Goal: Task Accomplishment & Management: Manage account settings

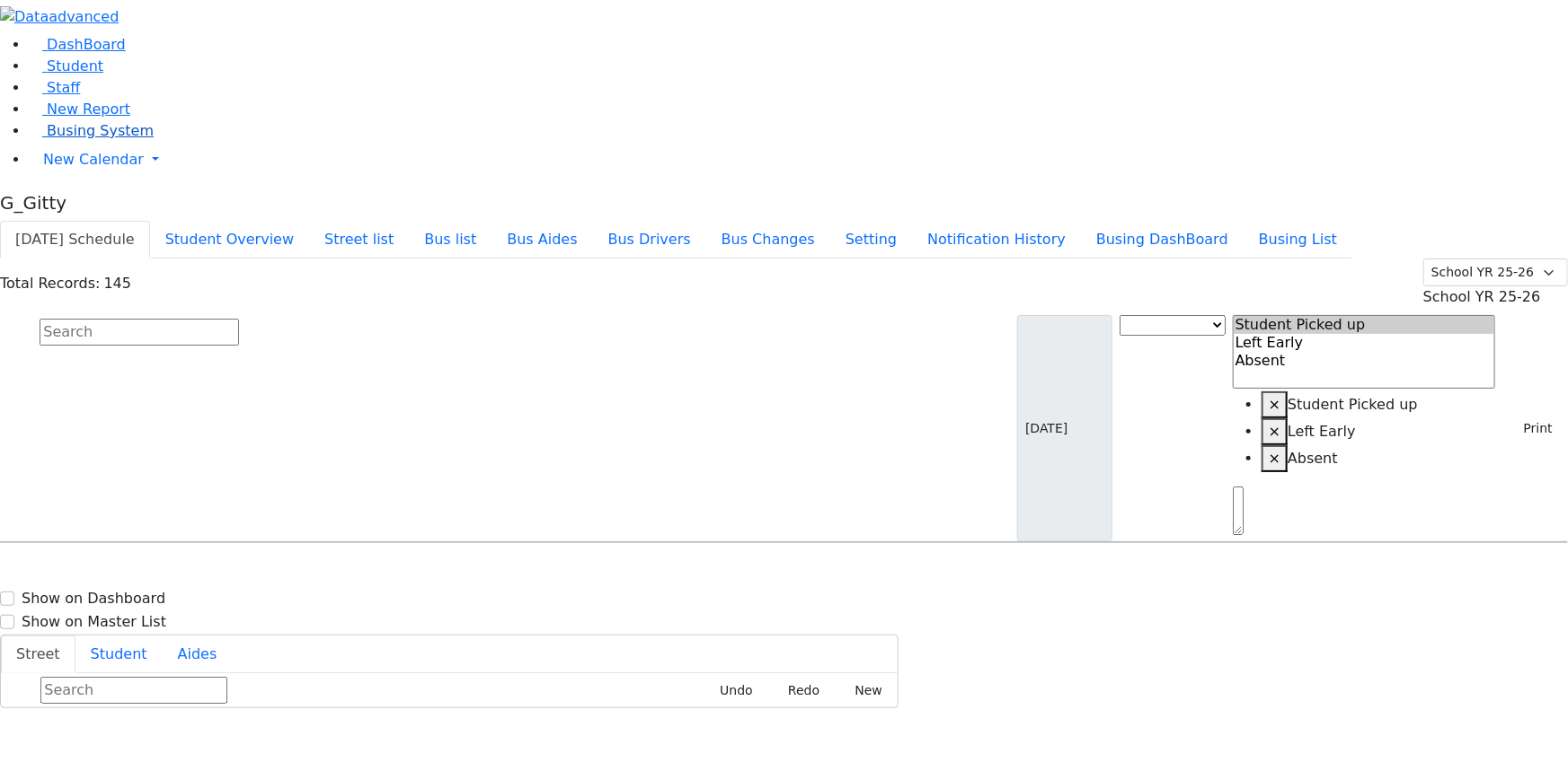
click at [98, 139] on link "Busing System" at bounding box center [91, 131] width 125 height 17
click at [239, 319] on input "text" at bounding box center [139, 332] width 199 height 27
click at [46, 139] on span "Busing System" at bounding box center [99, 131] width 107 height 17
click at [78, 74] on span "Student" at bounding box center [74, 66] width 57 height 17
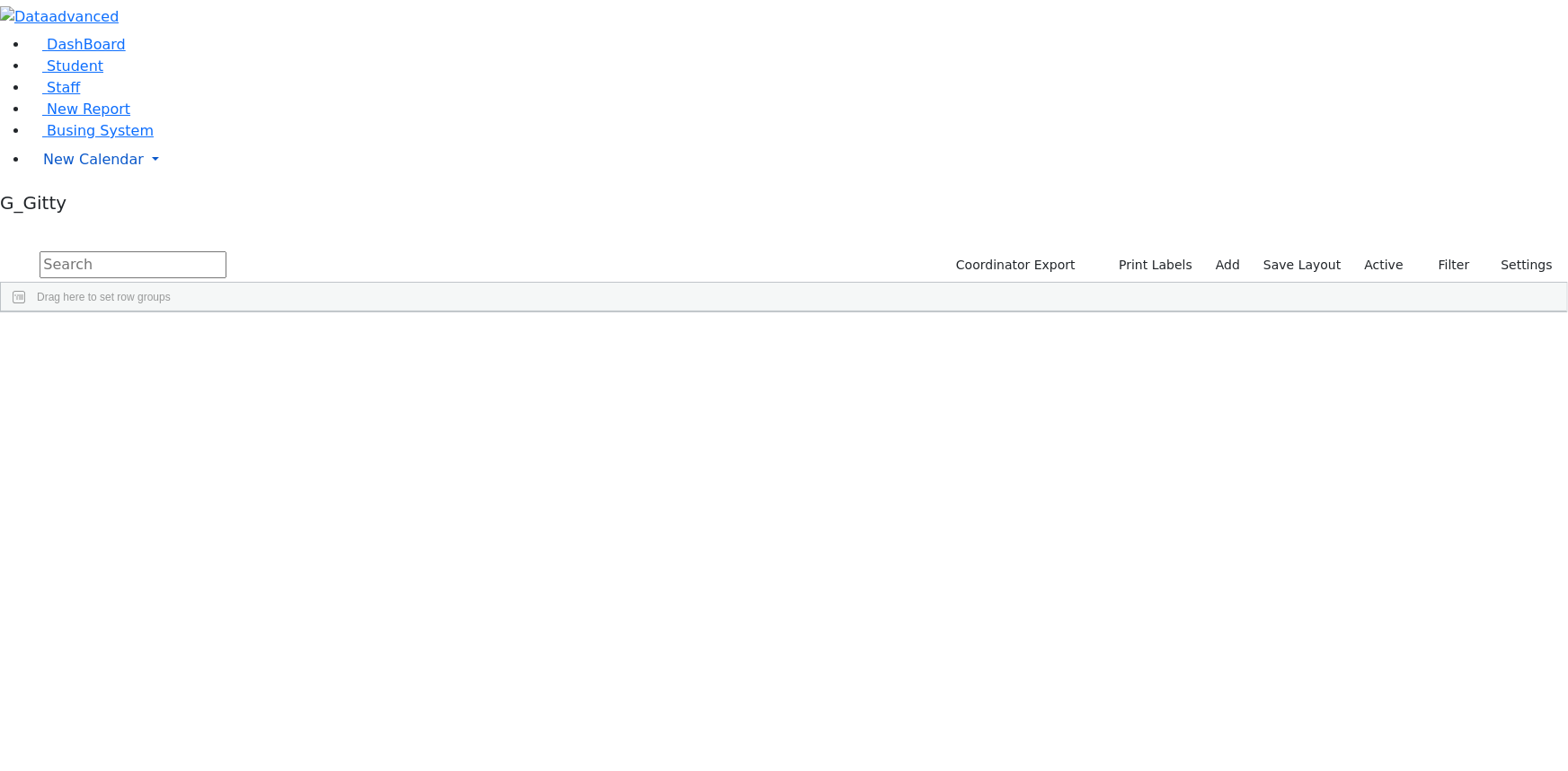
click at [77, 168] on span "New Calendar" at bounding box center [94, 159] width 101 height 17
click at [84, 207] on link "Calendar" at bounding box center [71, 196] width 65 height 21
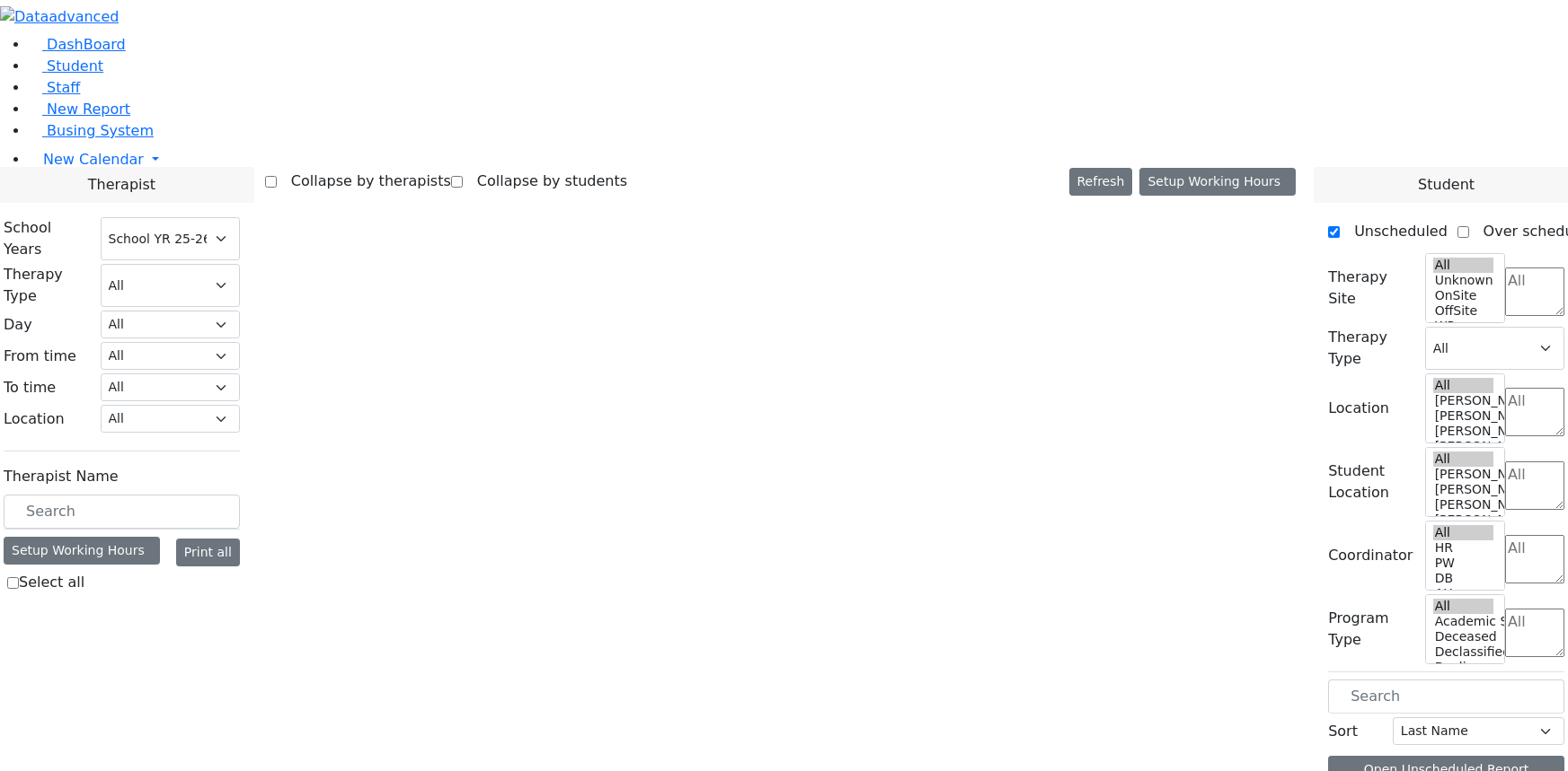
select select "212"
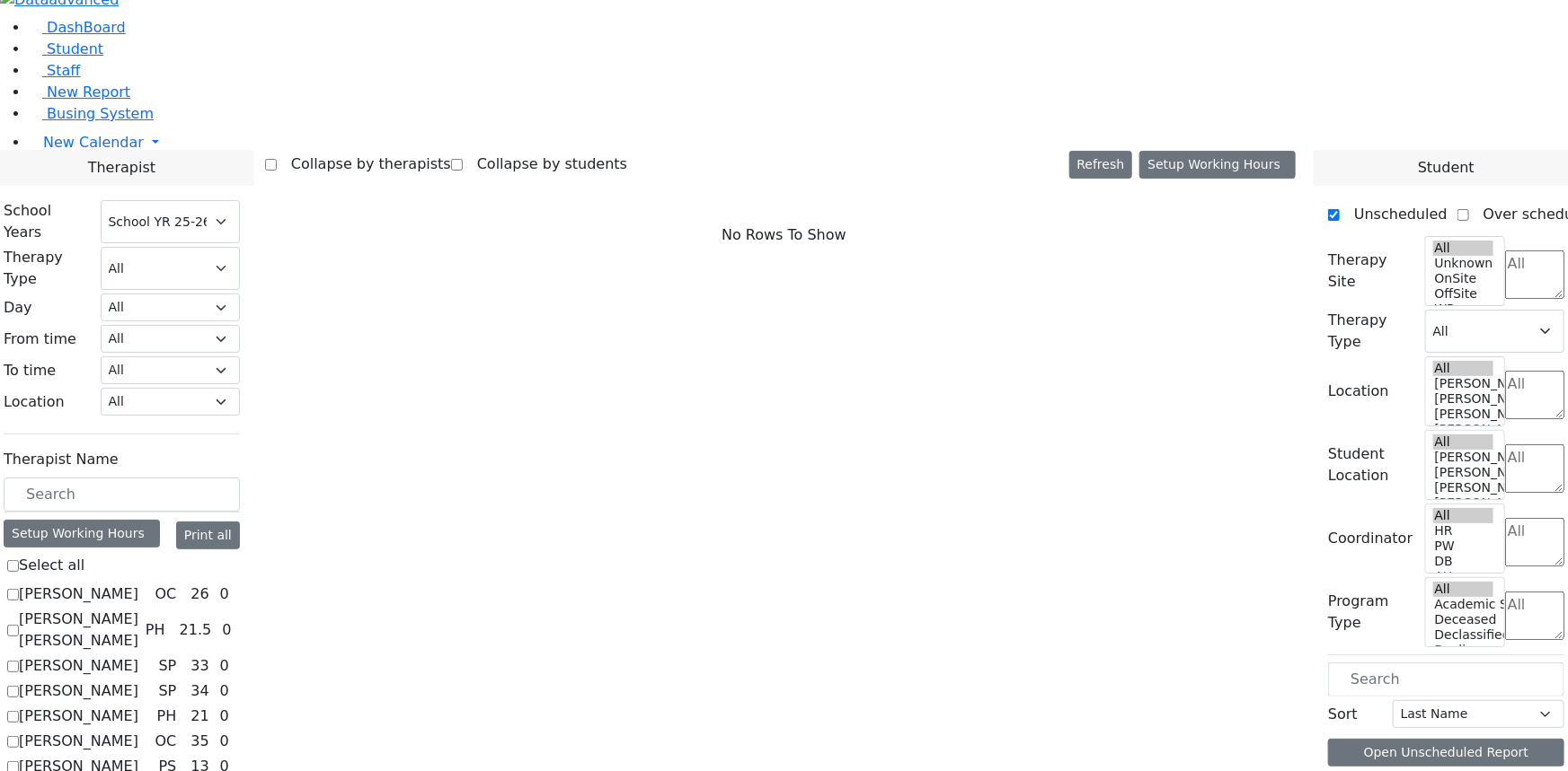
scroll to position [21, 0]
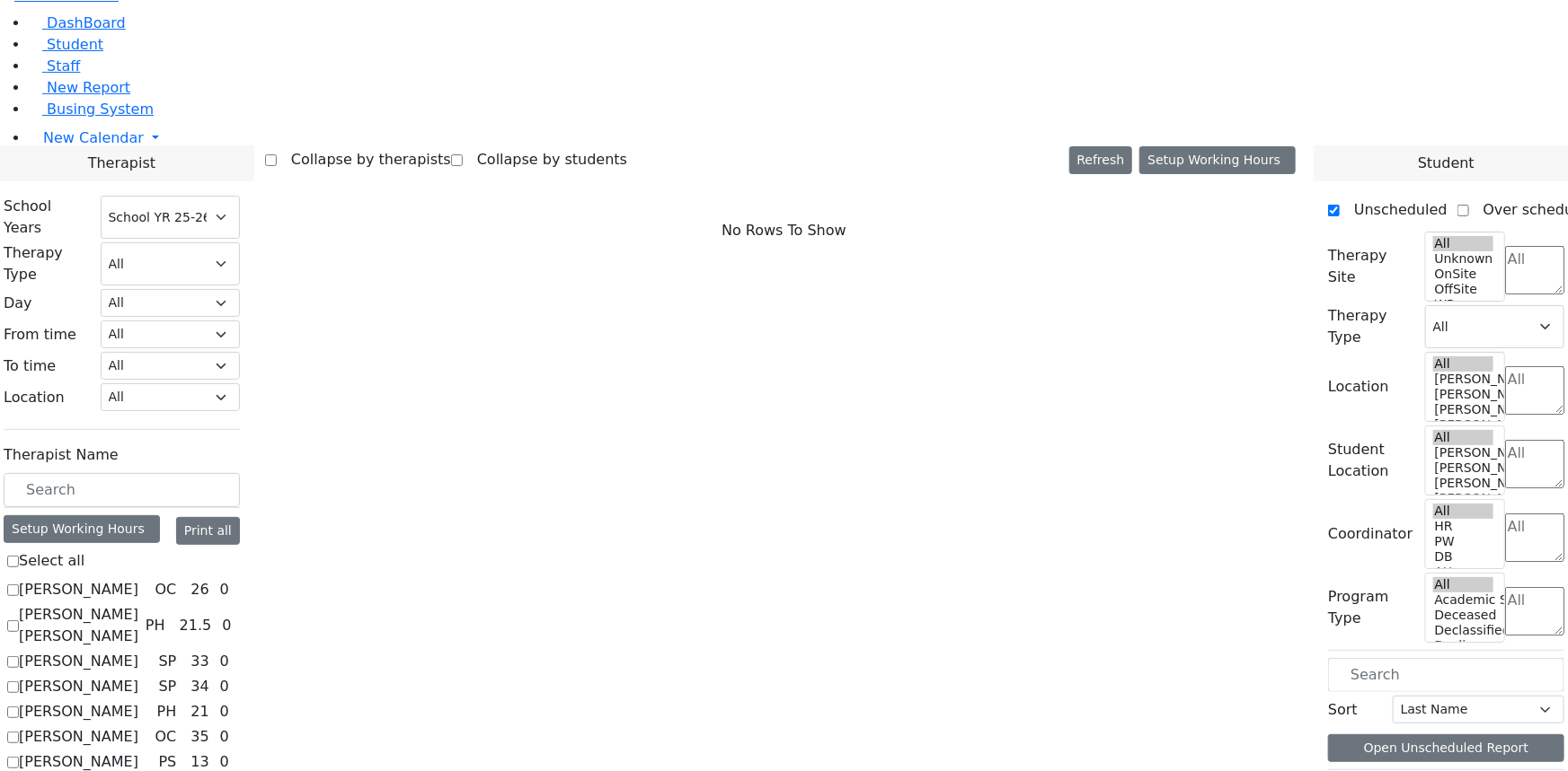
checkbox input "true"
select select "2"
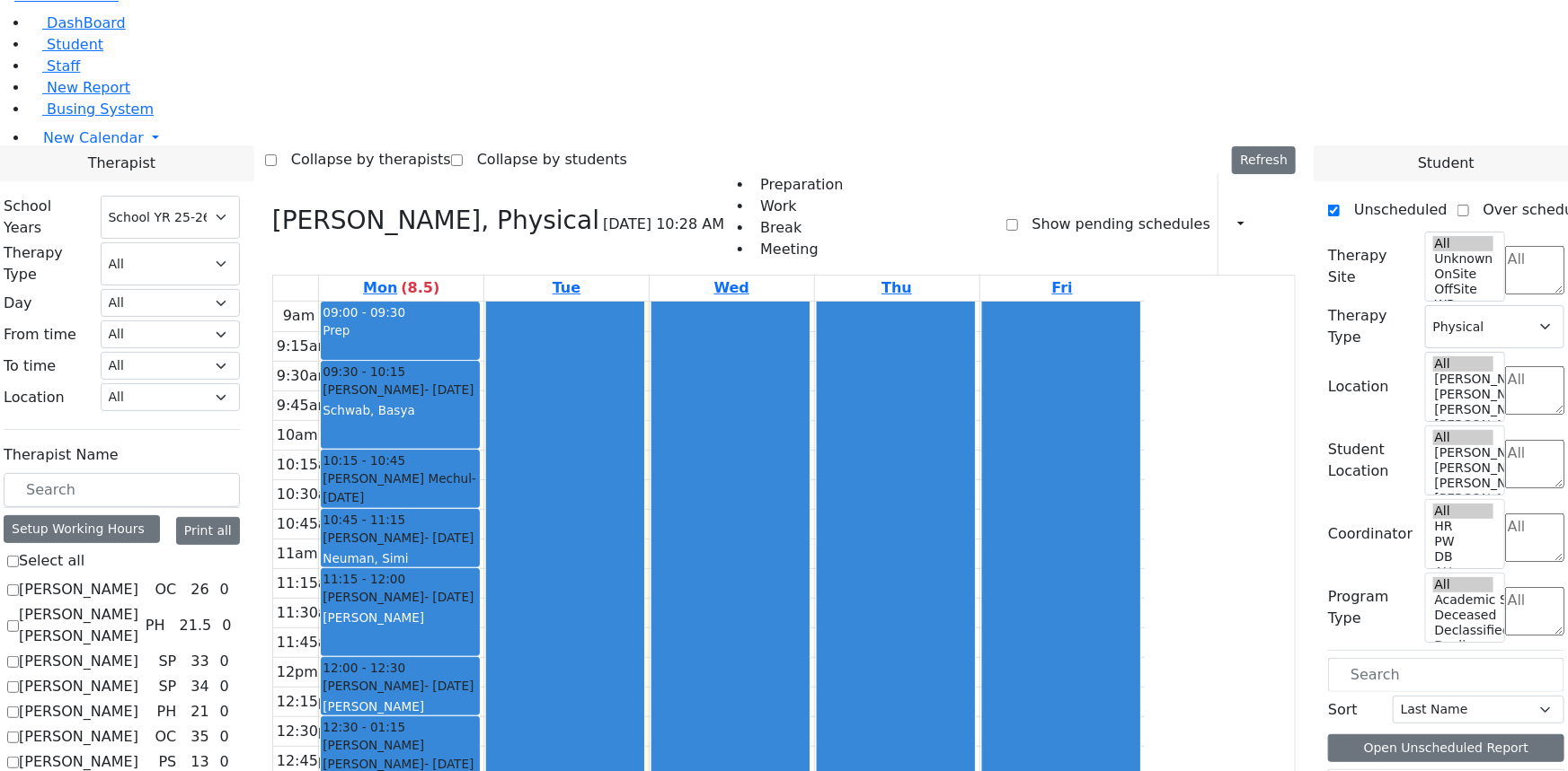
drag, startPoint x: 225, startPoint y: 739, endPoint x: 216, endPoint y: 725, distance: 16.6
checkbox input "false"
select select
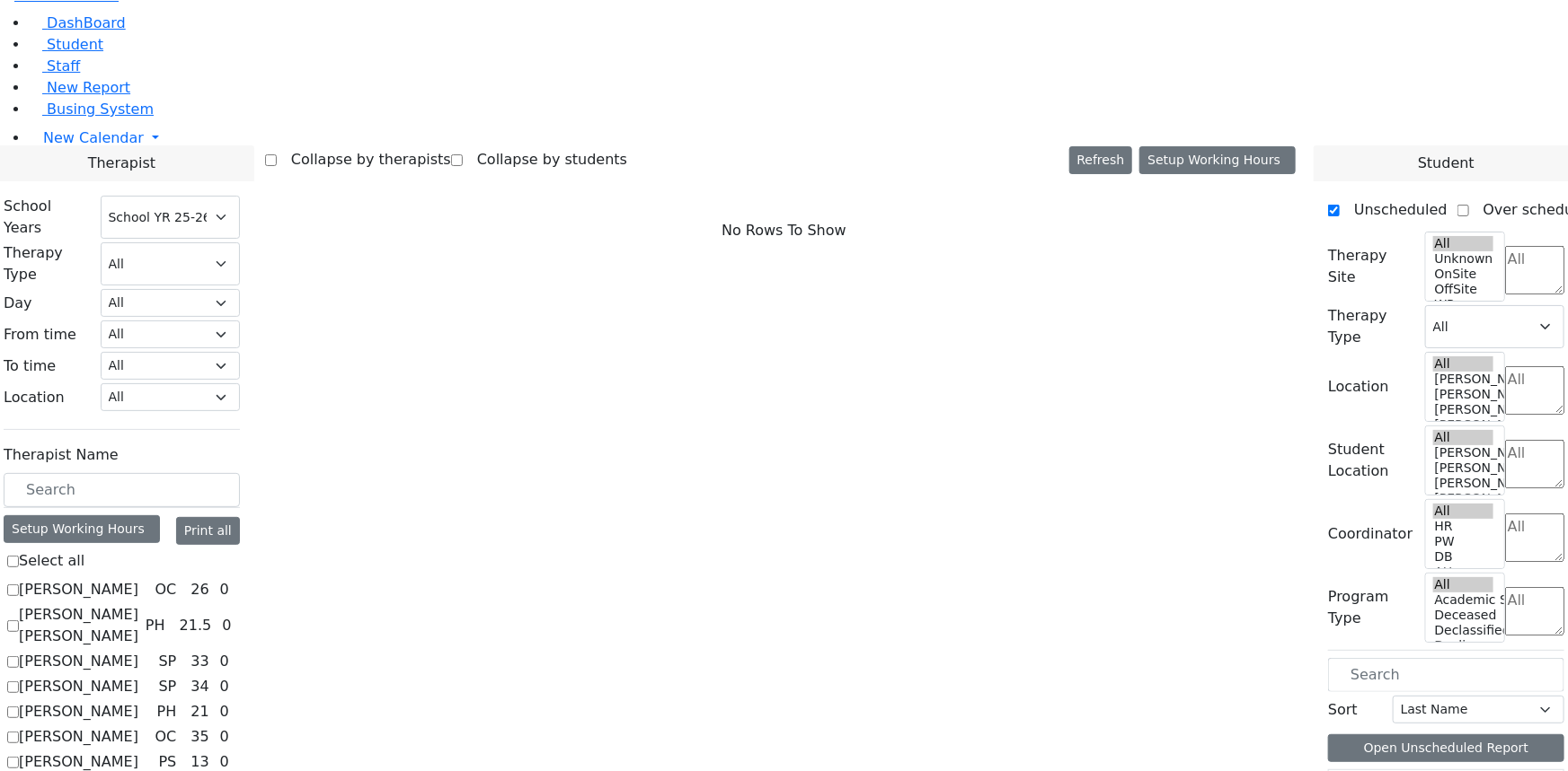
checkbox input "true"
select select "1"
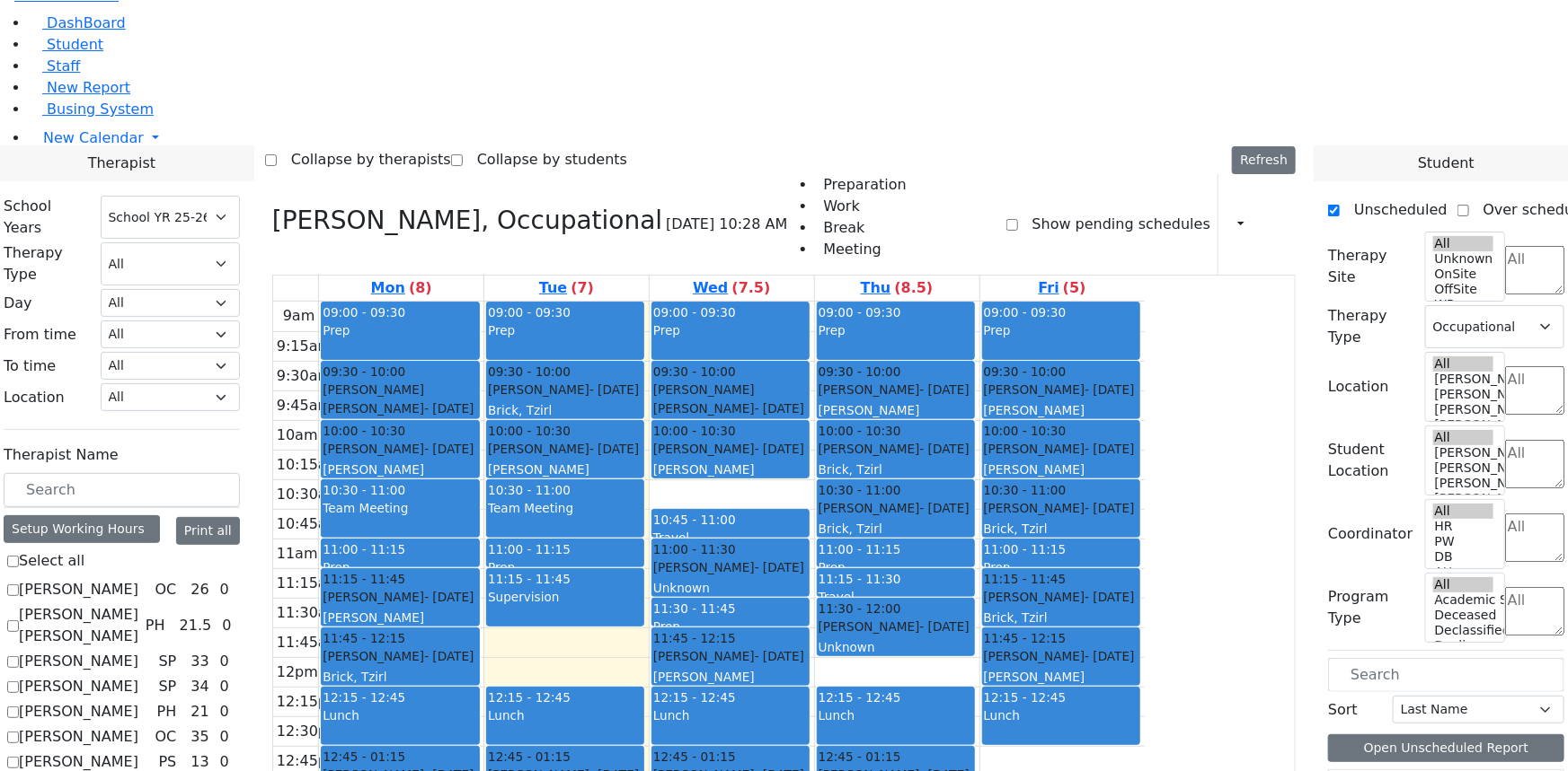
checkbox input "false"
select select
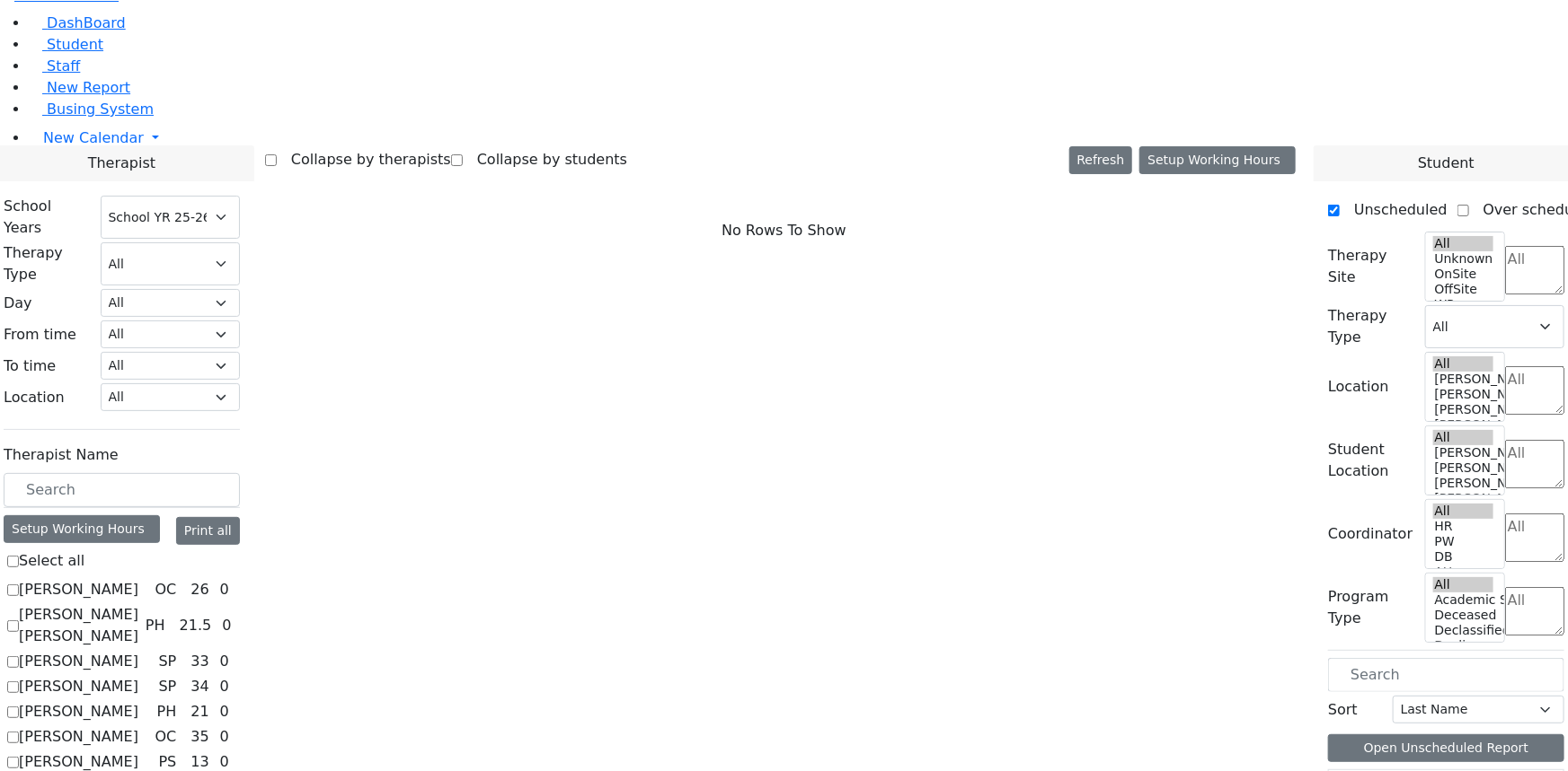
checkbox input "true"
select select "3"
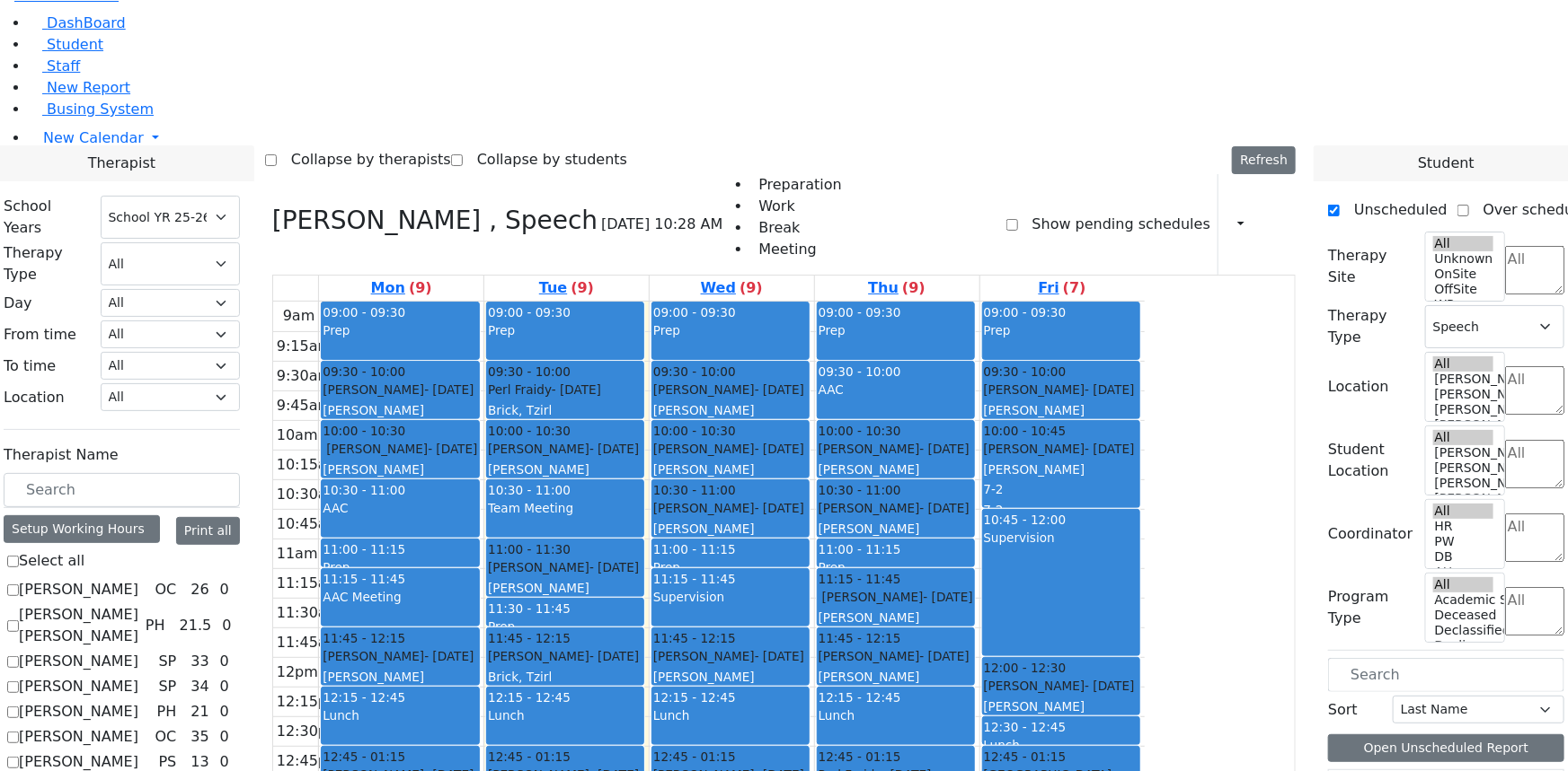
click at [323, 442] on icon at bounding box center [323, 449] width 0 height 15
click at [478, 461] on div "[PERSON_NAME]" at bounding box center [400, 469] width 155 height 18
checkbox input "false"
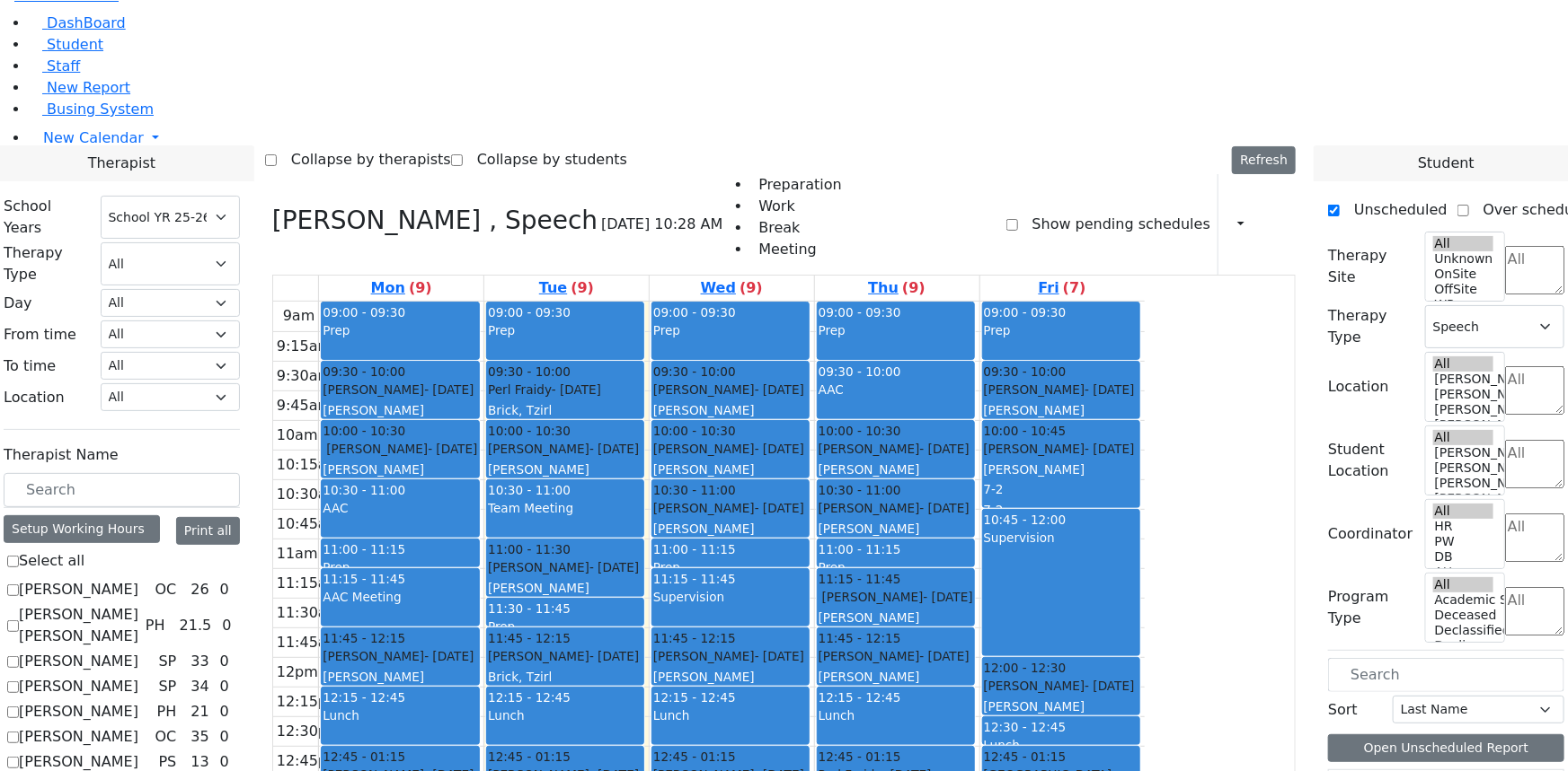
select select
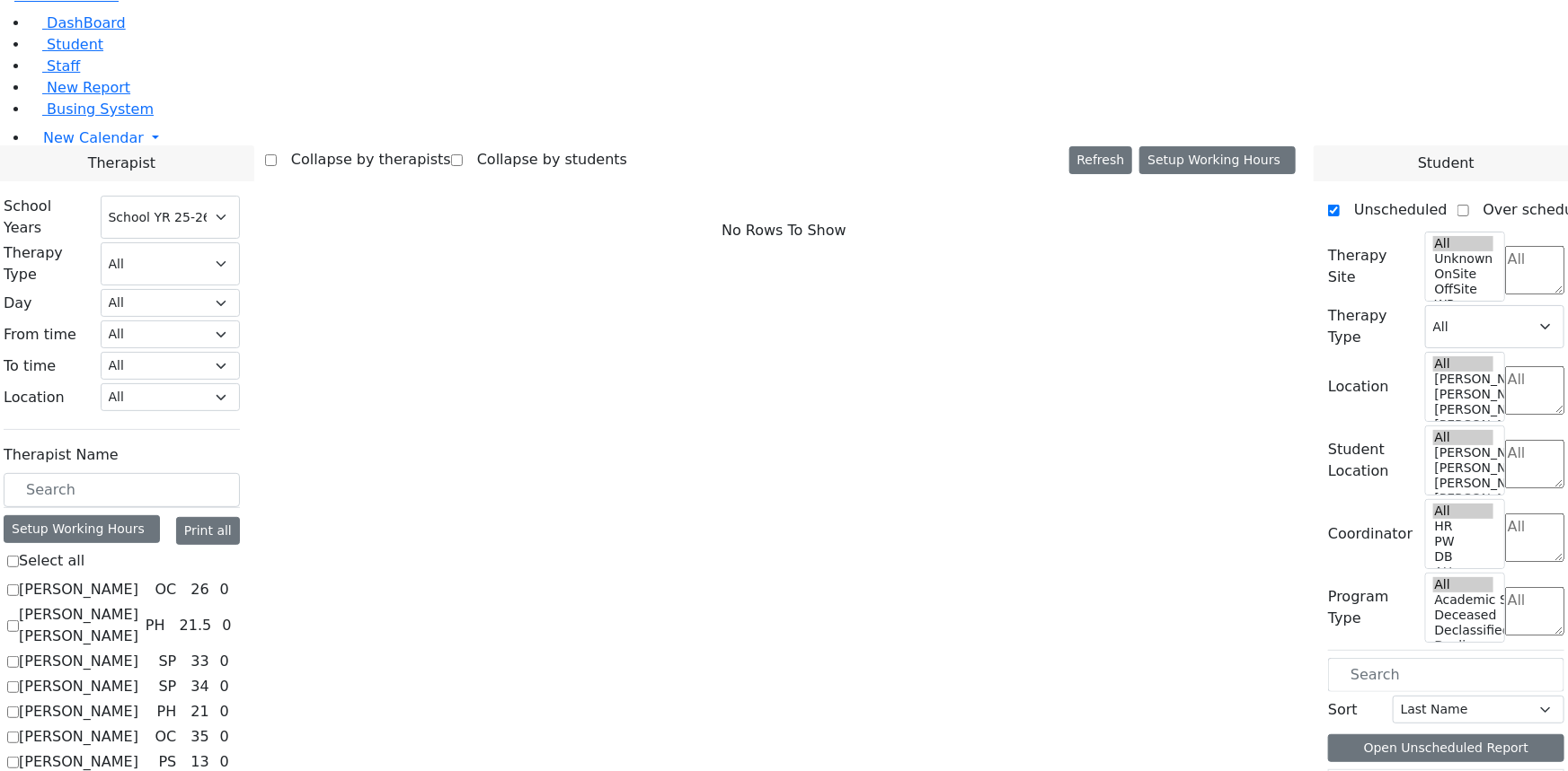
checkbox input "true"
select select "1"
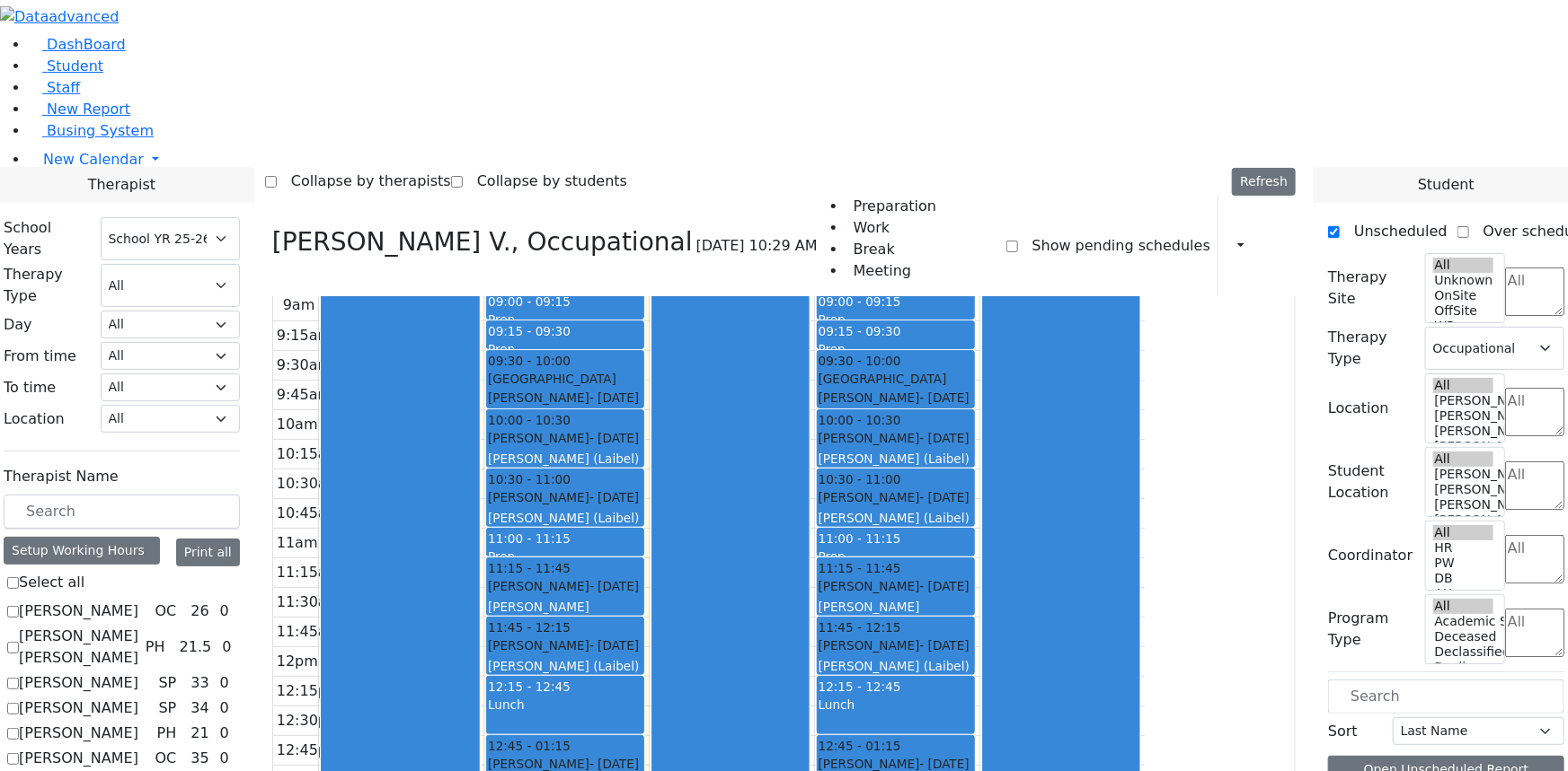
scroll to position [49, 0]
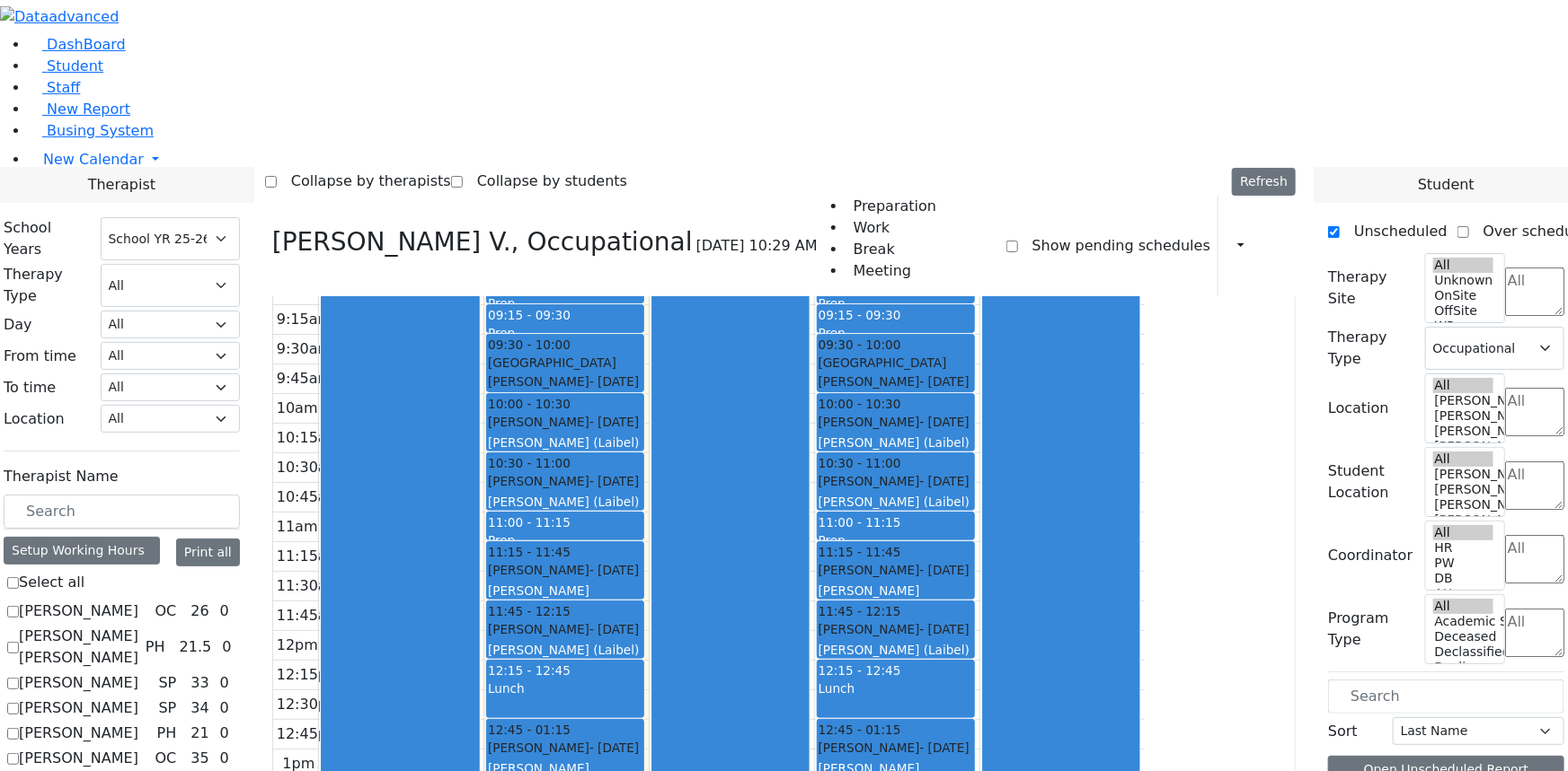
checkbox input "false"
select select
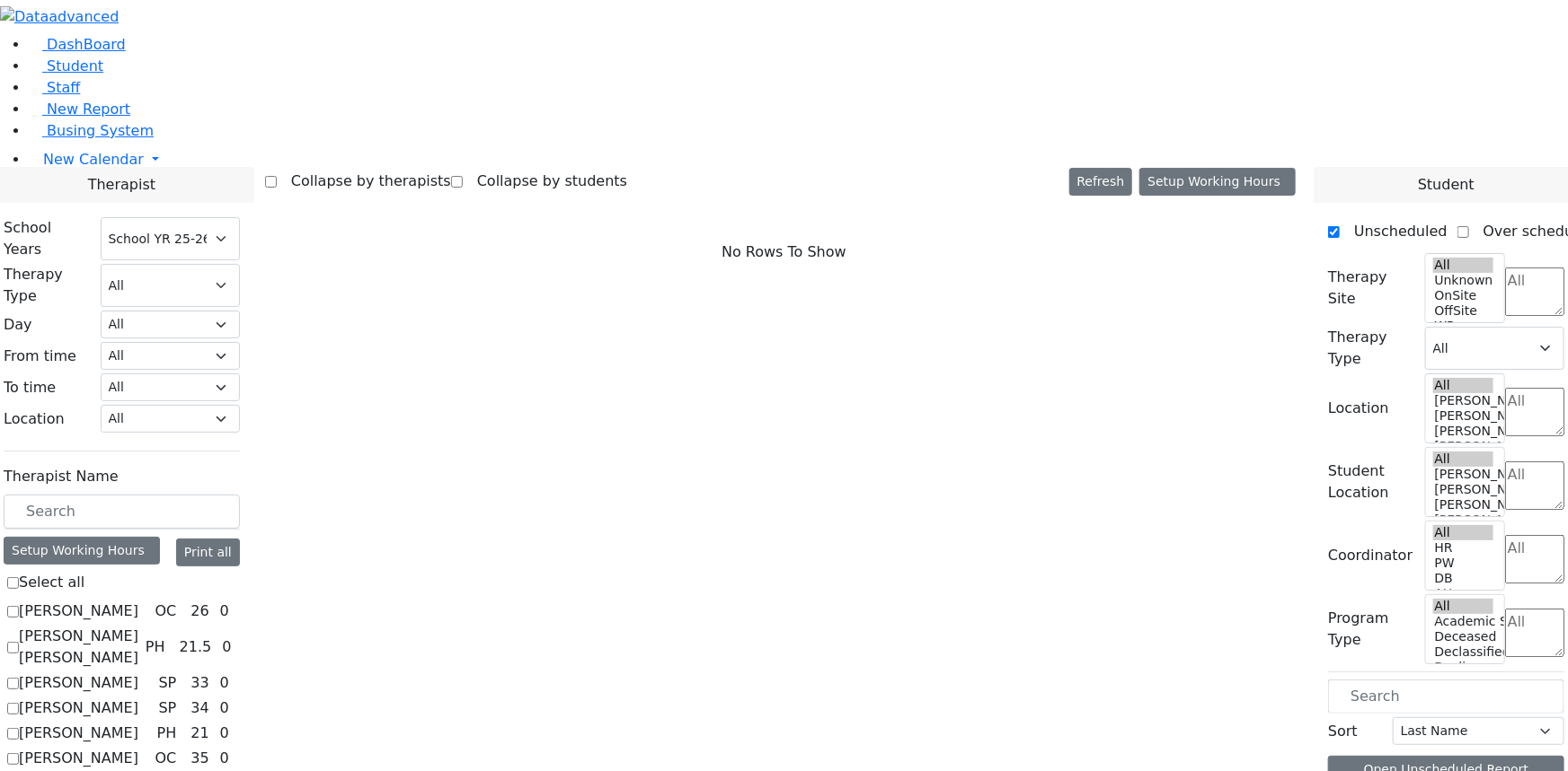
drag, startPoint x: 228, startPoint y: 548, endPoint x: 243, endPoint y: 542, distance: 16.2
checkbox input "true"
select select "3"
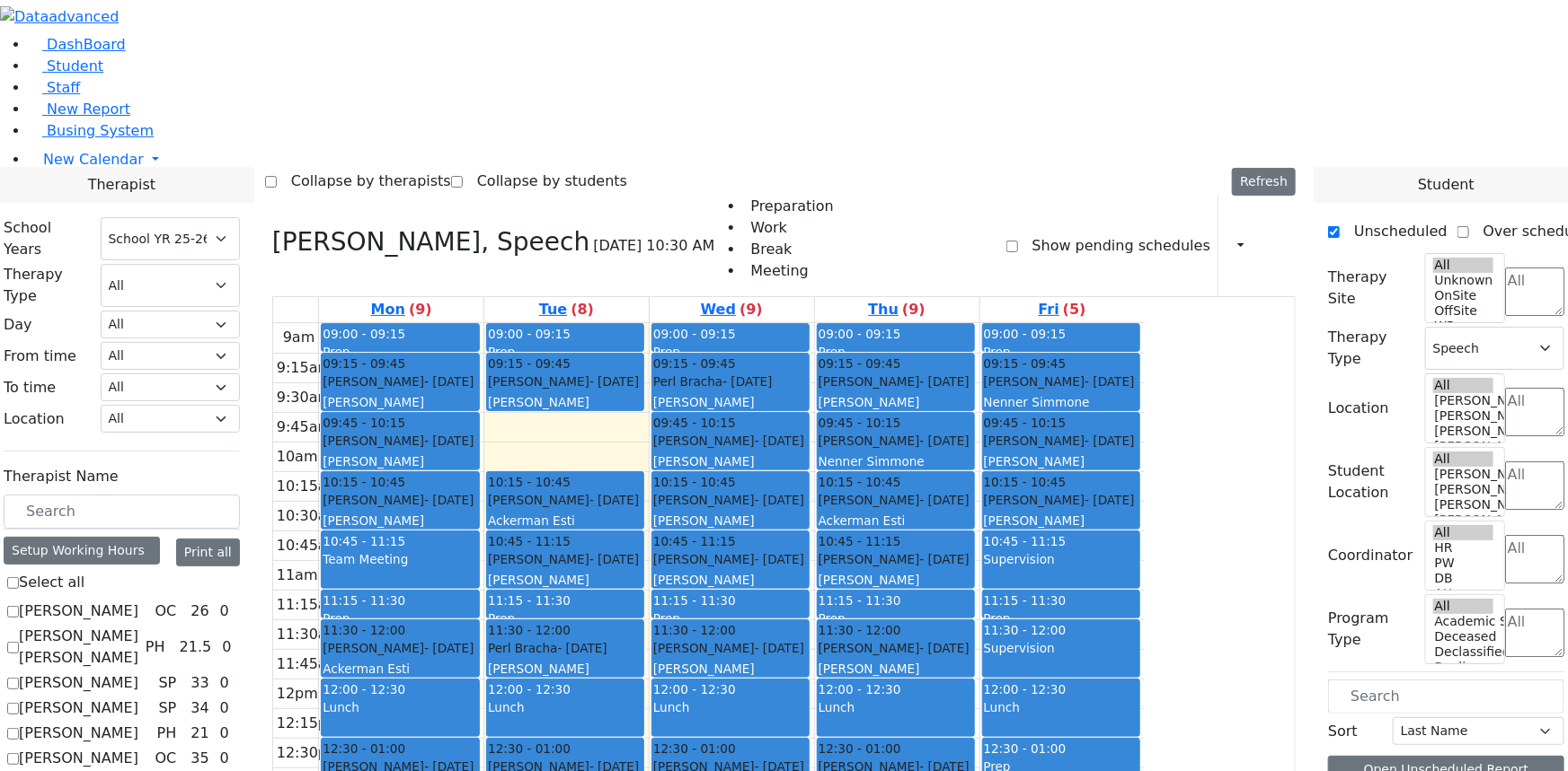
checkbox input "false"
select select
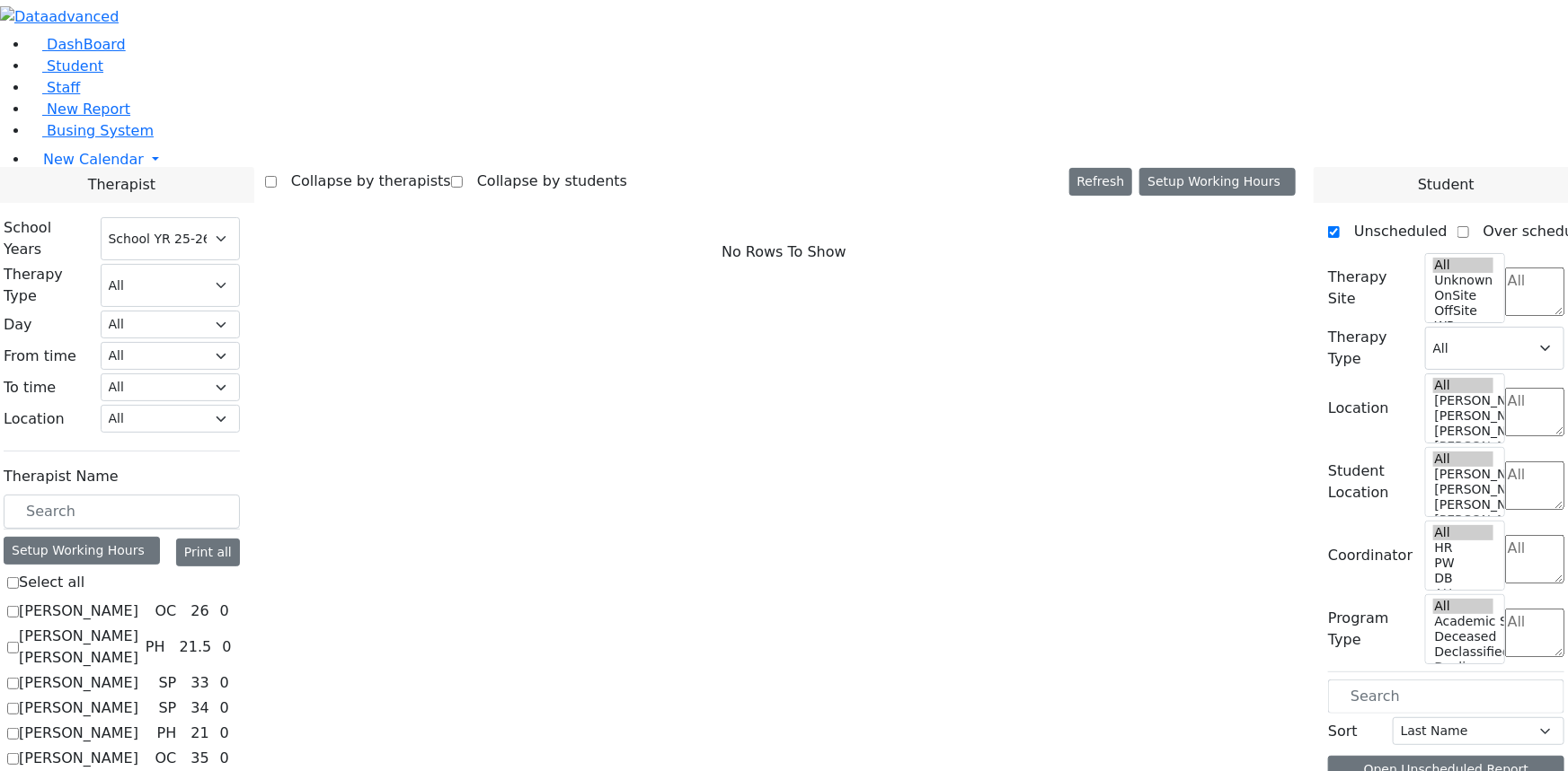
checkbox input "true"
select select "1"
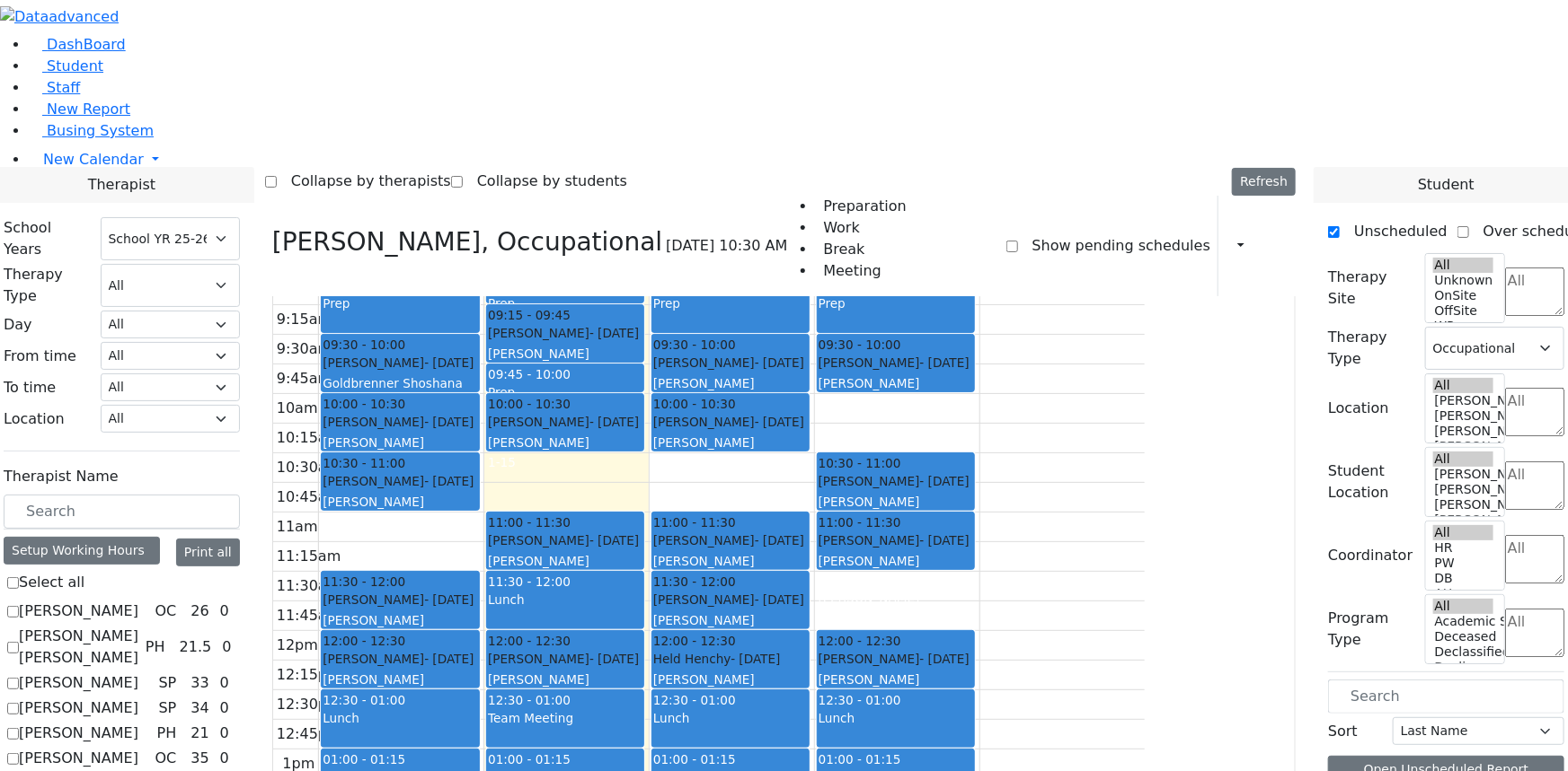
scroll to position [21, 0]
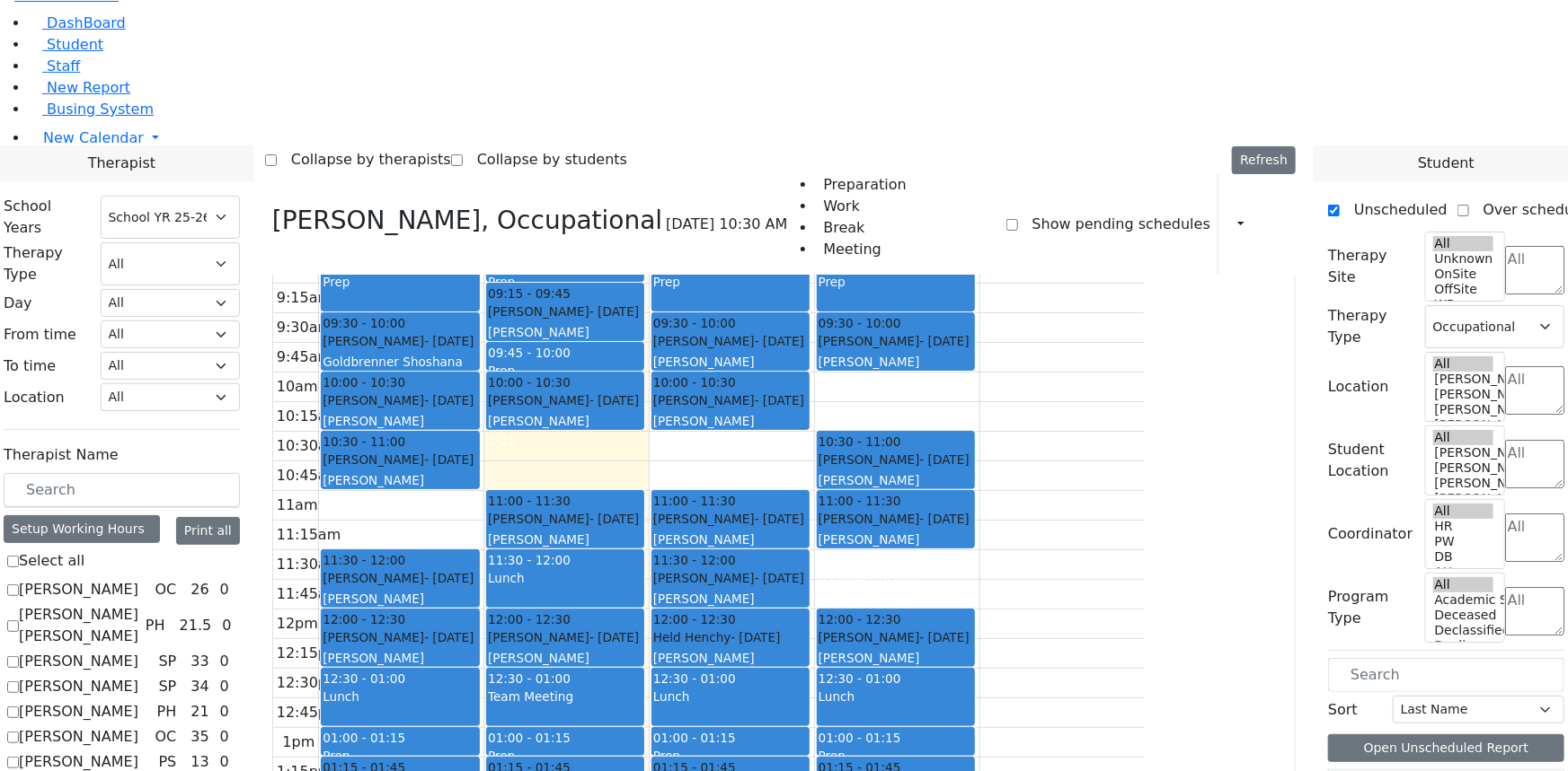
checkbox input "false"
select select
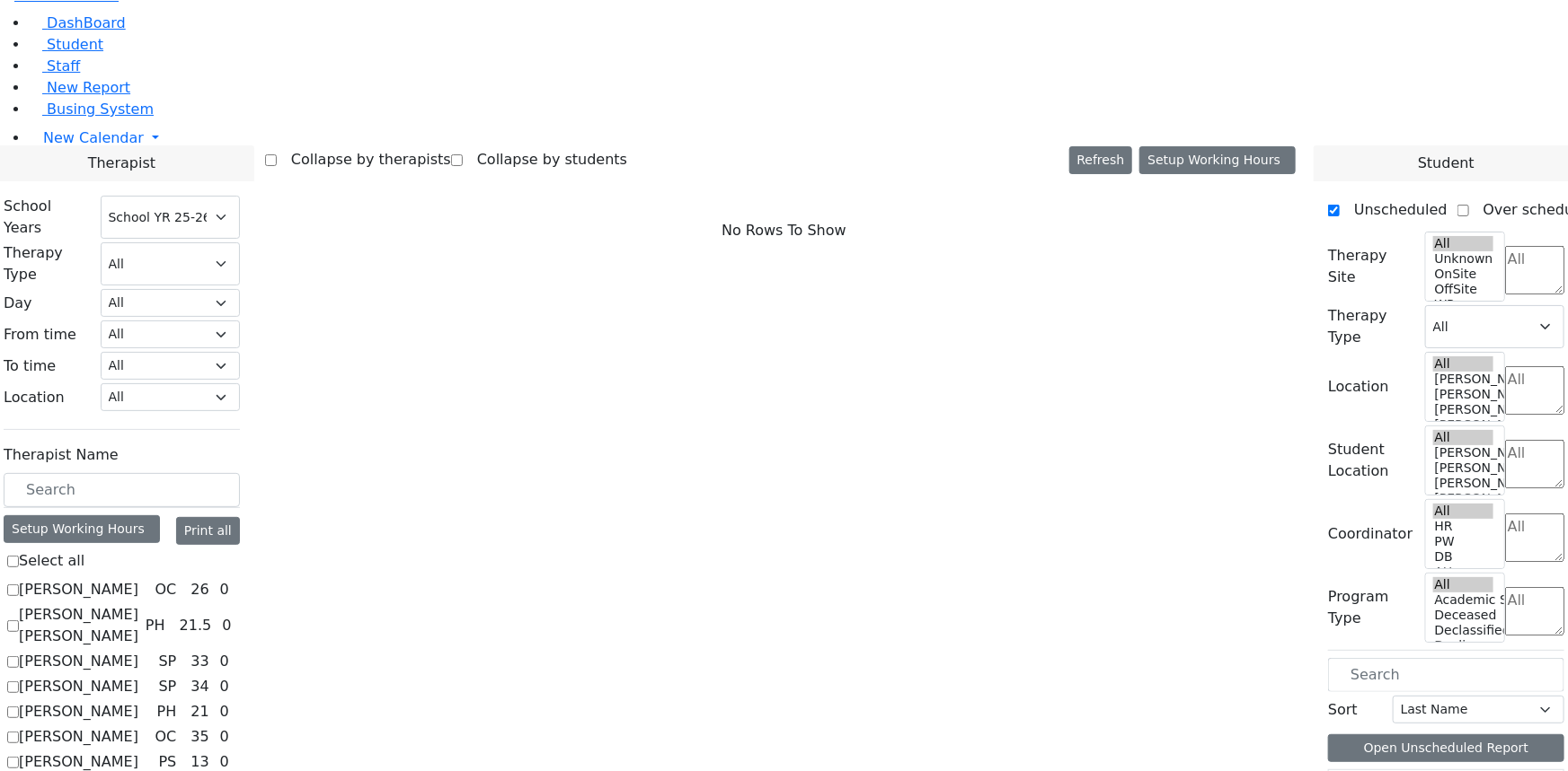
scroll to position [2079, 0]
checkbox input "true"
select select "3"
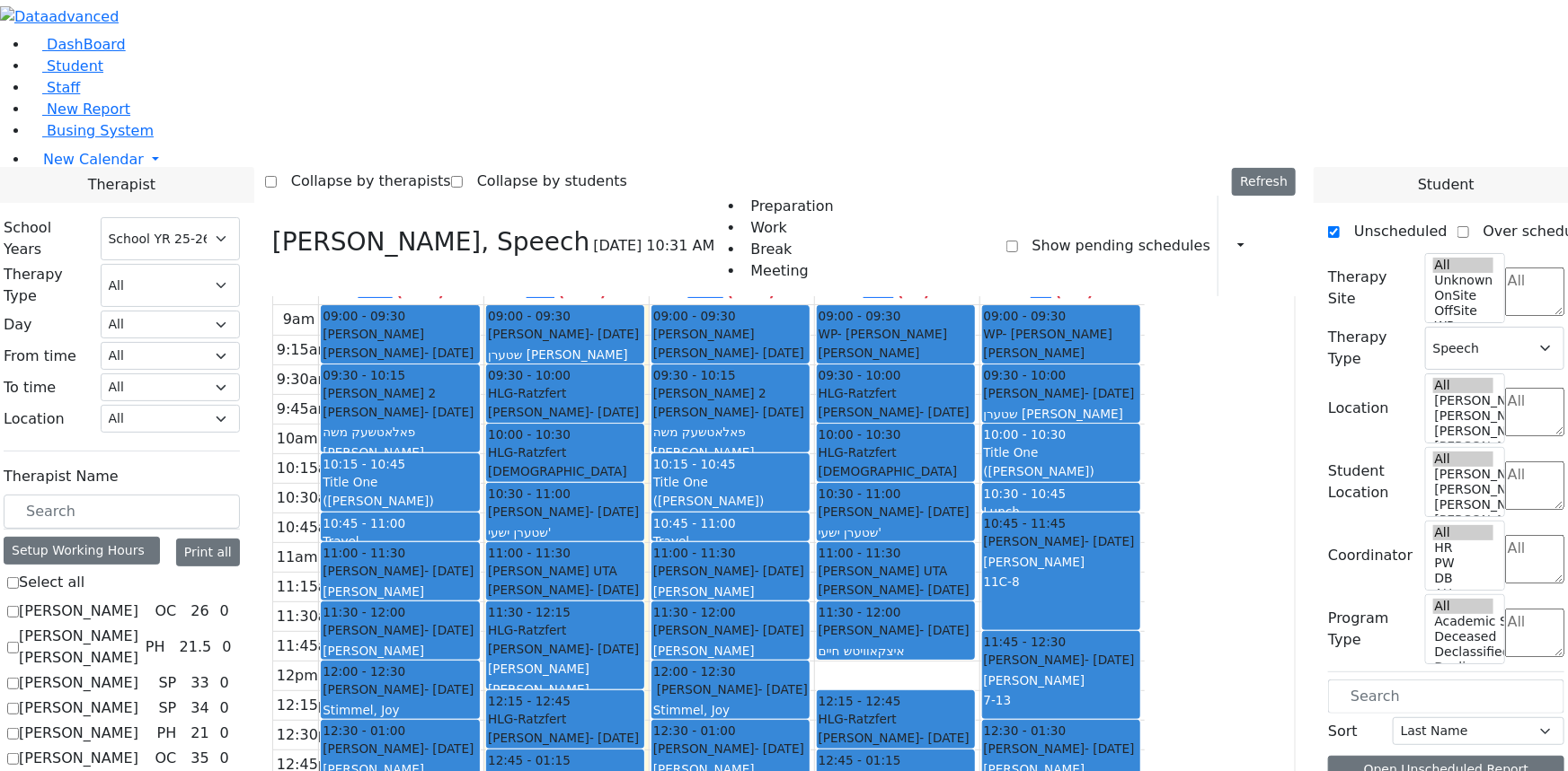
scroll to position [0, 0]
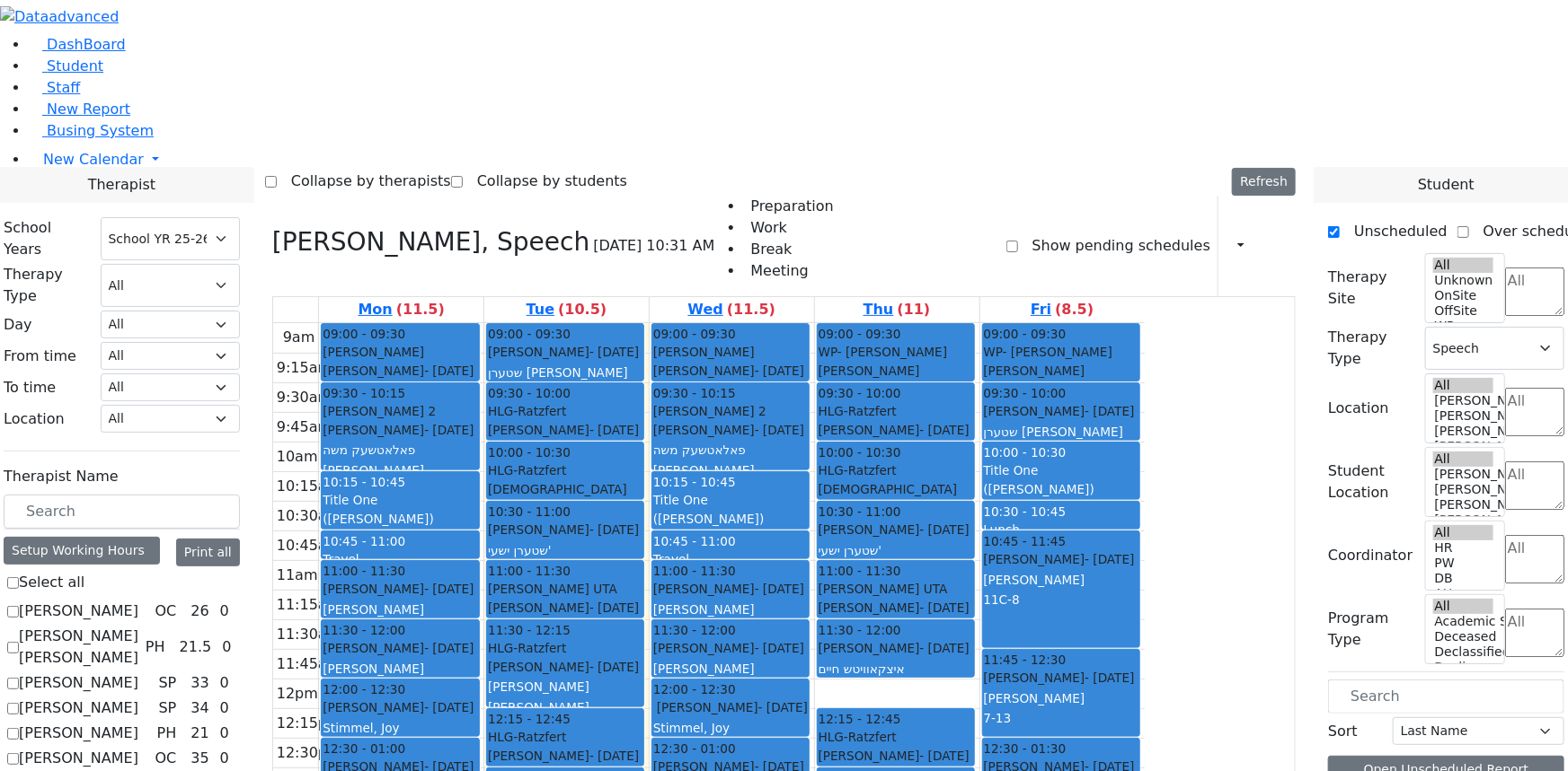
checkbox input "false"
select select
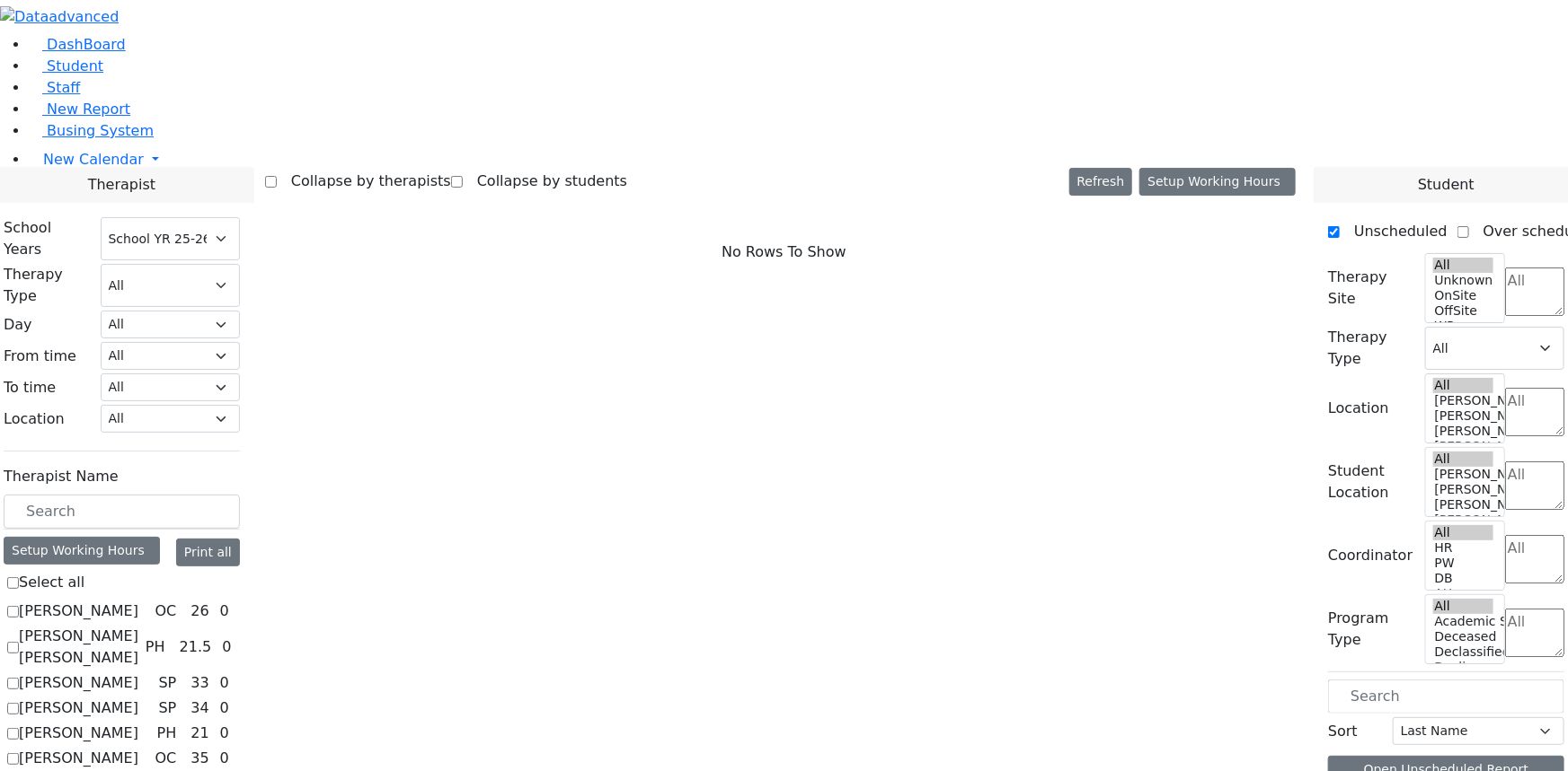
scroll to position [1915, 0]
checkbox input "true"
select select "1"
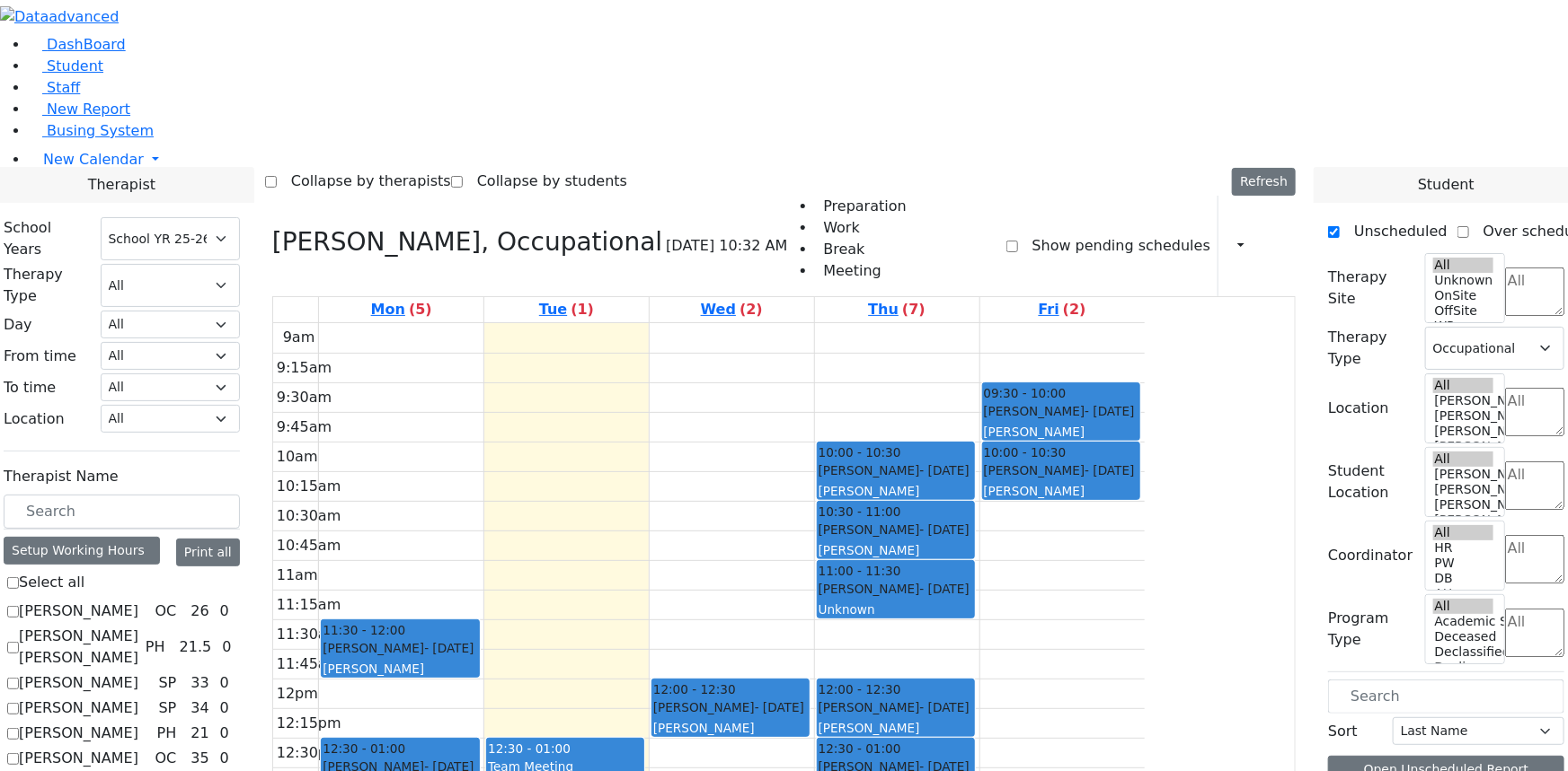
checkbox input "false"
select select
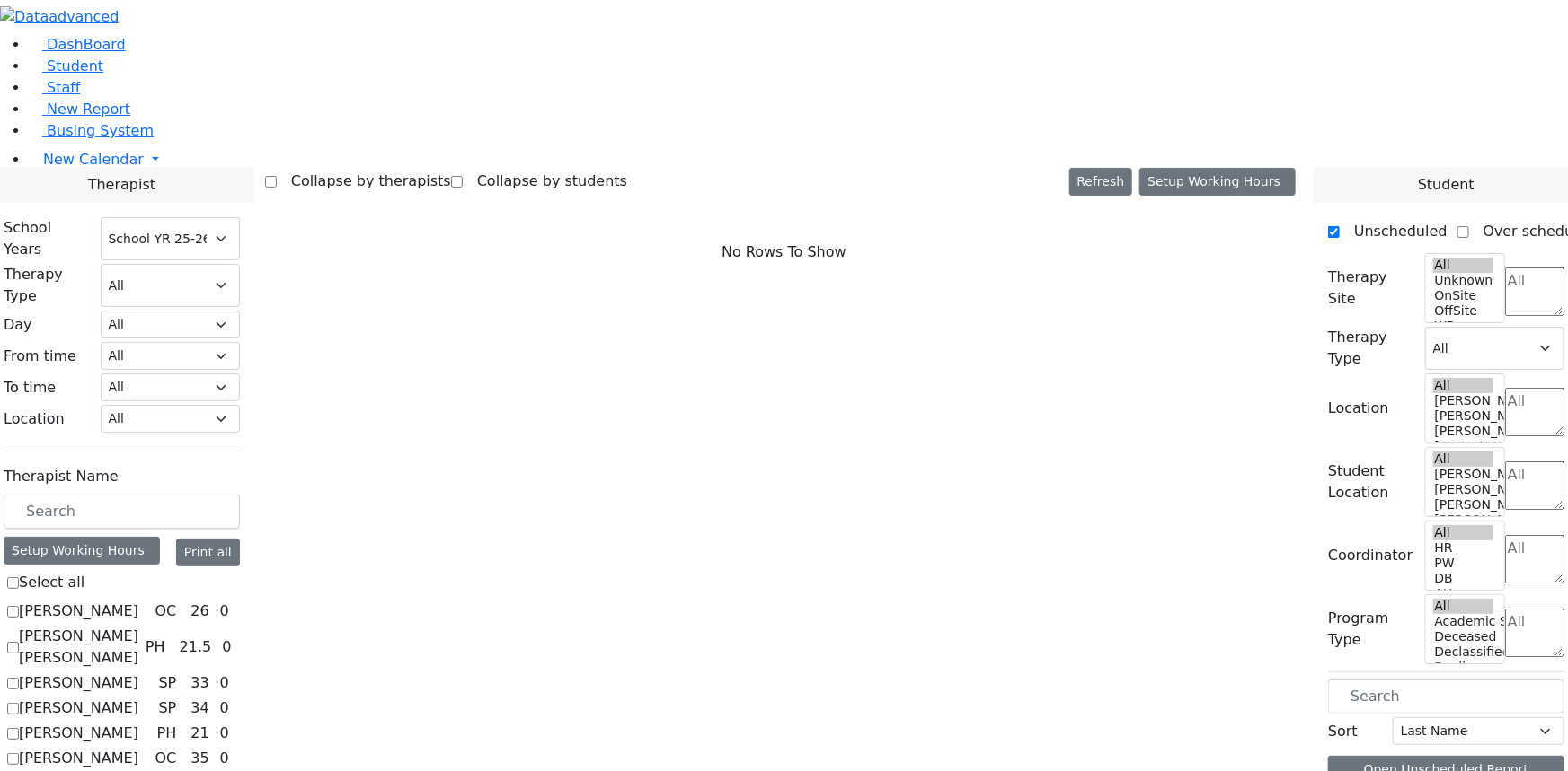
scroll to position [1834, 0]
checkbox input "true"
select select "1"
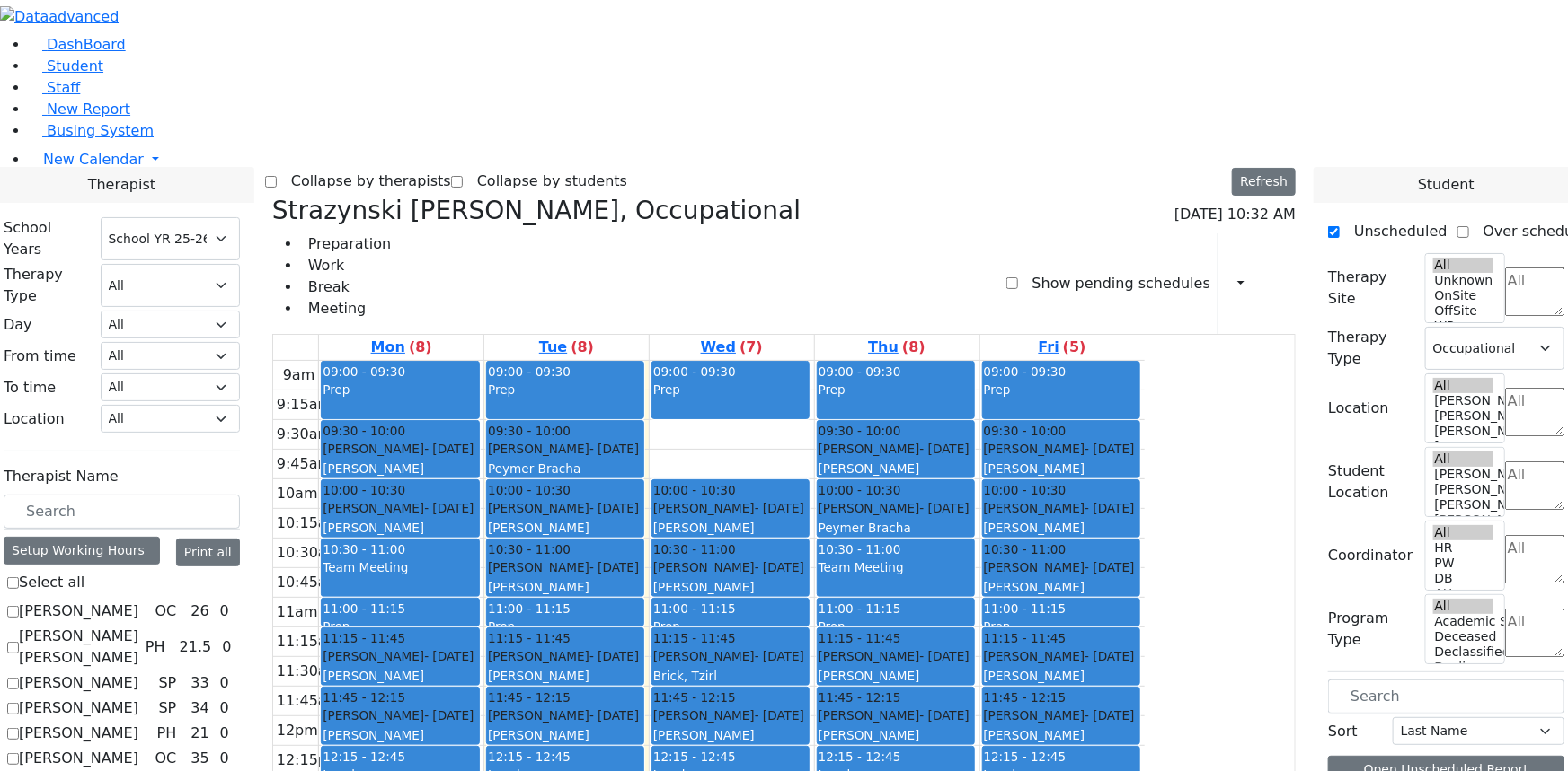
checkbox input "false"
select select
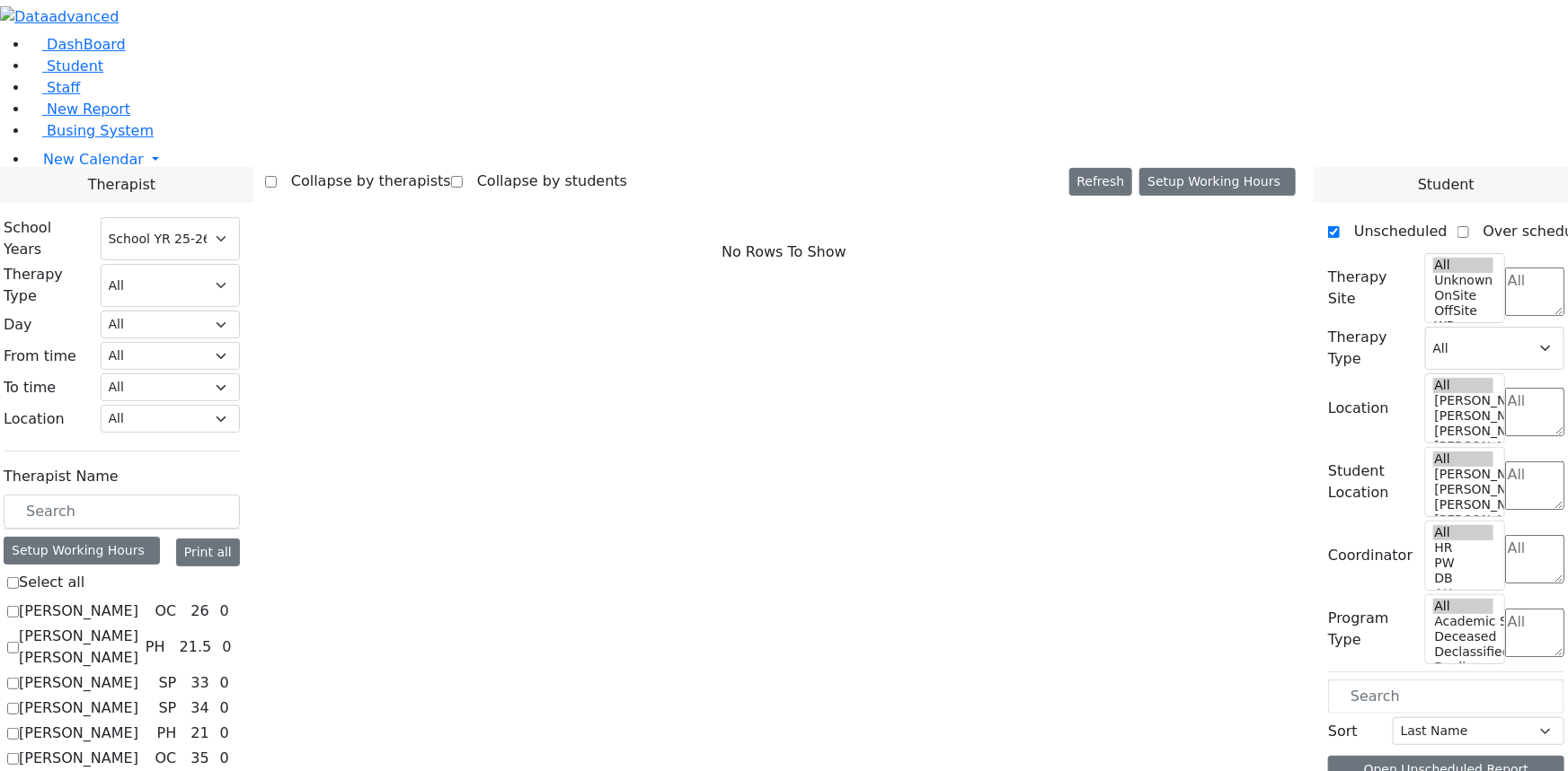
checkbox input "true"
select select "6"
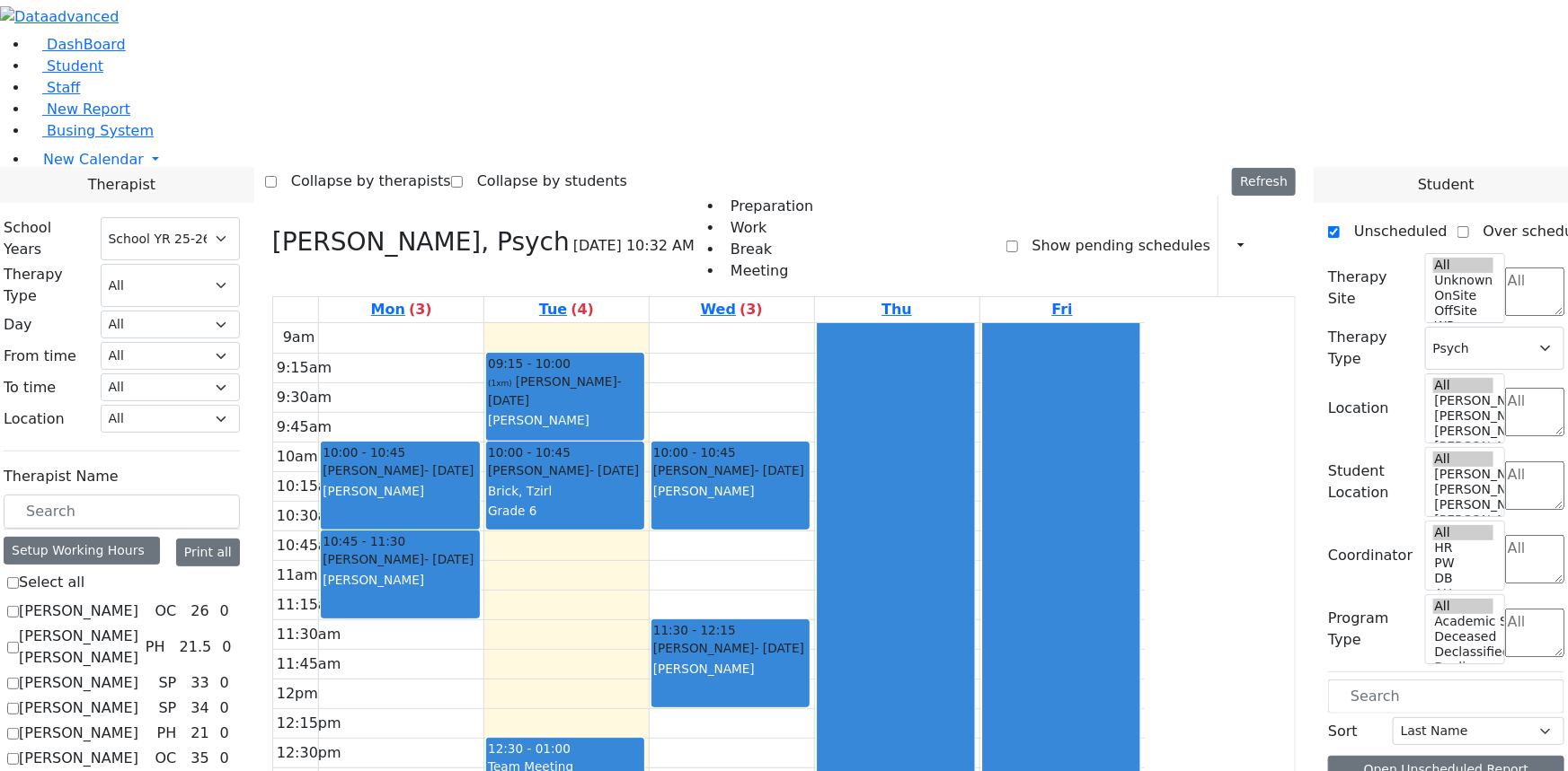
scroll to position [1752, 0]
checkbox input "false"
select select
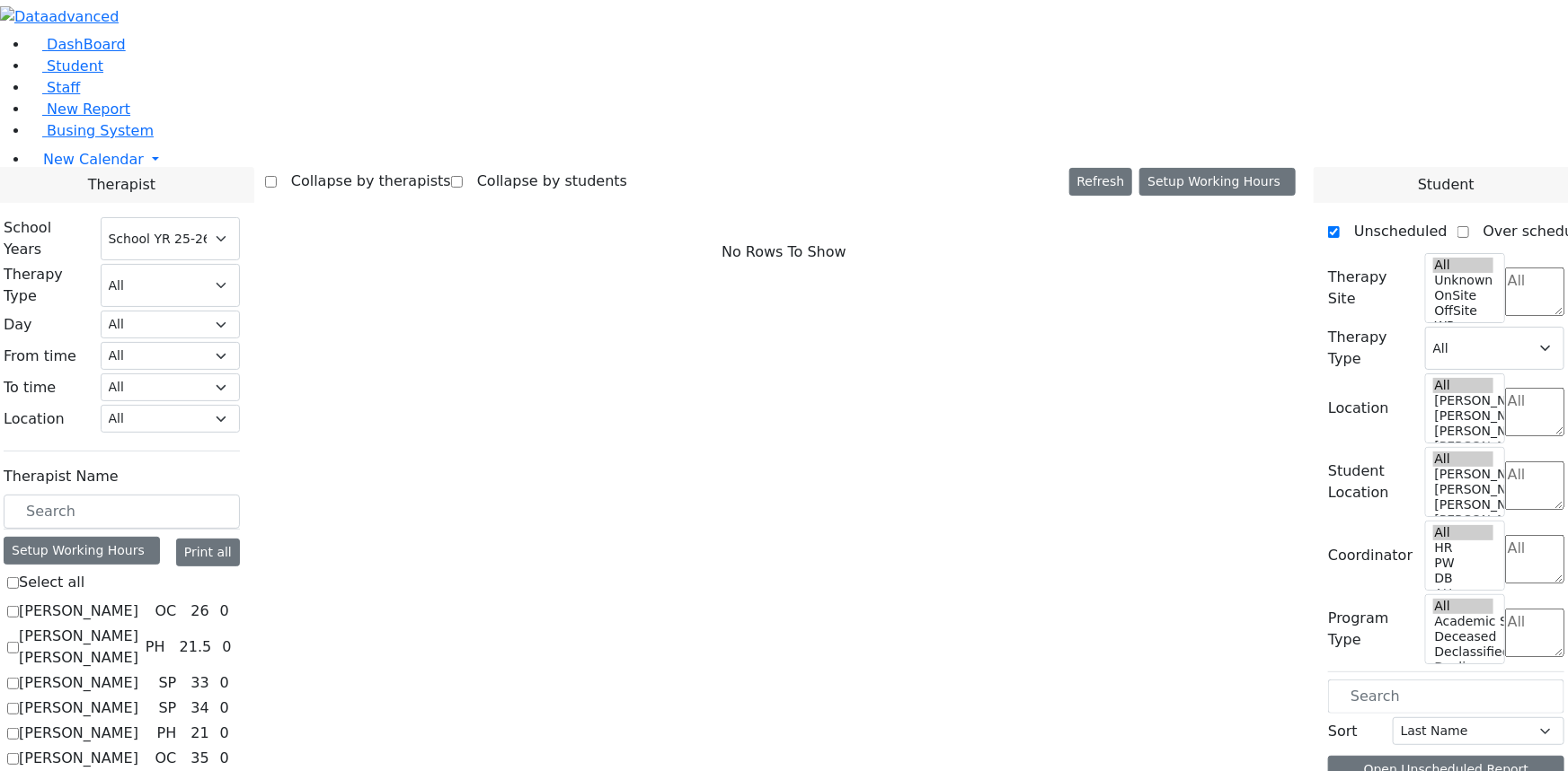
checkbox input "true"
select select "3"
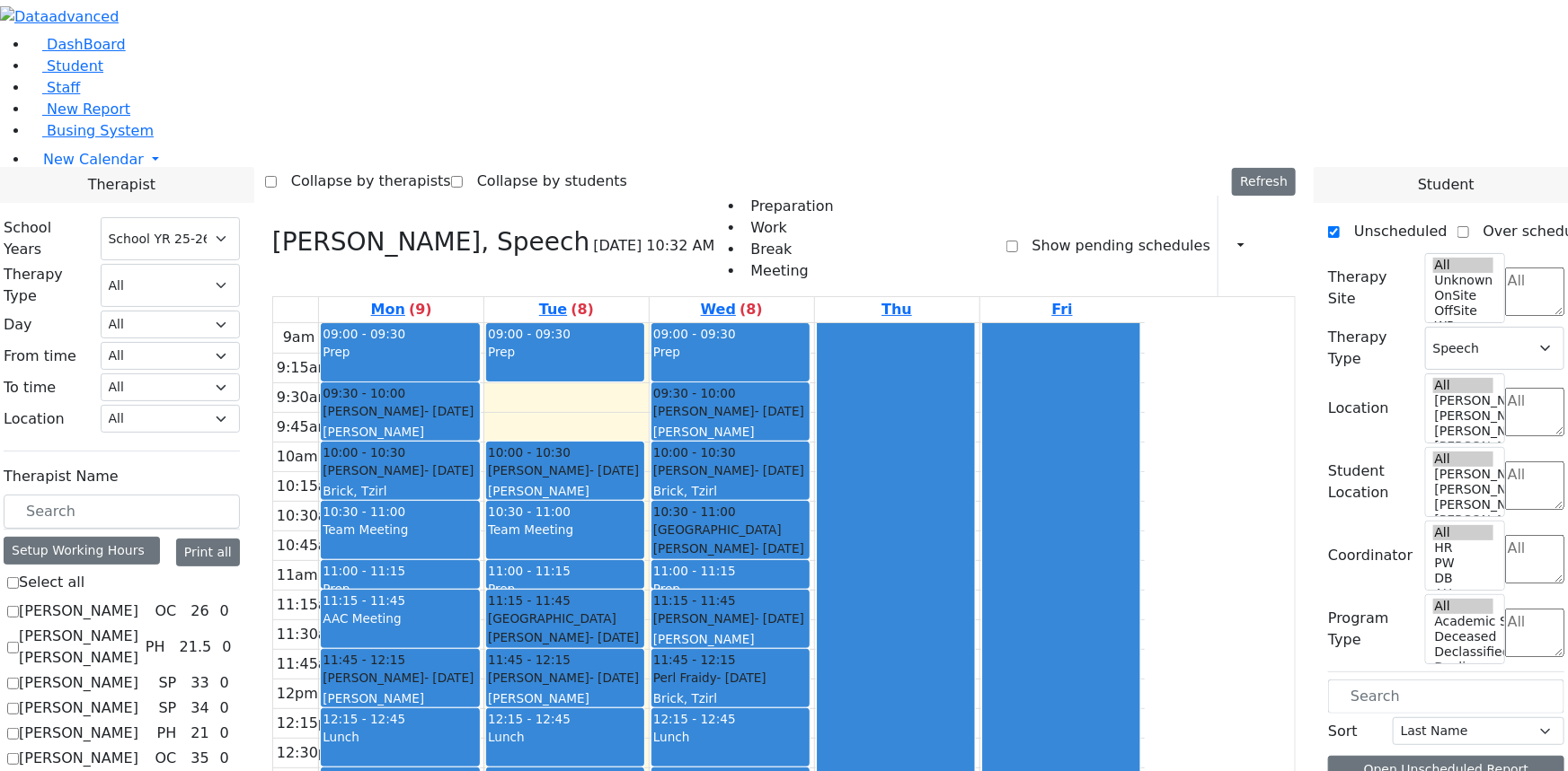
scroll to position [49, 0]
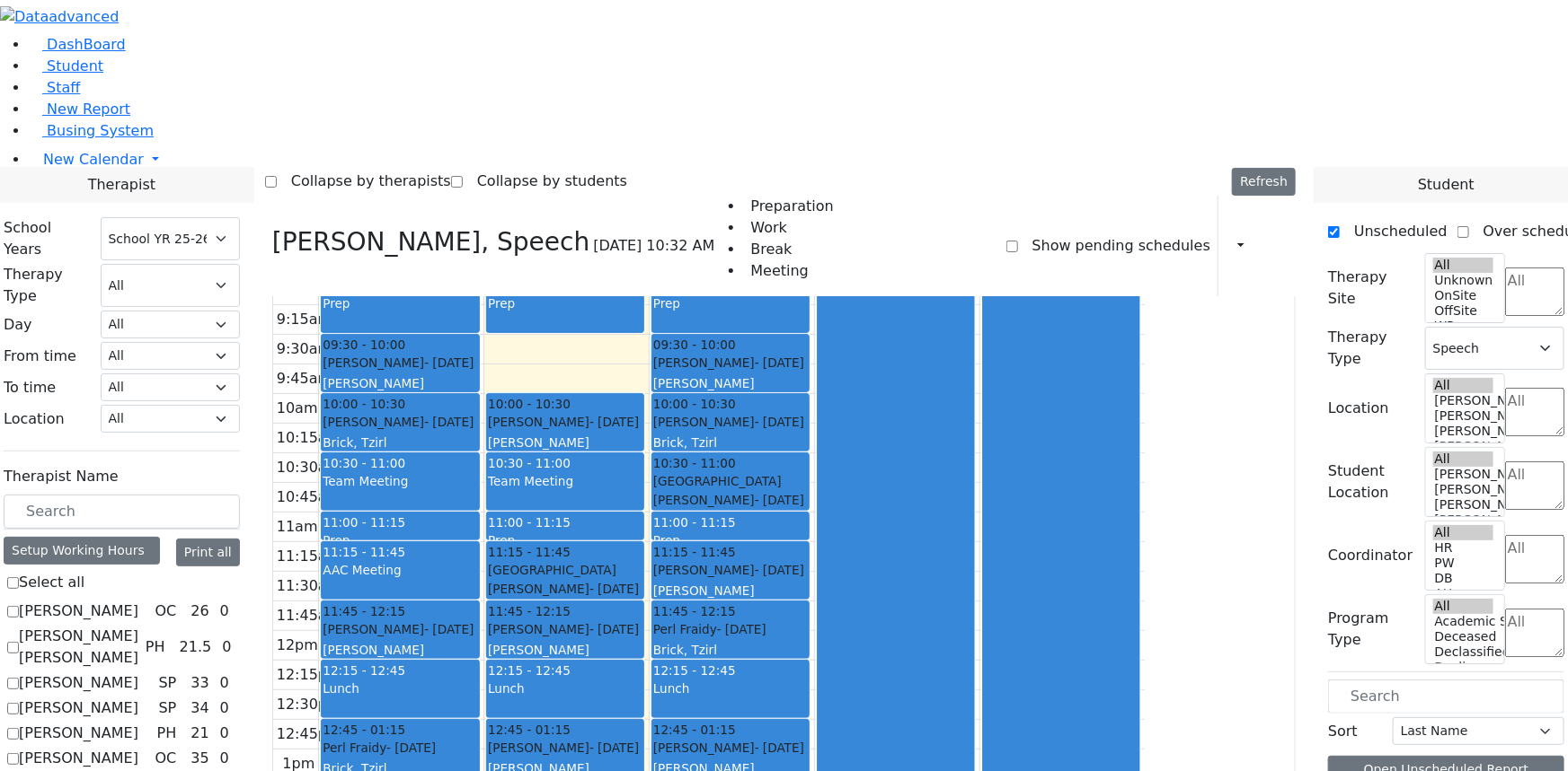
checkbox input "false"
select select
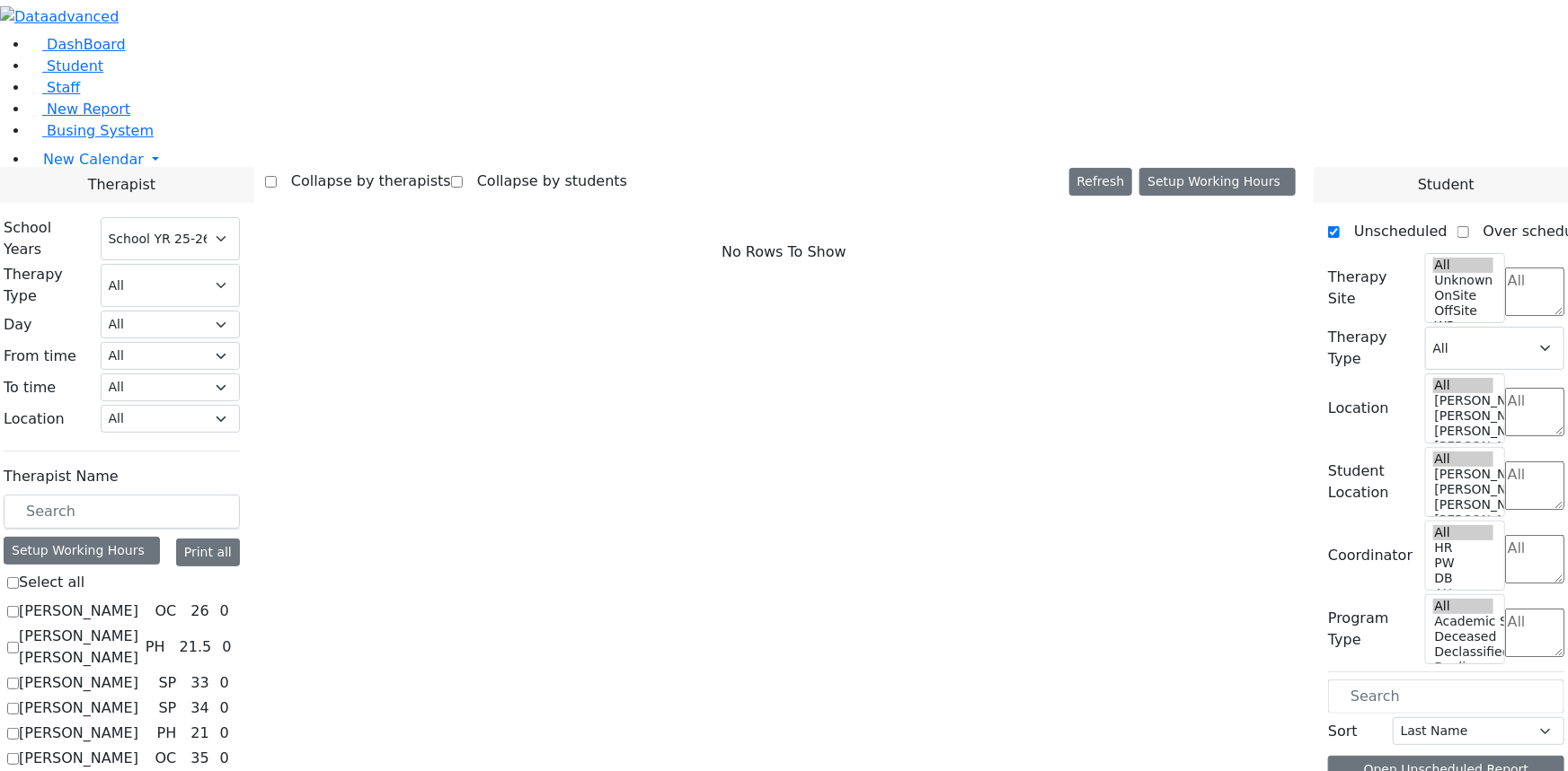
checkbox input "true"
select select "3"
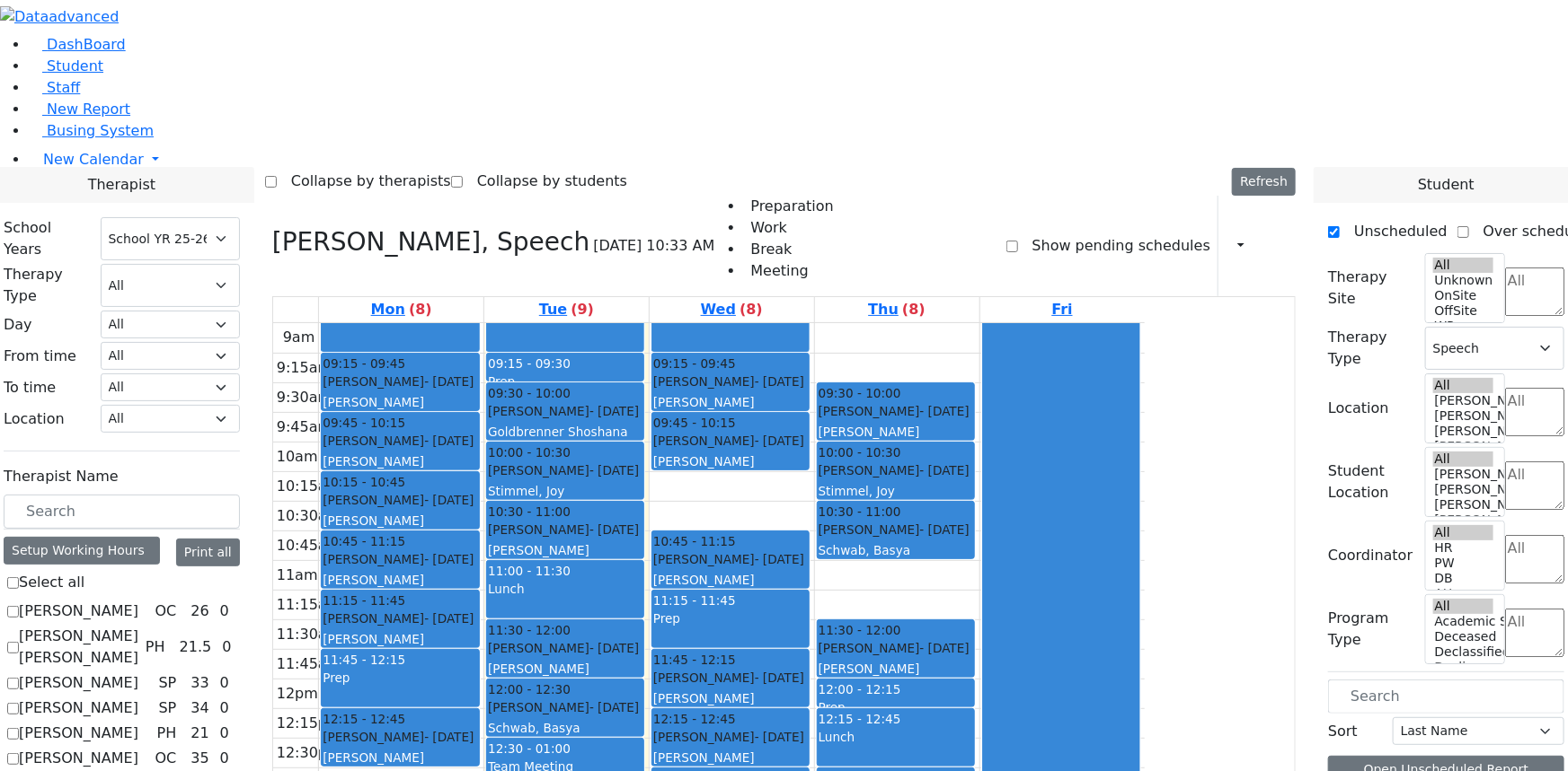
checkbox input "true"
select select
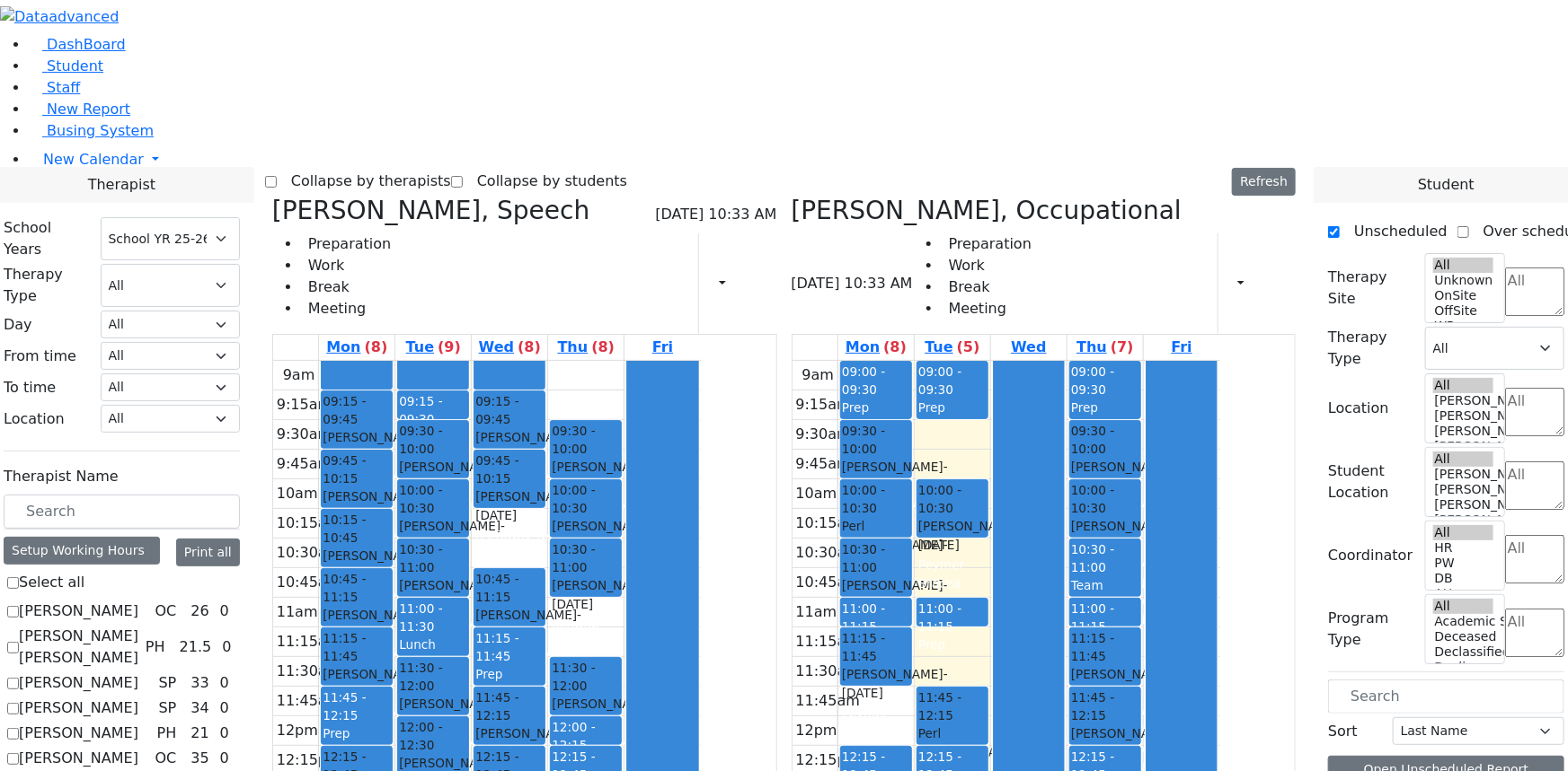
checkbox input "false"
select select "1"
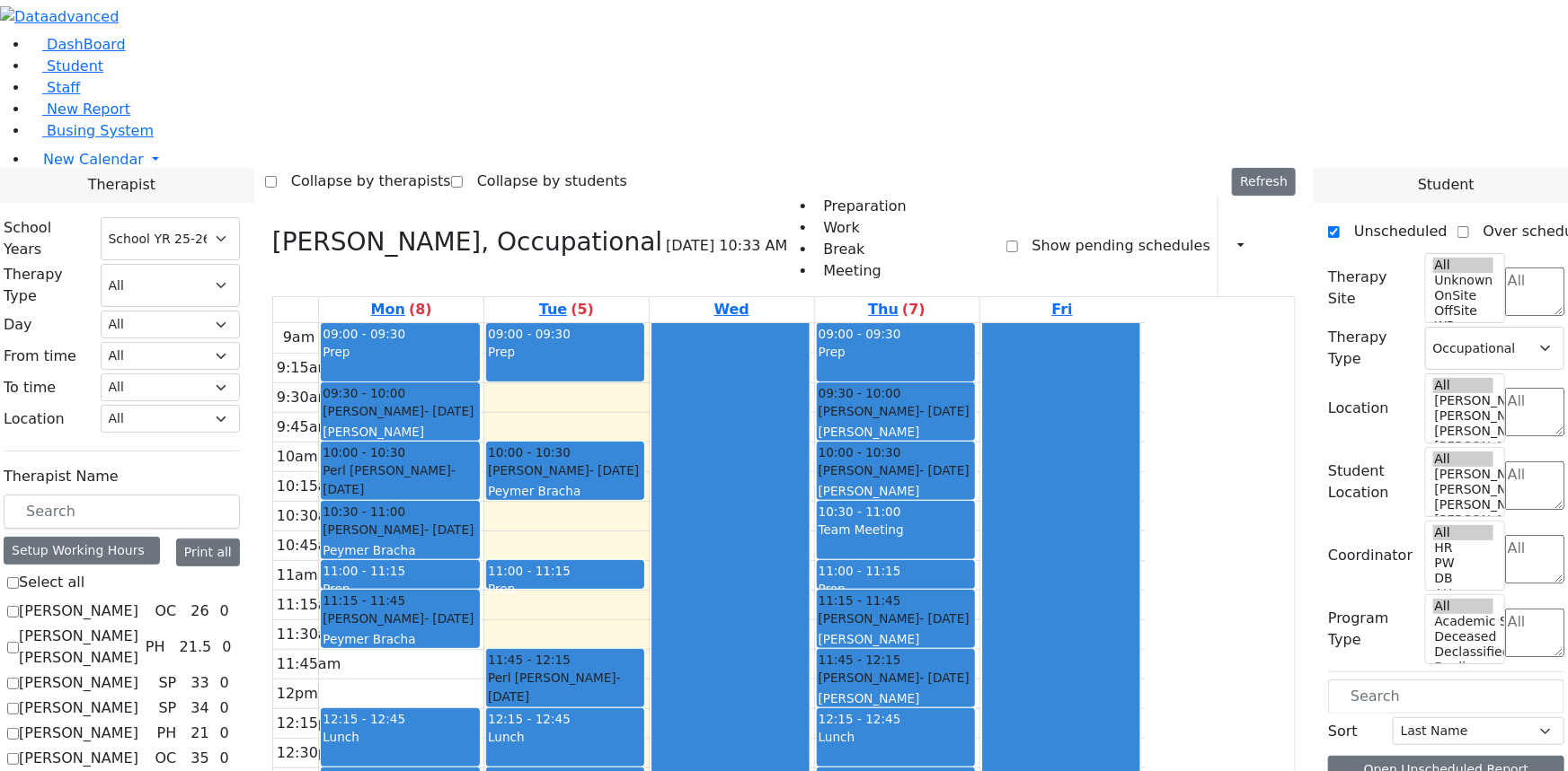
scroll to position [0, 0]
checkbox input "false"
select select
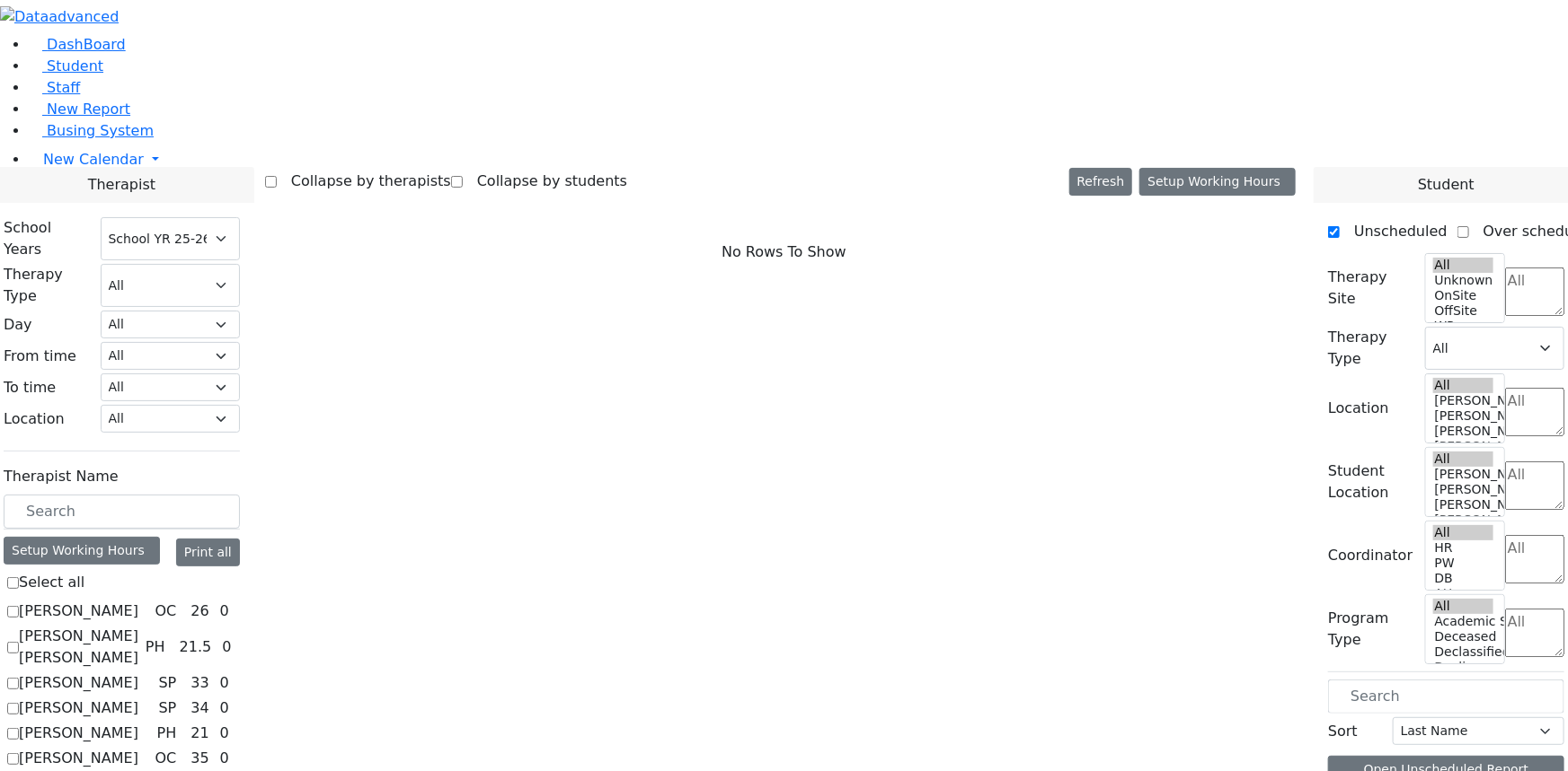
checkbox input "true"
select select "2"
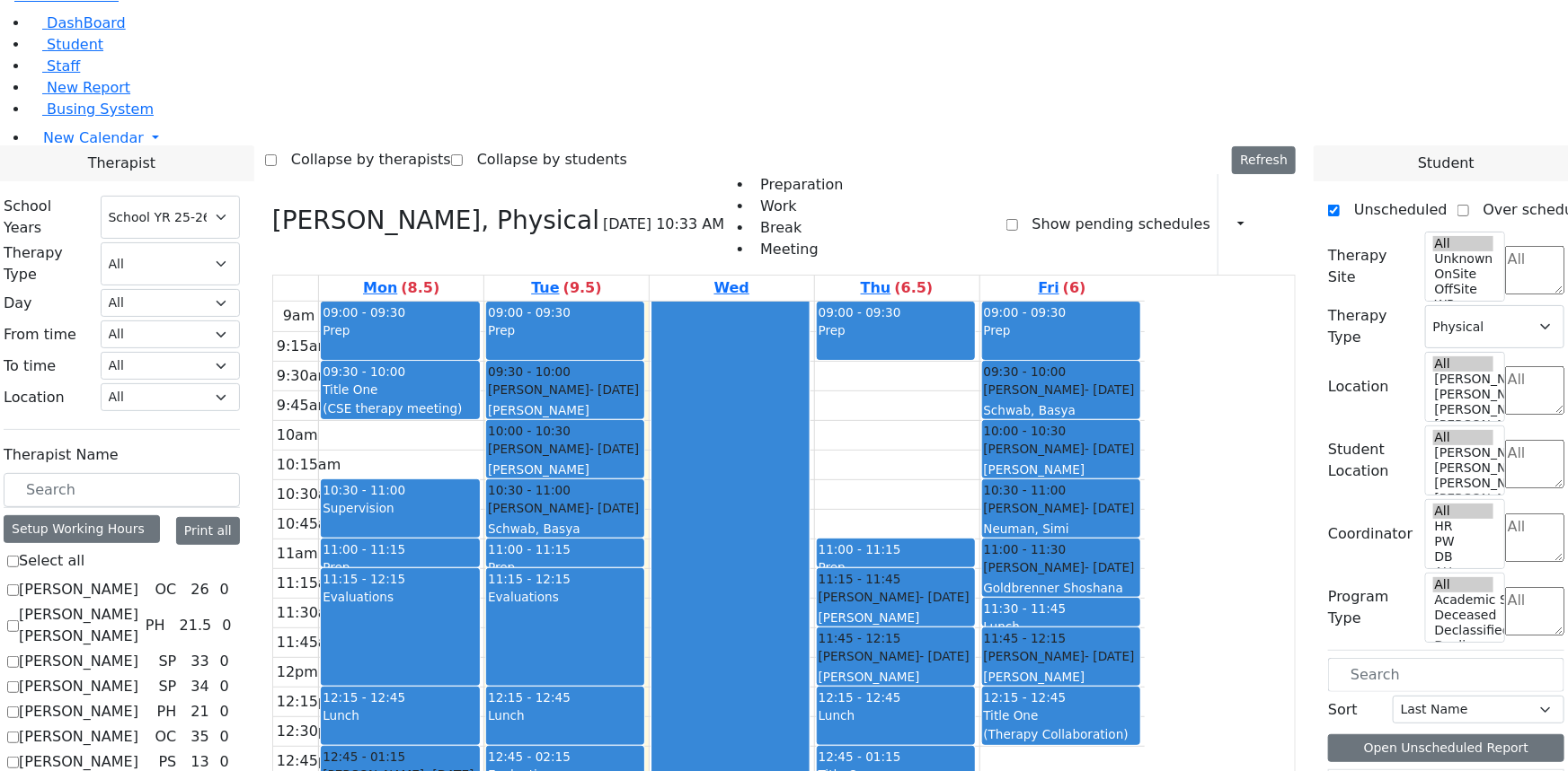
checkbox input "false"
select select
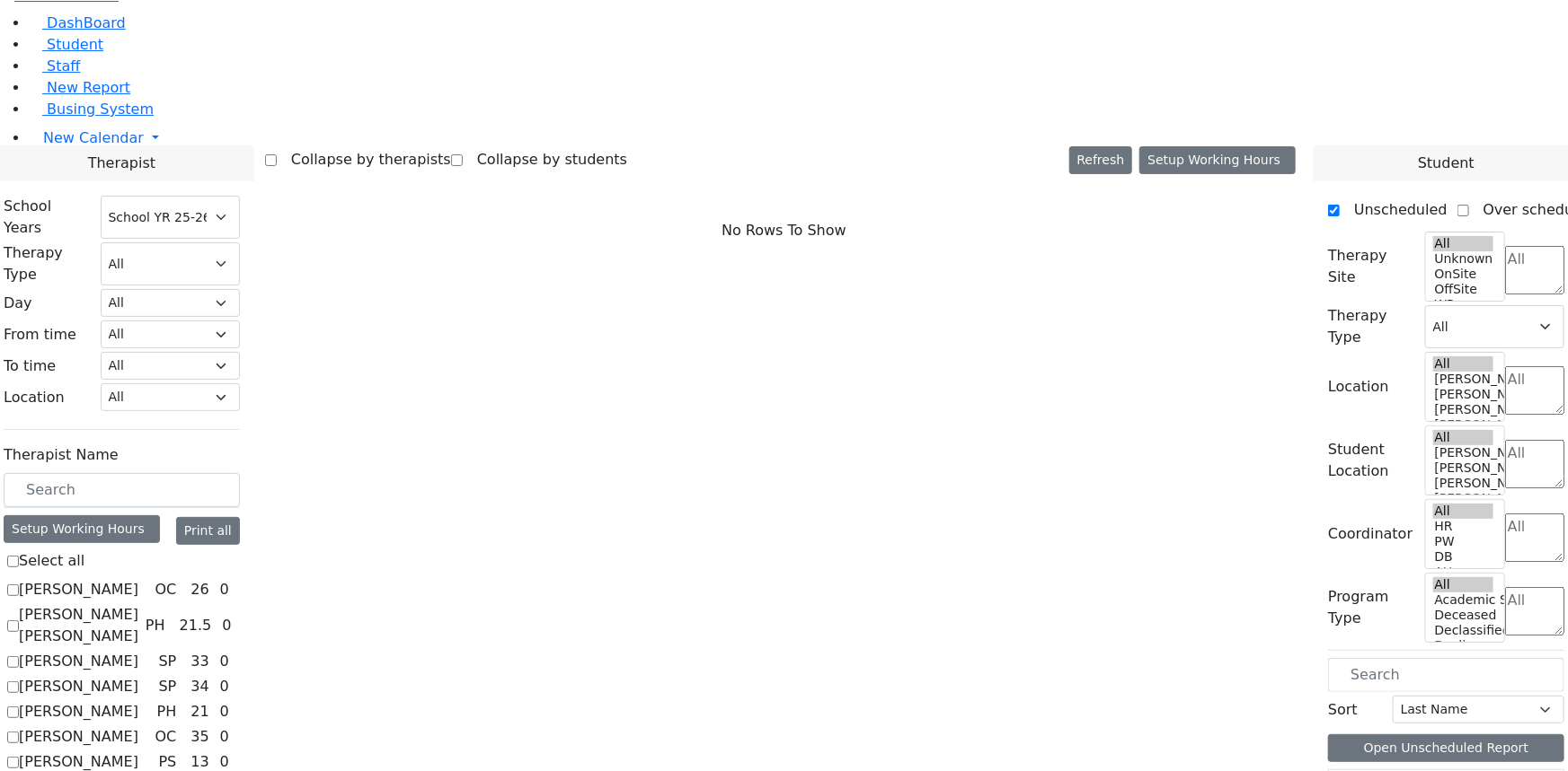
scroll to position [1589, 0]
checkbox input "true"
select select "3"
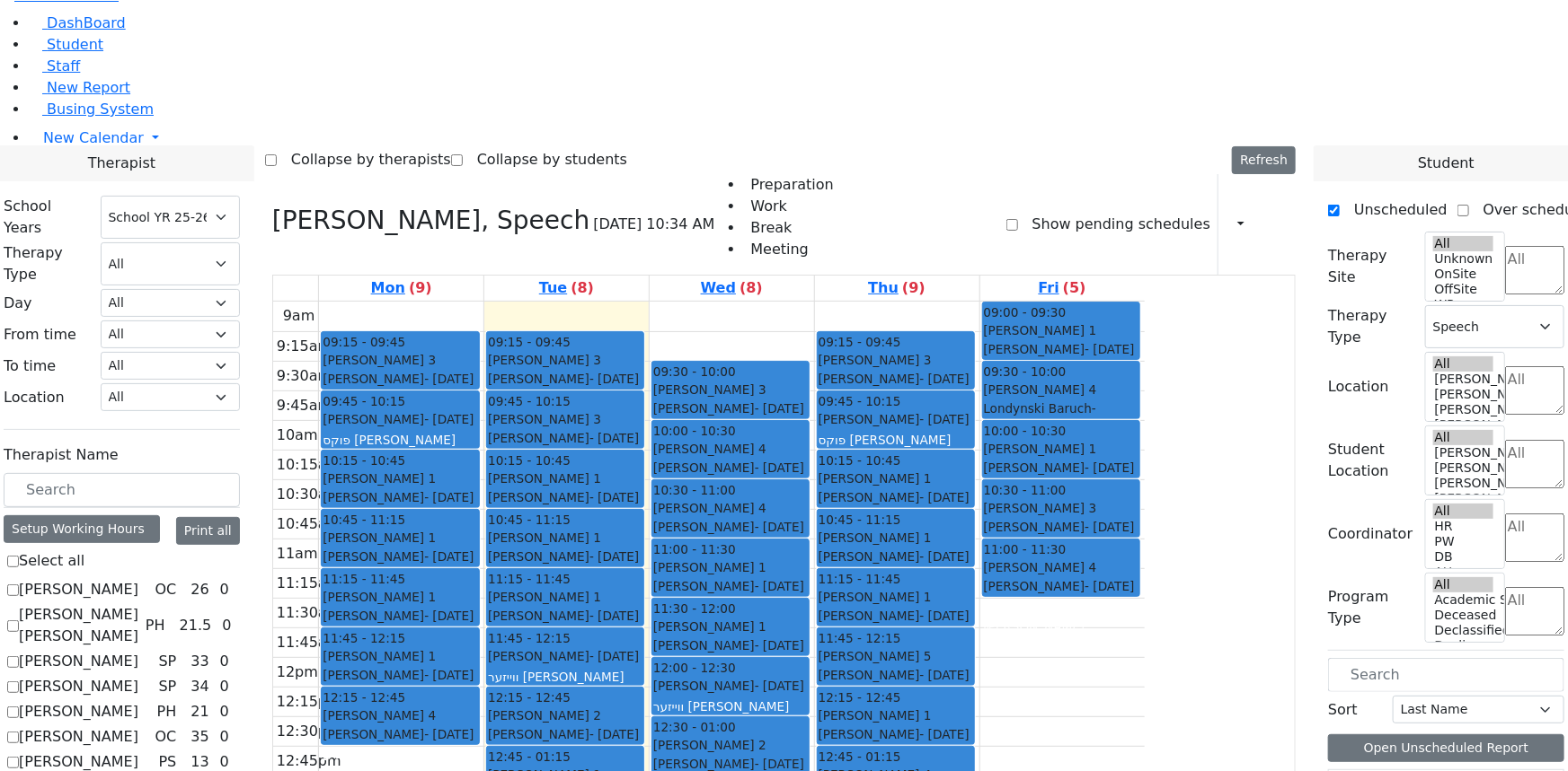
checkbox input "true"
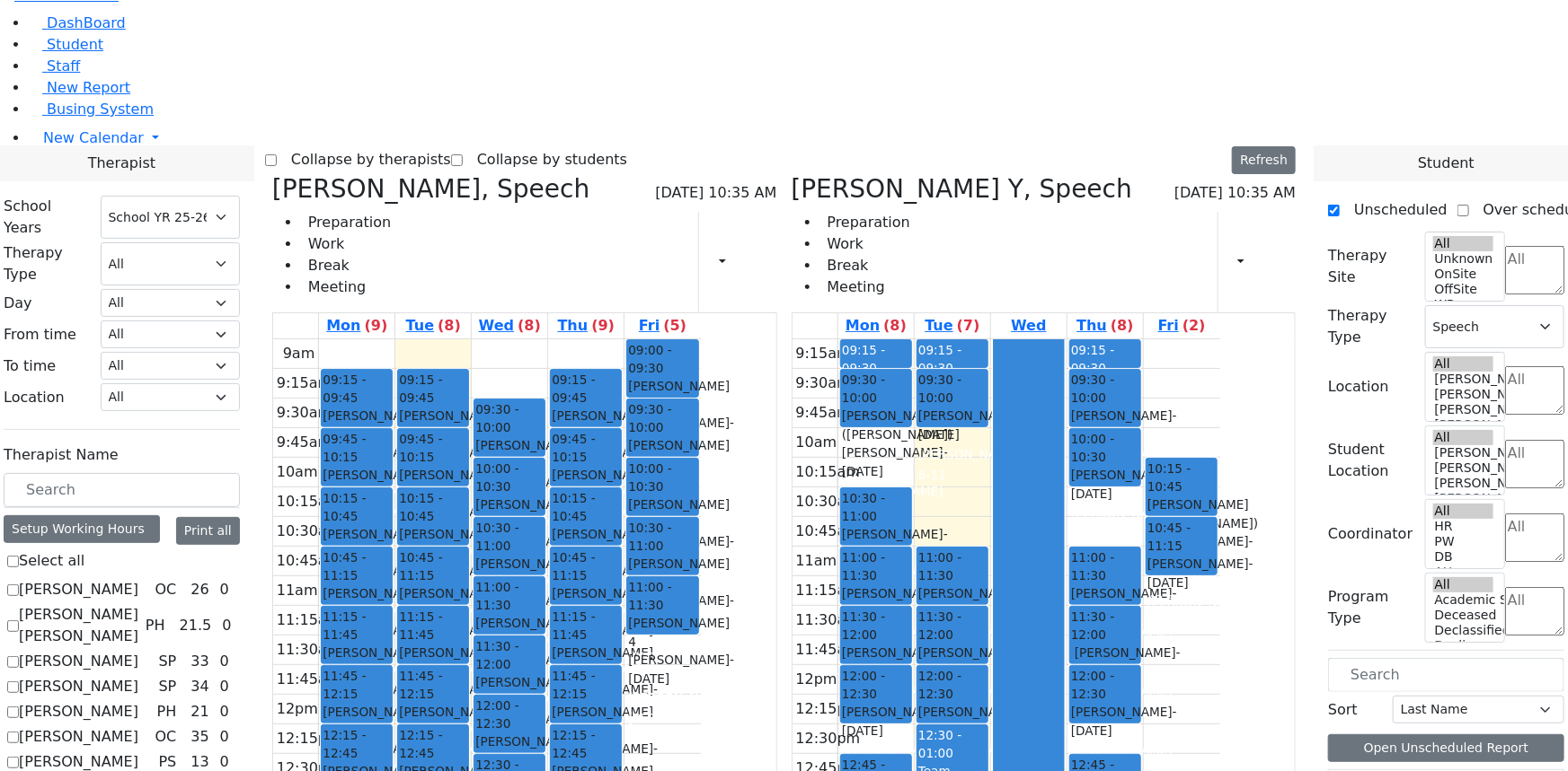
checkbox input "false"
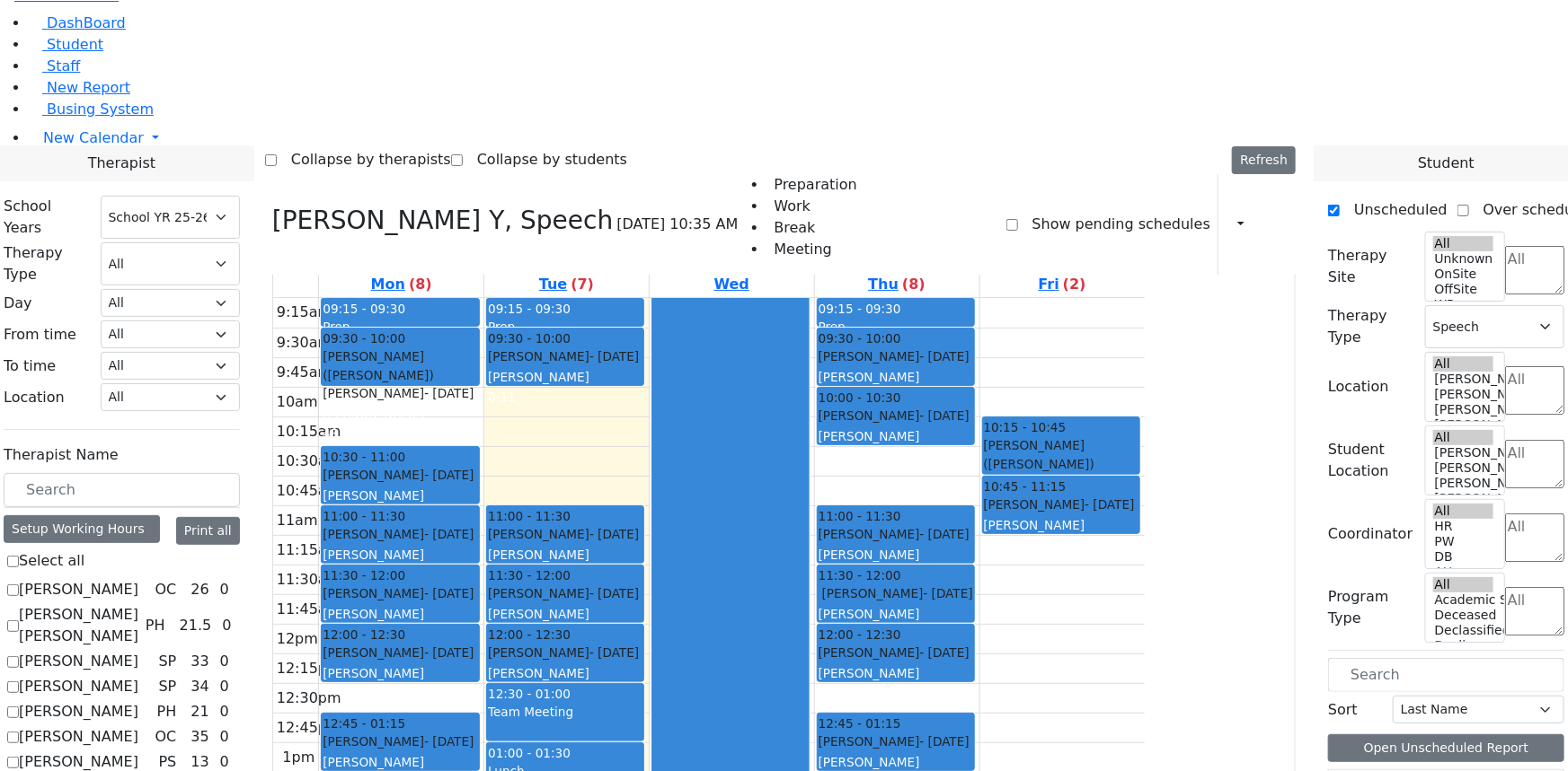
scroll to position [0, 0]
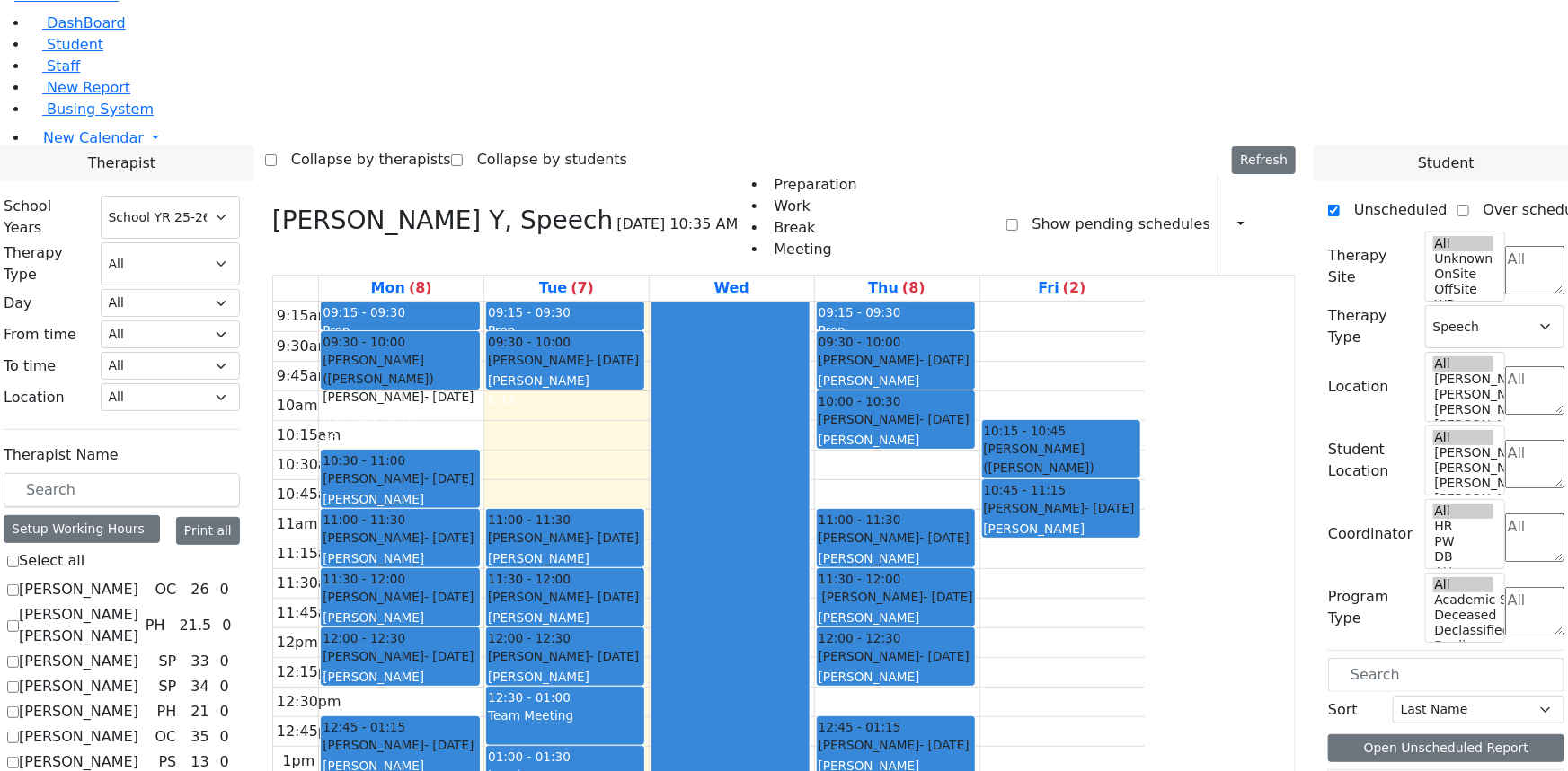
checkbox input "true"
select select
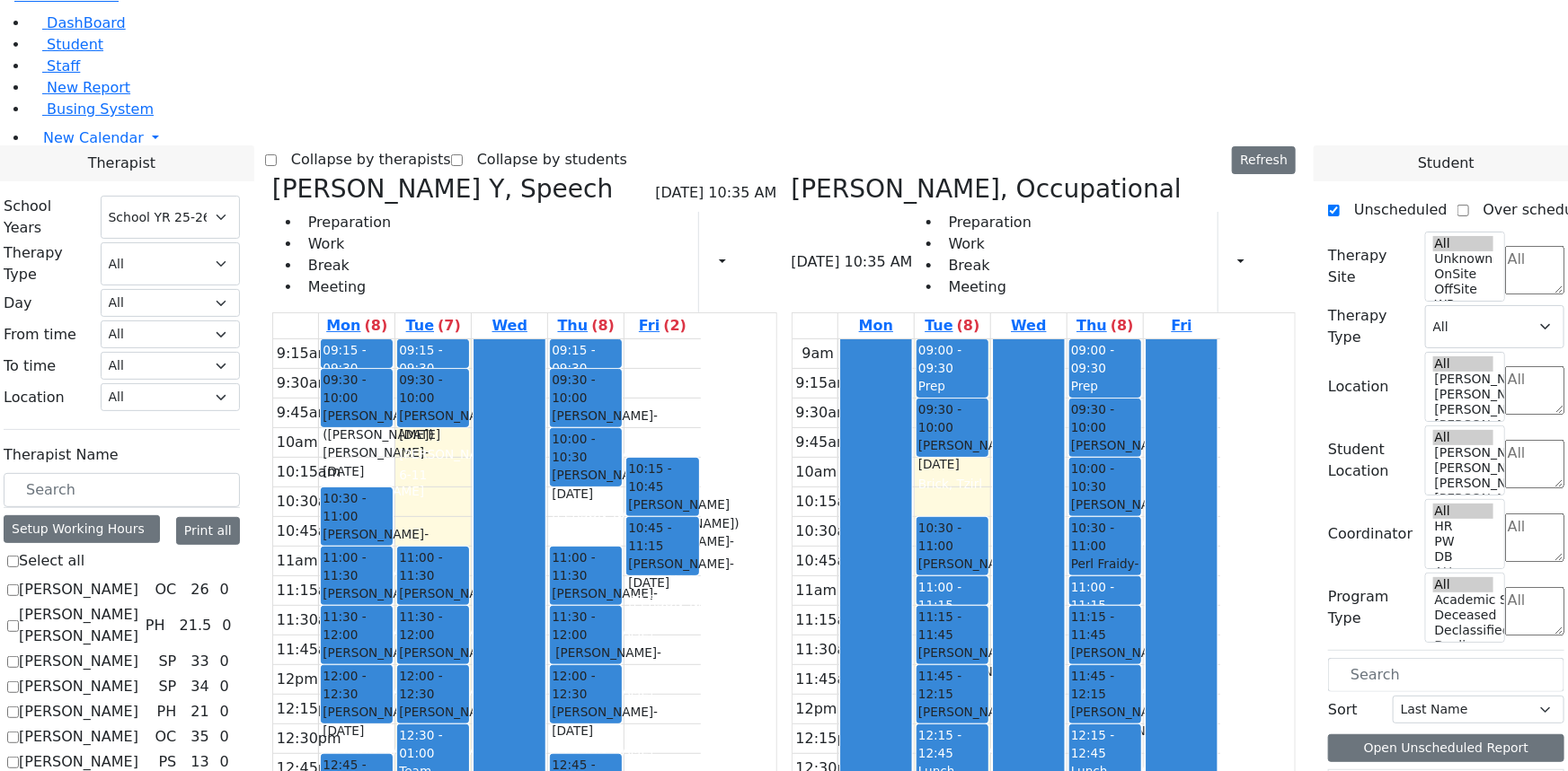
checkbox input "false"
select select "1"
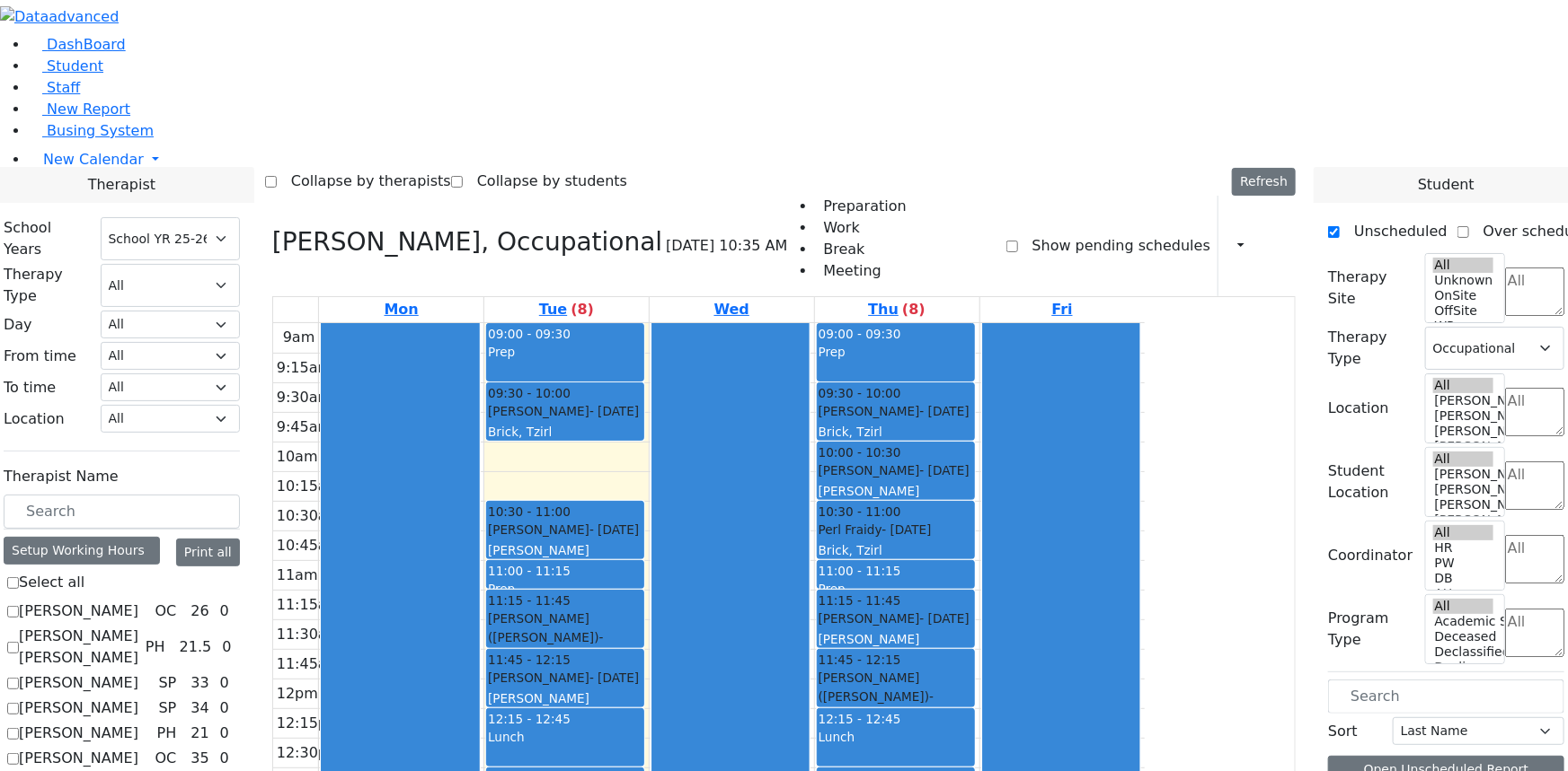
checkbox input "false"
select select
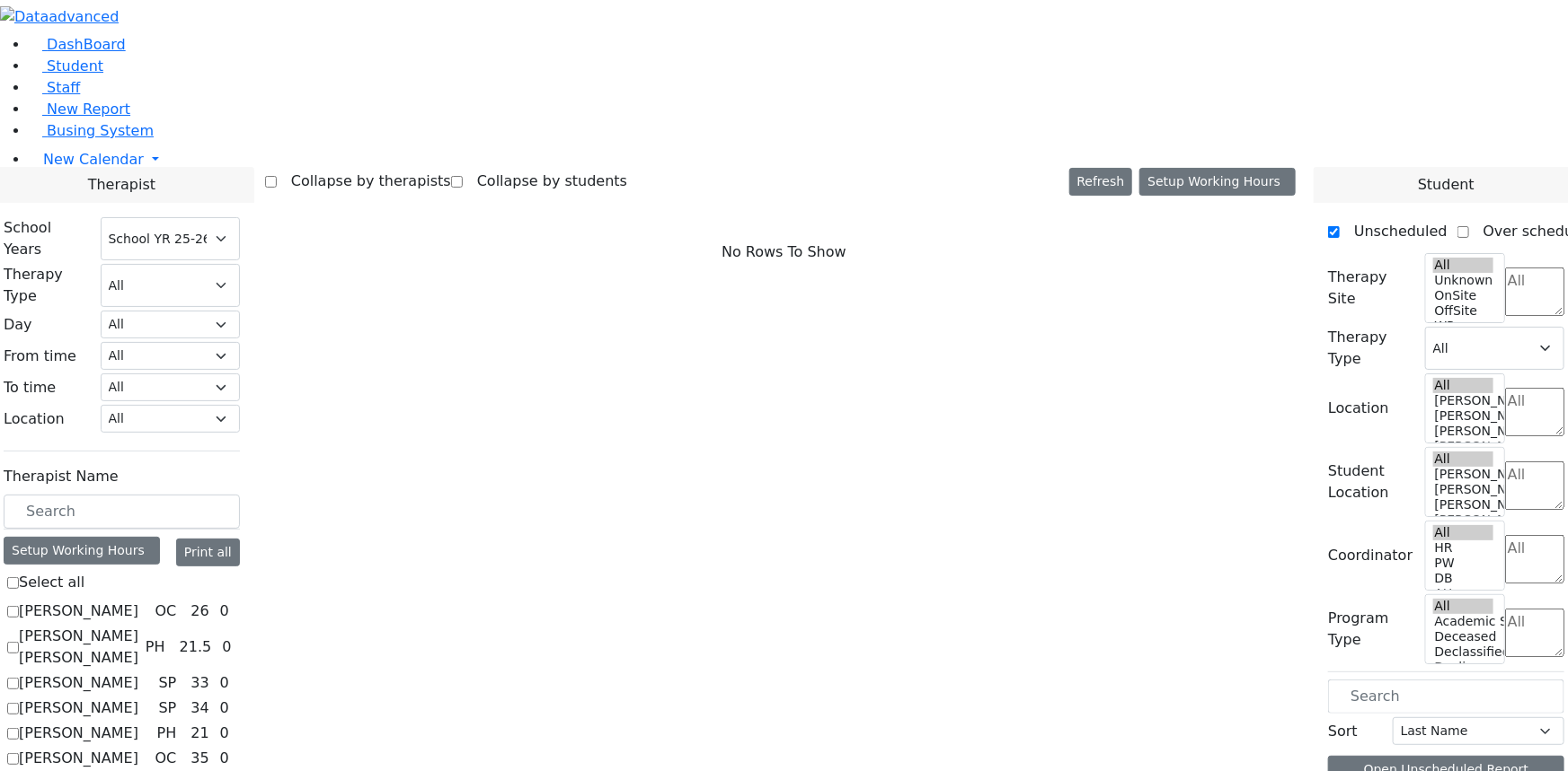
checkbox input "true"
select select "5"
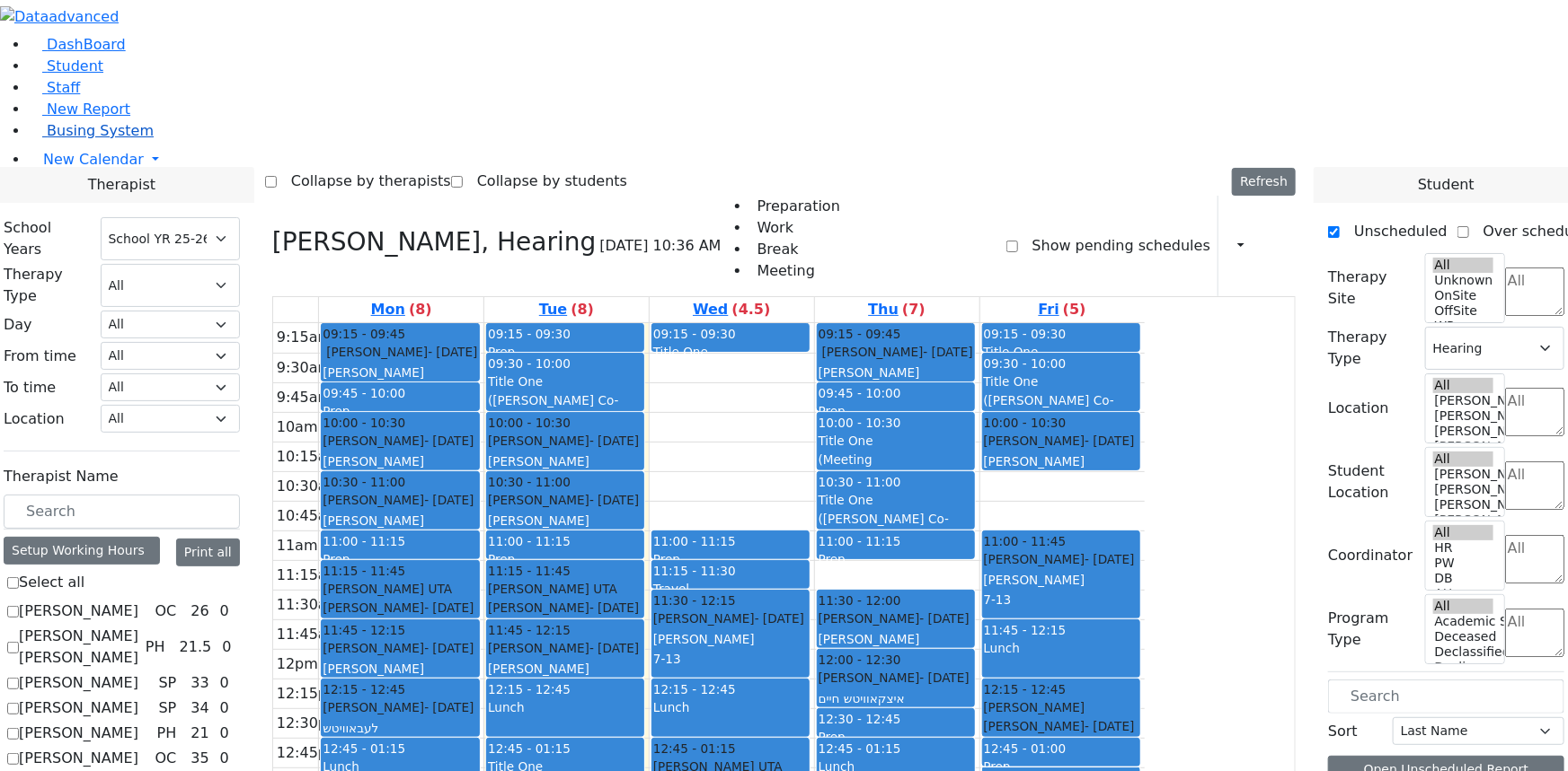
click at [104, 139] on link "Busing System" at bounding box center [91, 131] width 125 height 17
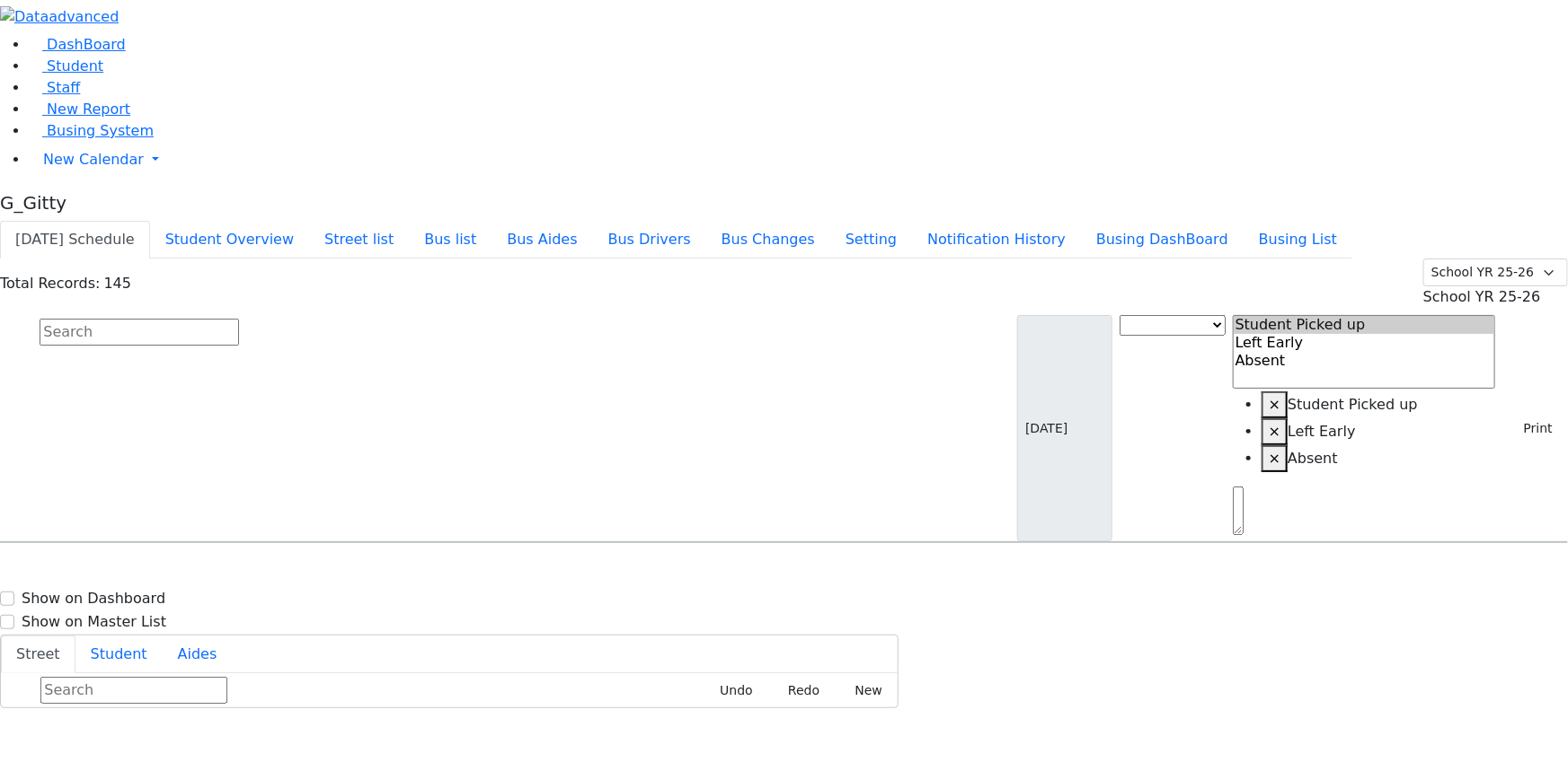
click at [239, 319] on input "text" at bounding box center [139, 332] width 199 height 27
click at [1212, 14] on div "DashBoard Student Staff New Report Busing System" at bounding box center [784, 354] width 1568 height 709
click at [1217, 221] on button "Busing DashBoard" at bounding box center [1162, 239] width 162 height 38
click at [1352, 221] on button "Busing List" at bounding box center [1297, 239] width 108 height 38
click at [239, 319] on input "text" at bounding box center [139, 332] width 199 height 27
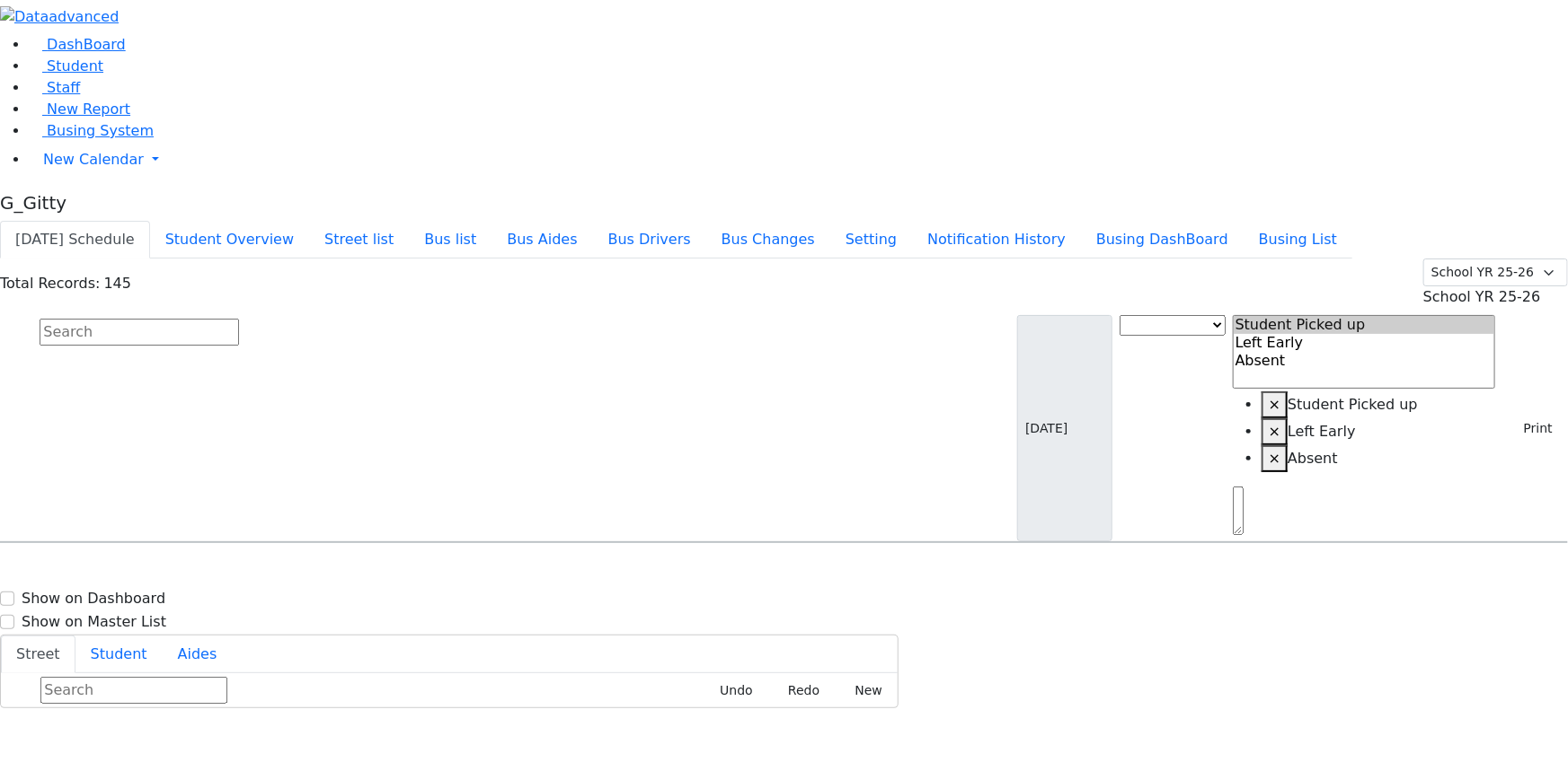
click at [90, 142] on li "Busing System" at bounding box center [798, 131] width 1539 height 21
click at [131, 139] on link "Busing System" at bounding box center [91, 131] width 125 height 17
click at [239, 319] on input "text" at bounding box center [139, 332] width 199 height 27
click at [89, 74] on link "Student" at bounding box center [66, 66] width 74 height 17
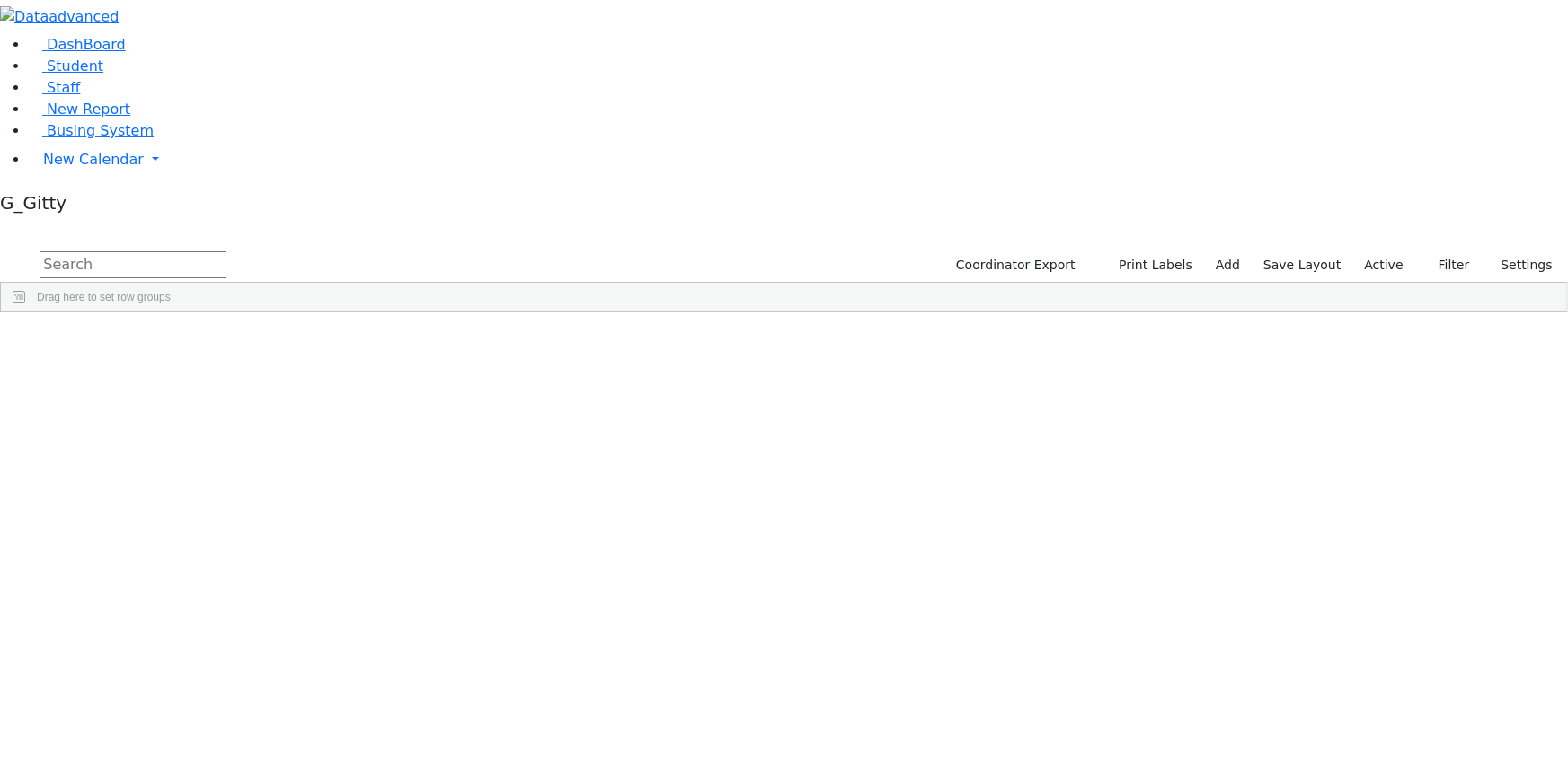
click at [226, 251] on input "text" at bounding box center [134, 264] width 187 height 27
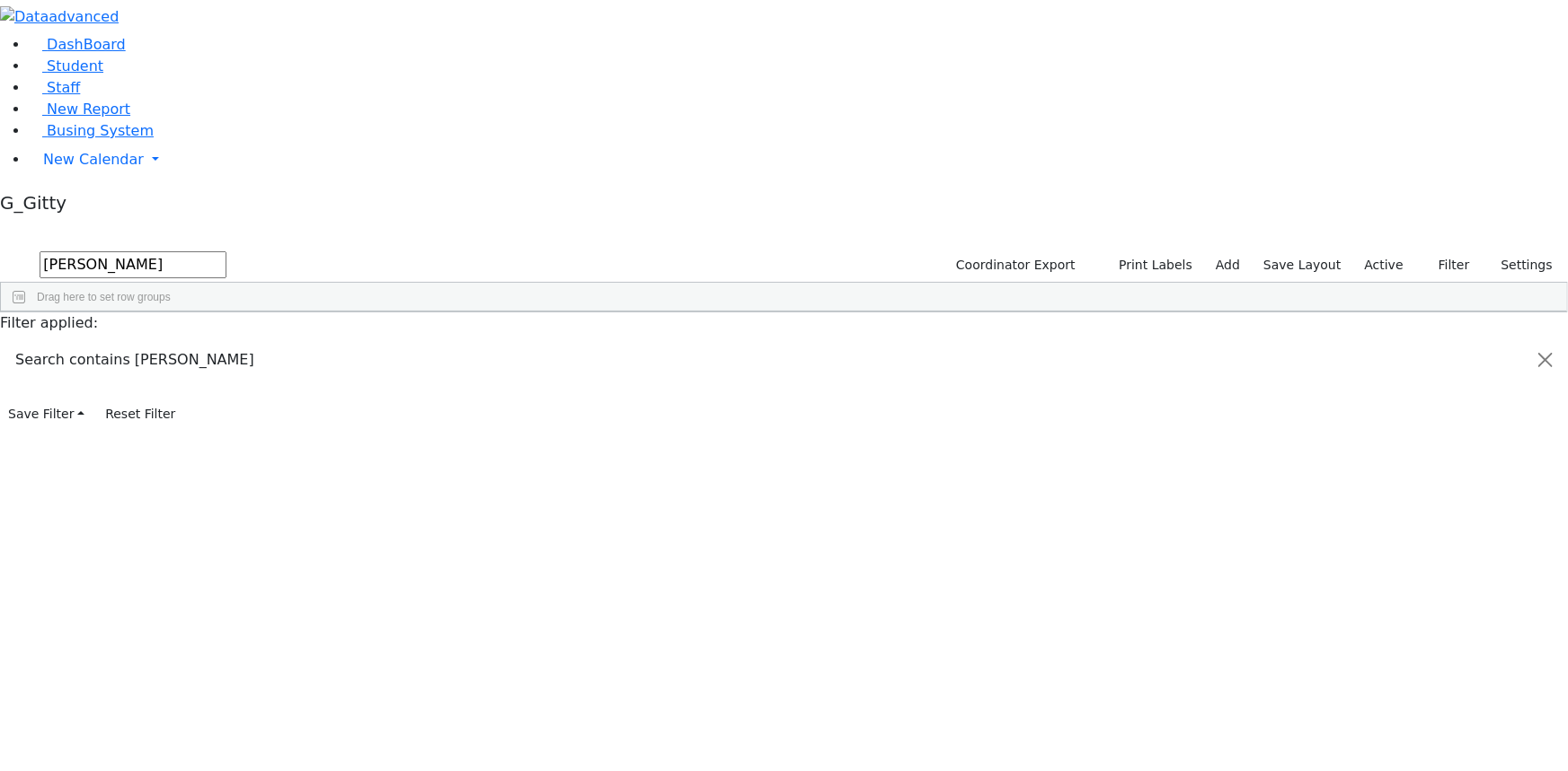
click at [1075, 442] on div "6508818 Stauber Tzvi 03/08/2016 Jablin Meira ML Special Class - K12 Kiryas Joel…" at bounding box center [774, 390] width 1548 height 101
click at [783, 442] on div "6508818 Stauber Tzvi 03/08/2016 Jablin Meira ML Special Class - K12 Kiryas Joel…" at bounding box center [774, 390] width 1548 height 101
click at [226, 251] on input "taub" at bounding box center [134, 264] width 187 height 27
type input "rut"
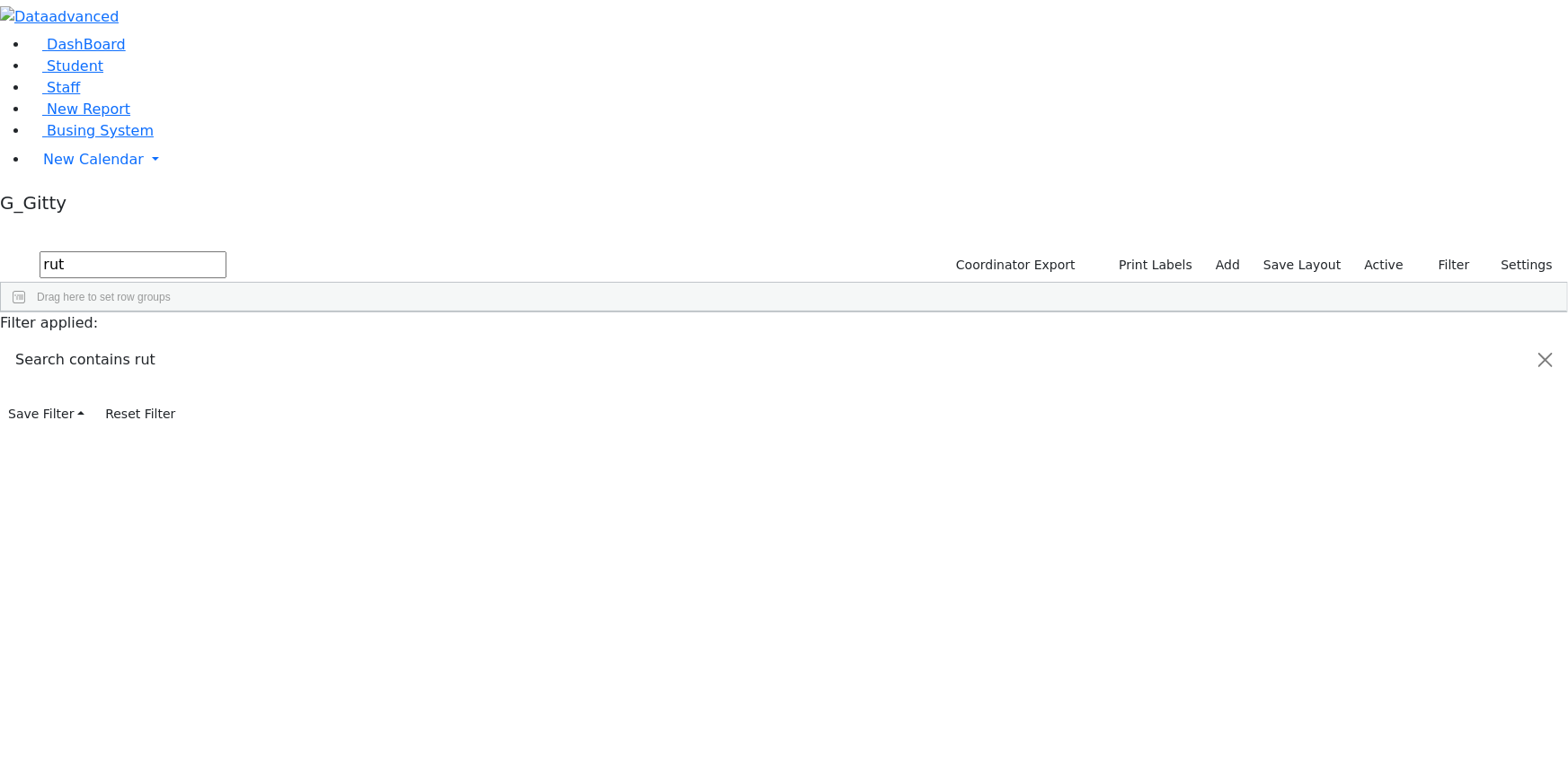
click at [227, 389] on div "Ruttner" at bounding box center [170, 401] width 114 height 24
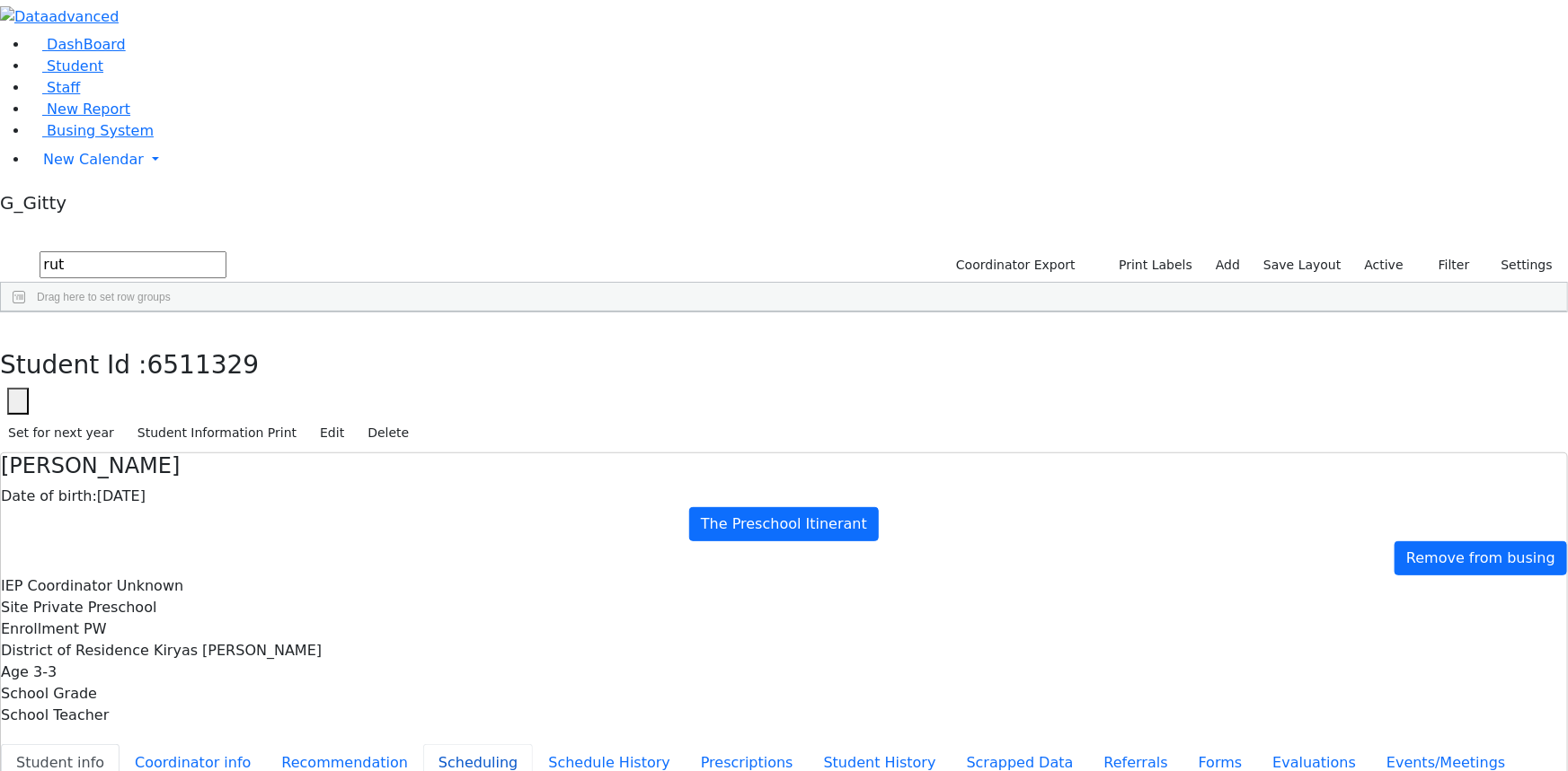
click at [423, 744] on button "Scheduling" at bounding box center [478, 763] width 109 height 38
click at [115, 139] on span "Busing System" at bounding box center [99, 131] width 107 height 17
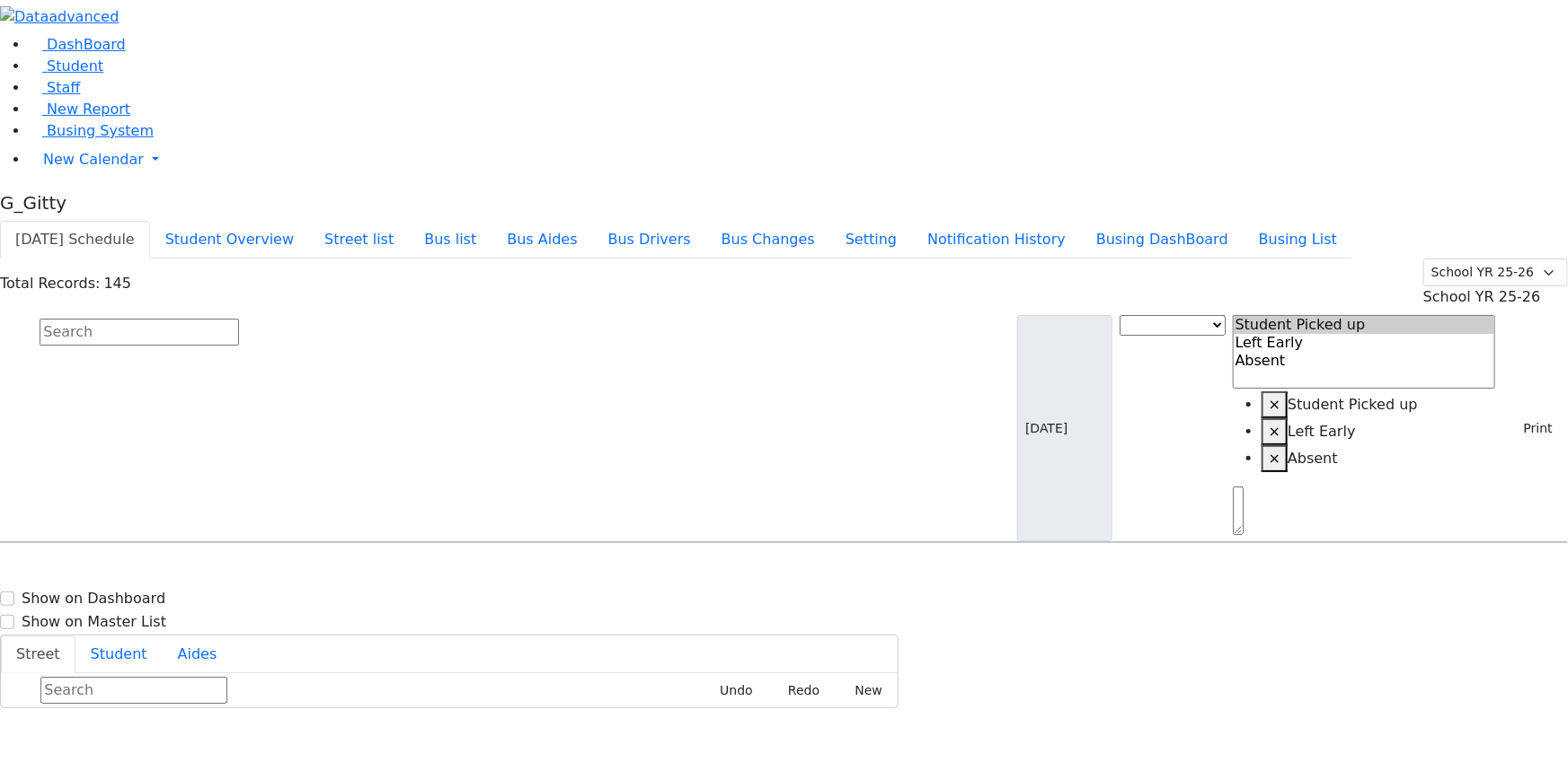
click at [239, 319] on input "text" at bounding box center [139, 332] width 199 height 27
click at [61, 139] on span "Busing System" at bounding box center [99, 131] width 107 height 17
click at [239, 319] on input "text" at bounding box center [139, 332] width 199 height 27
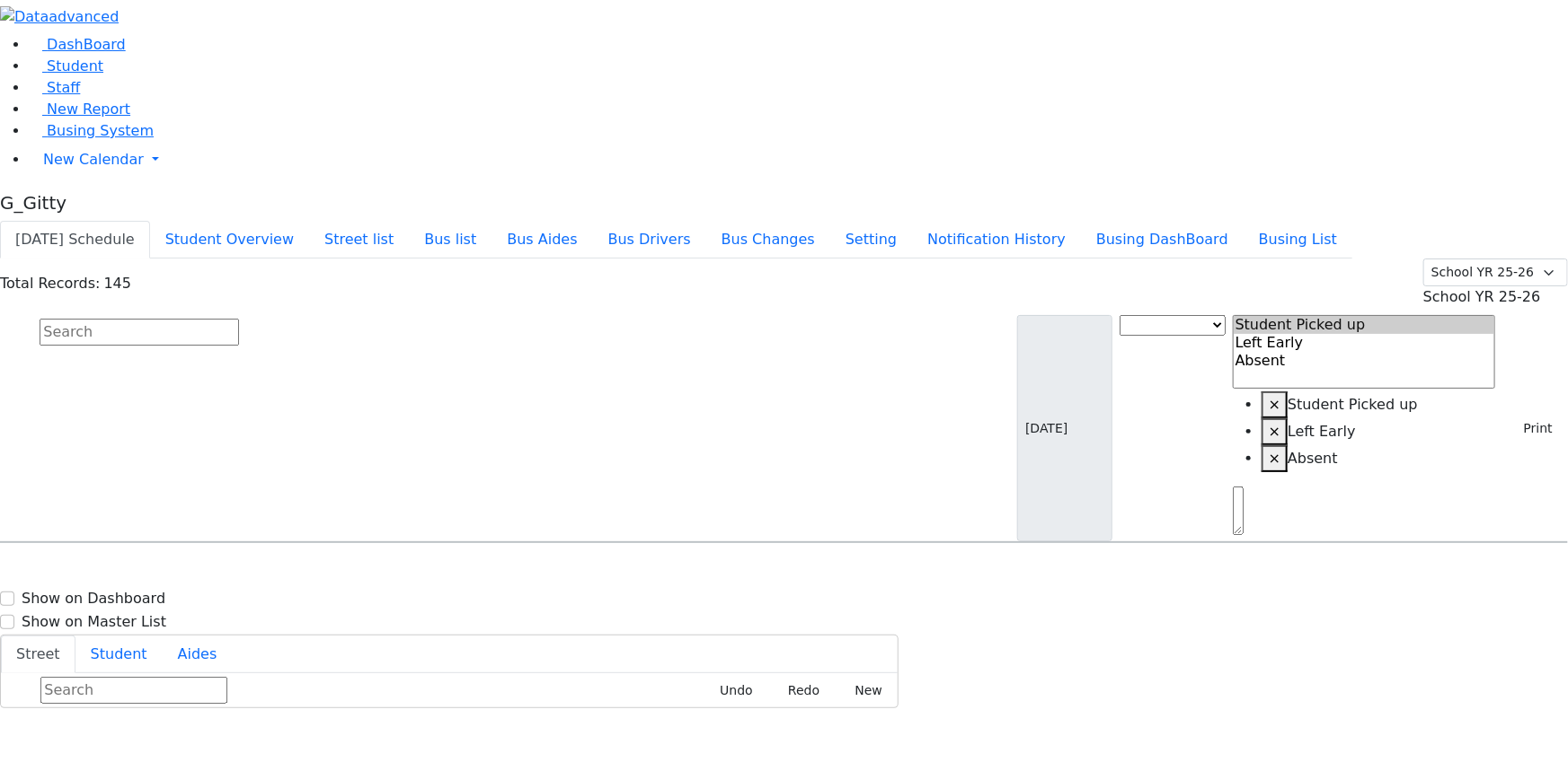
click at [239, 319] on input "text" at bounding box center [139, 332] width 199 height 27
click at [29, 73] on icon at bounding box center [35, 67] width 14 height 14
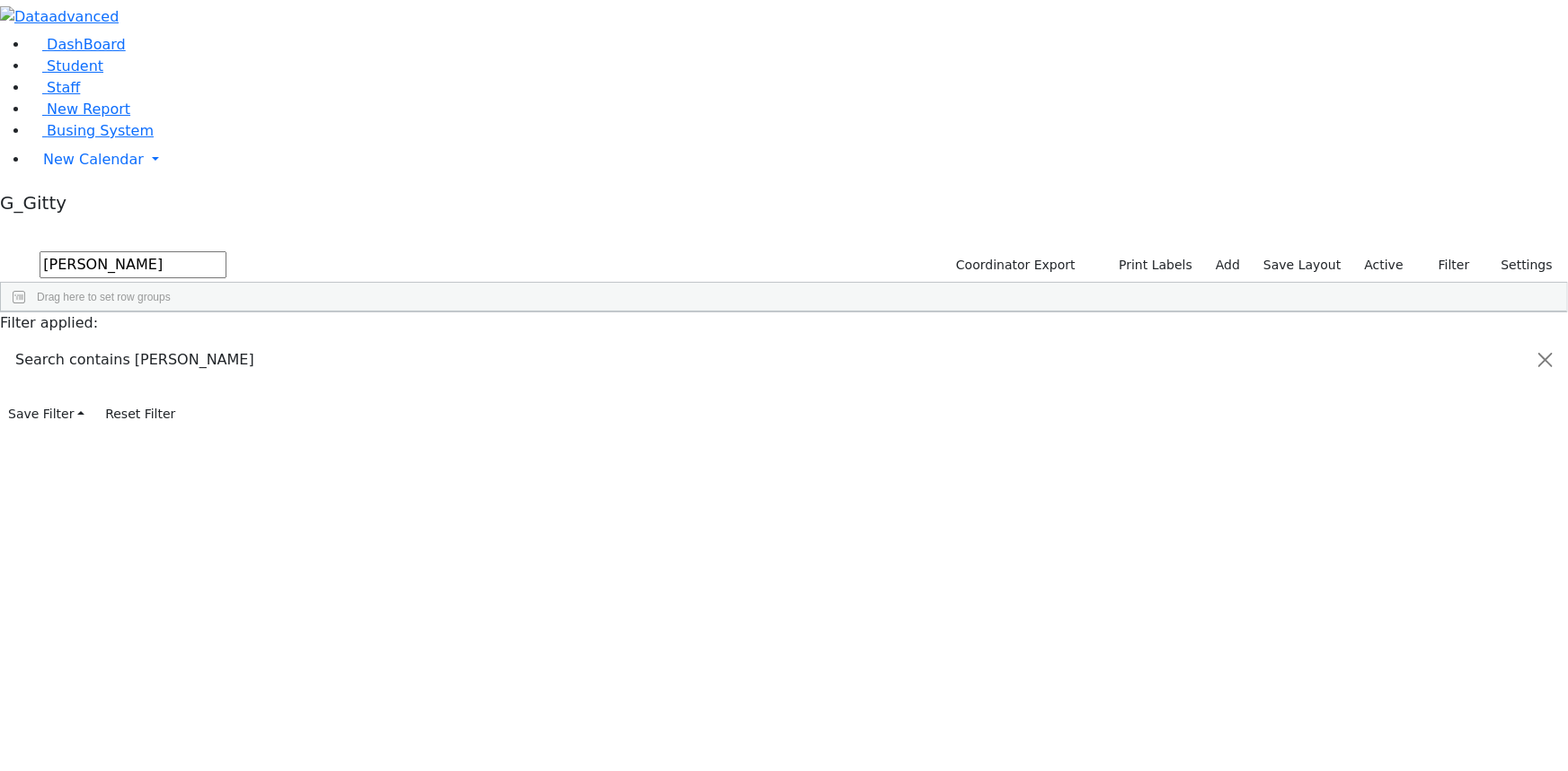
type input "[PERSON_NAME]"
click at [227, 340] on div "Blum" at bounding box center [170, 352] width 114 height 24
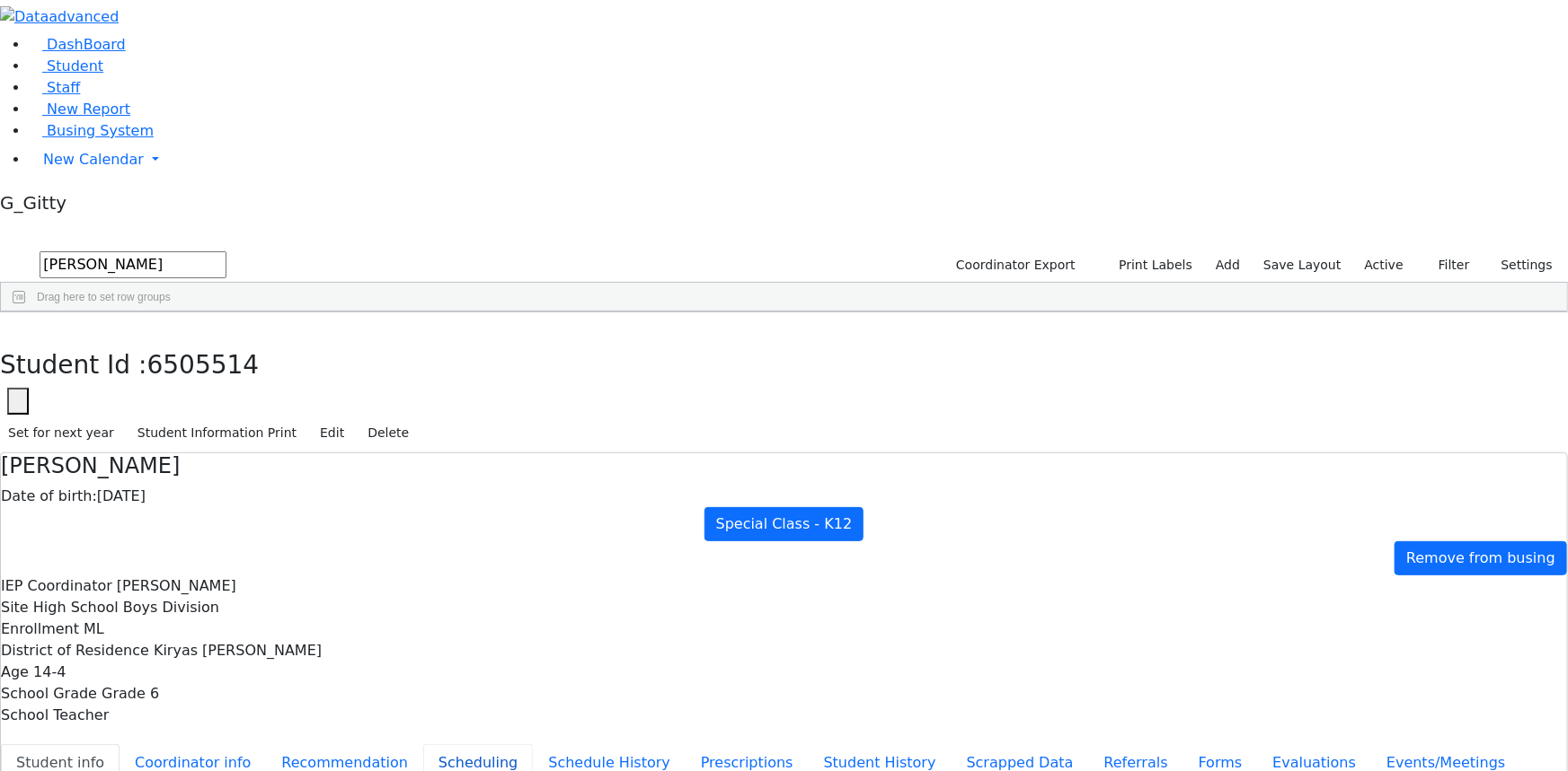
click at [423, 744] on button "Scheduling" at bounding box center [478, 763] width 109 height 38
click at [18, 327] on icon "button" at bounding box center [13, 333] width 10 height 11
click at [226, 251] on input "blum" at bounding box center [134, 264] width 187 height 27
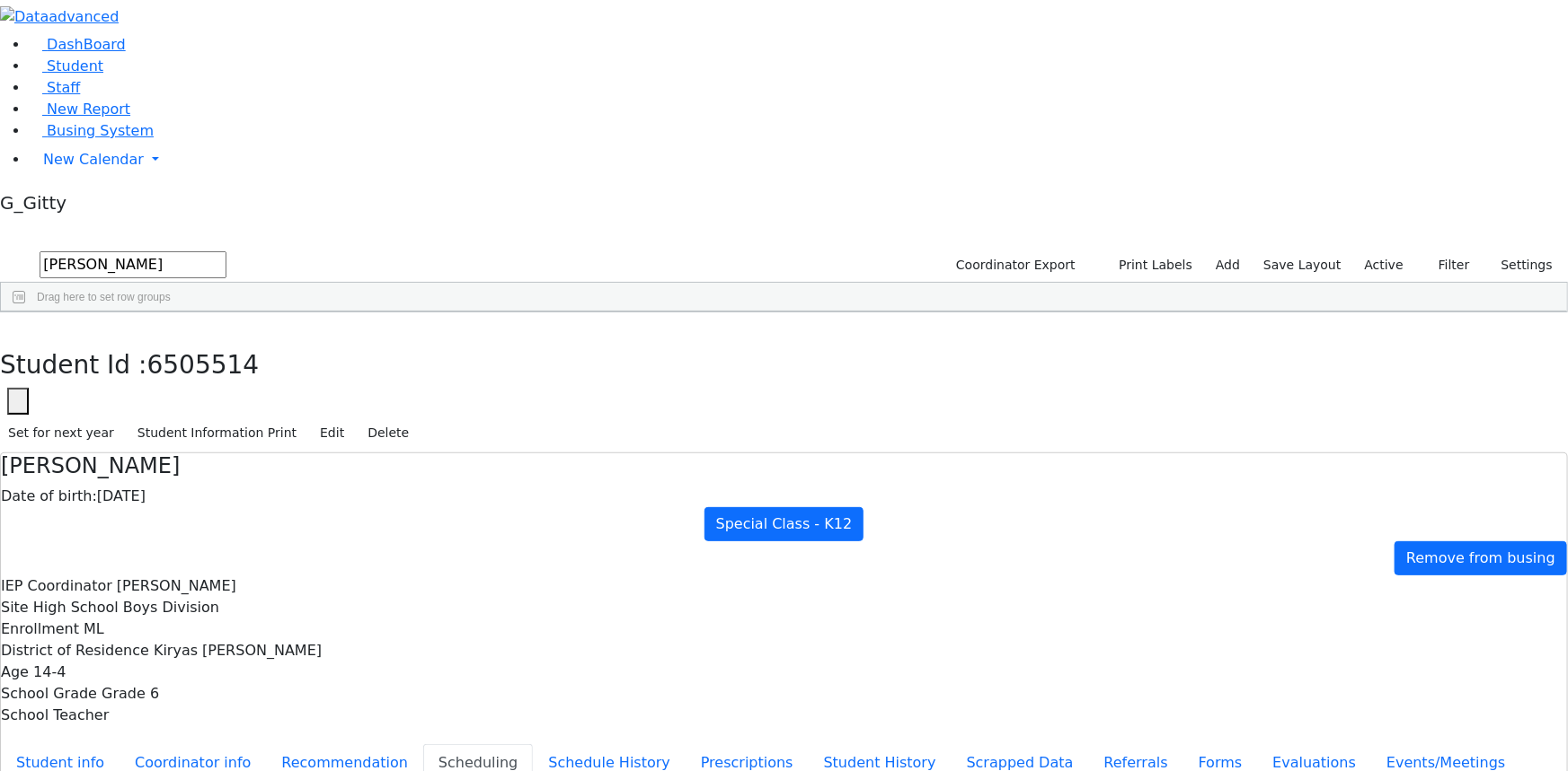
click at [226, 251] on input "blum" at bounding box center [134, 264] width 187 height 27
click at [207, 693] on div "Blum" at bounding box center [155, 705] width 101 height 24
type input "Mrs. Tzirel Blum"
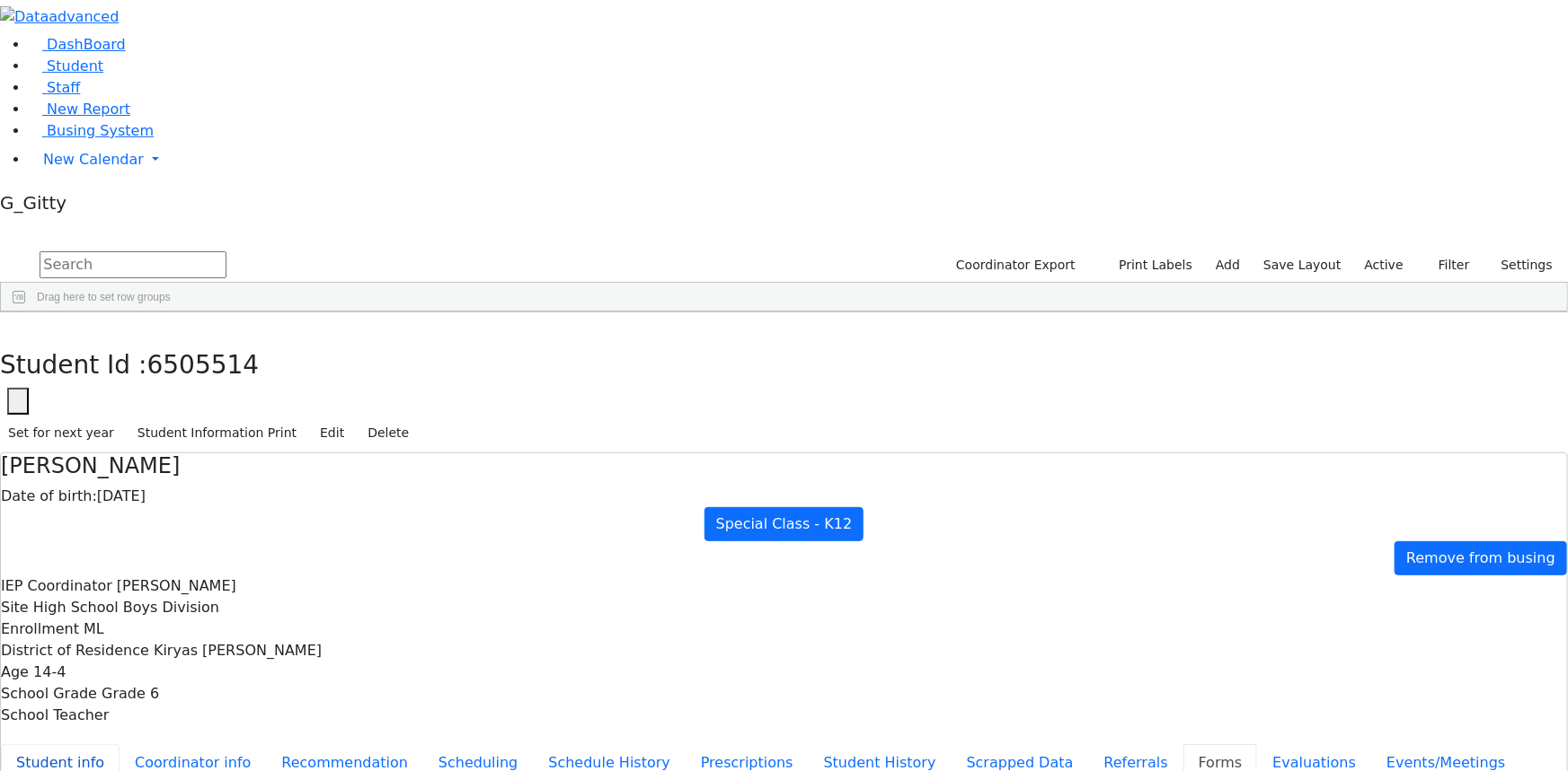
click at [120, 744] on button "Student info" at bounding box center [60, 763] width 119 height 38
click at [423, 744] on button "Scheduling" at bounding box center [478, 763] width 109 height 38
click at [368, 744] on button "Recommendation" at bounding box center [345, 763] width 158 height 38
checkbox input "true"
click at [1089, 744] on button "Referrals" at bounding box center [1136, 763] width 95 height 38
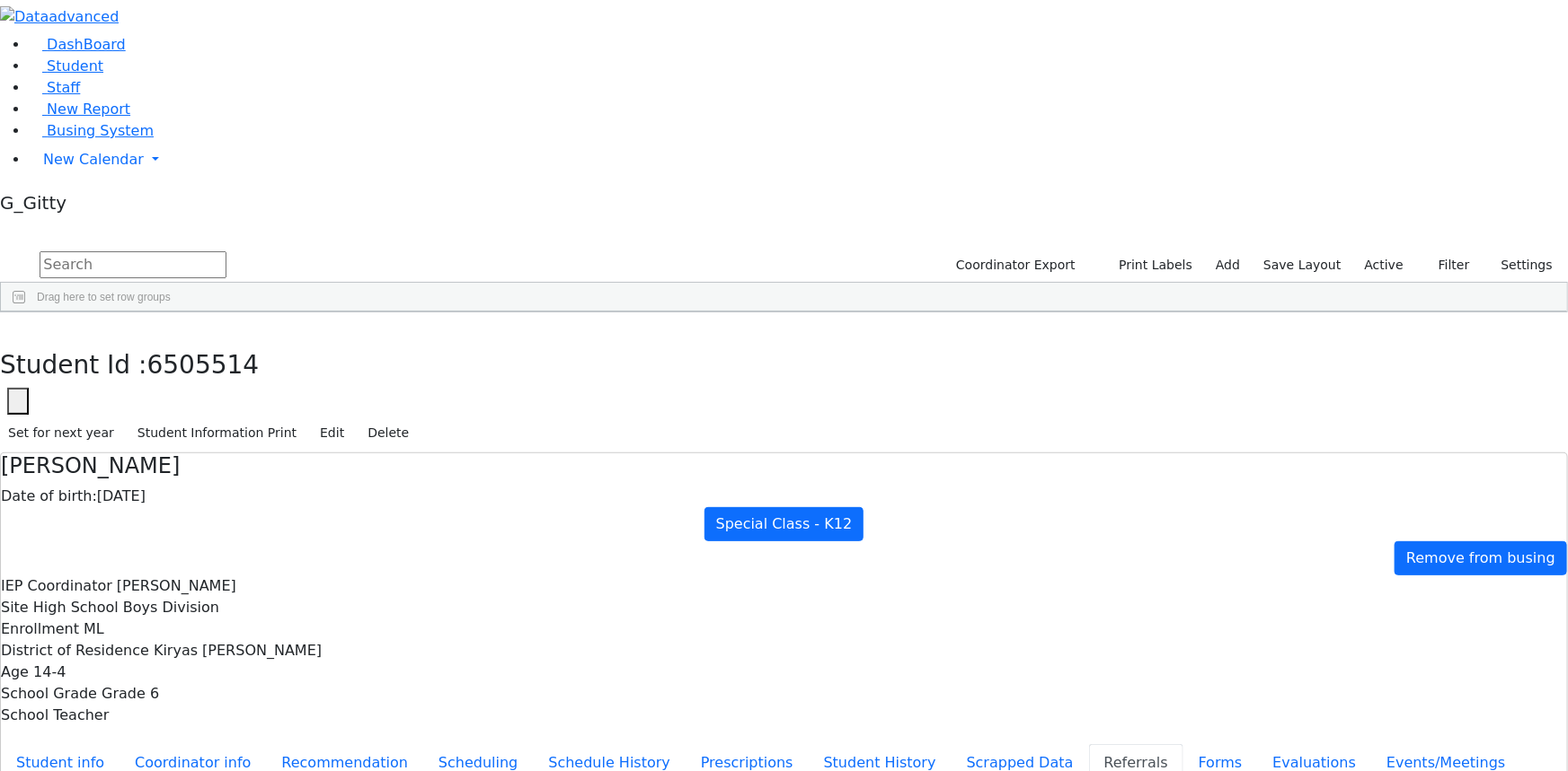
drag, startPoint x: 947, startPoint y: 377, endPoint x: 848, endPoint y: 389, distance: 99.7
drag, startPoint x: 828, startPoint y: 365, endPoint x: 840, endPoint y: 398, distance: 35.1
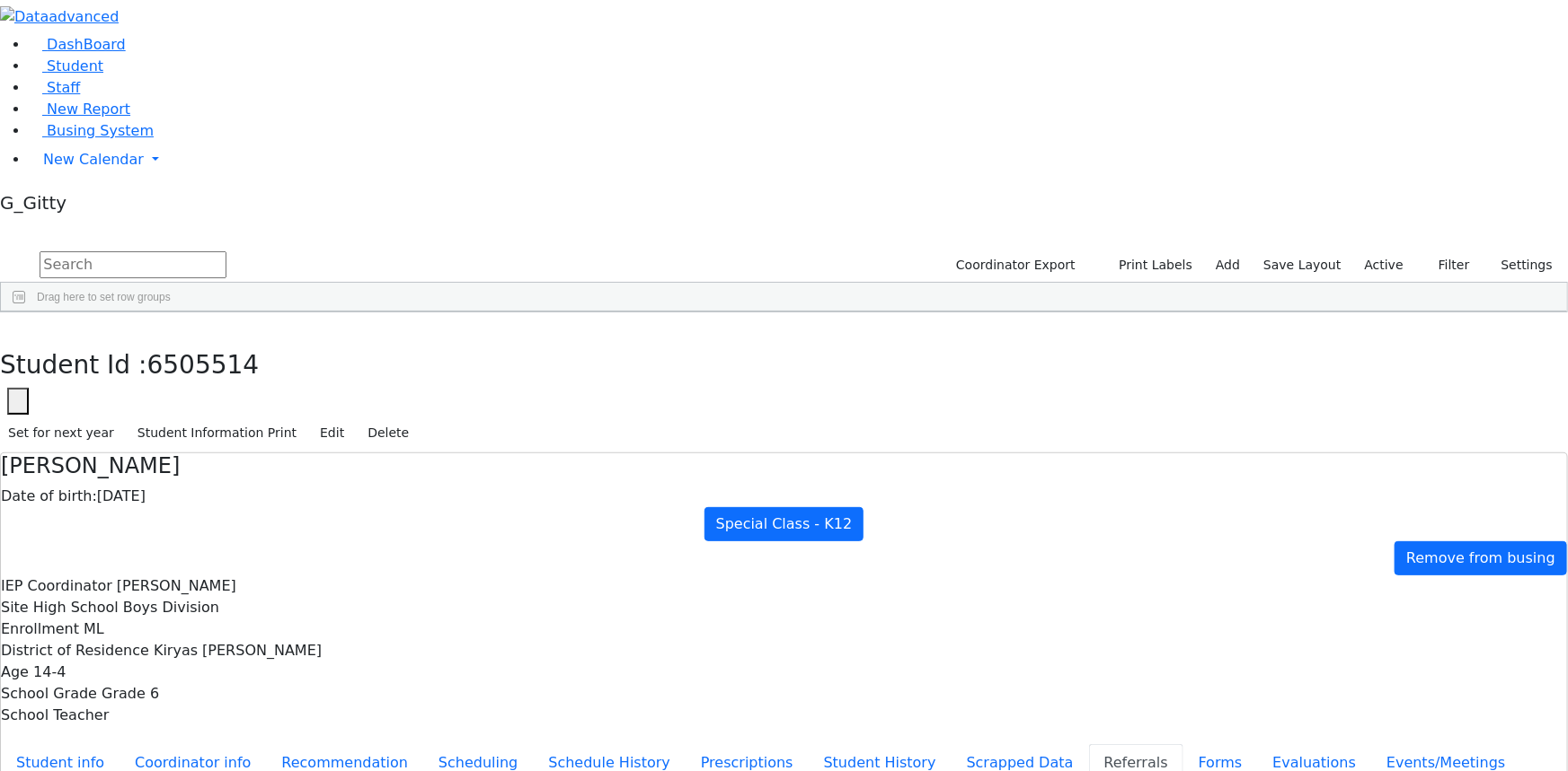
drag, startPoint x: 839, startPoint y: 391, endPoint x: 880, endPoint y: 414, distance: 47.0
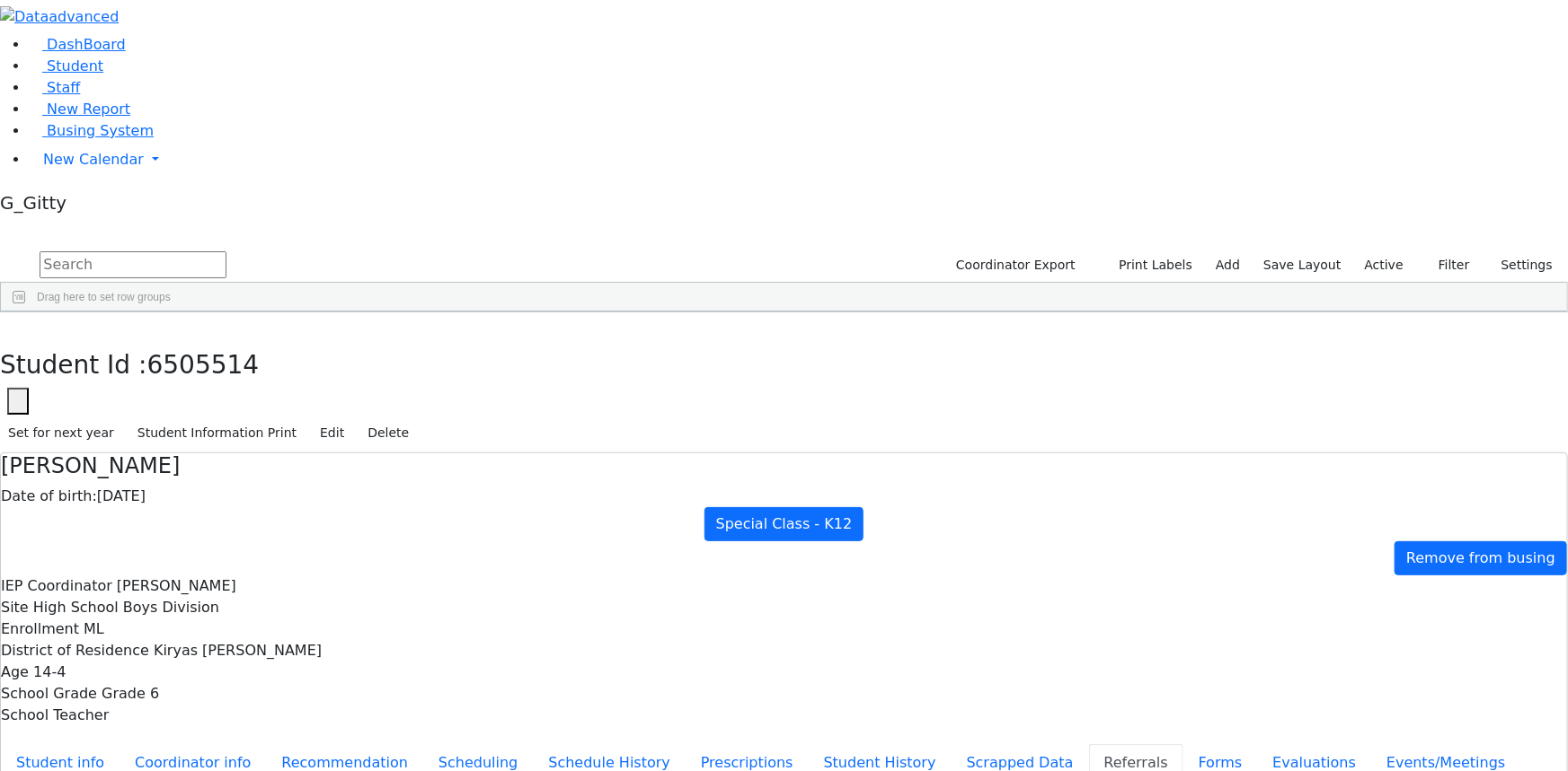
scroll to position [0, 0]
click at [120, 744] on button "Student info" at bounding box center [60, 763] width 119 height 38
click at [8, 327] on use "button" at bounding box center [8, 327] width 0 height 0
click at [226, 251] on input "text" at bounding box center [134, 264] width 187 height 27
click at [201, 693] on div "Blum" at bounding box center [150, 705] width 101 height 24
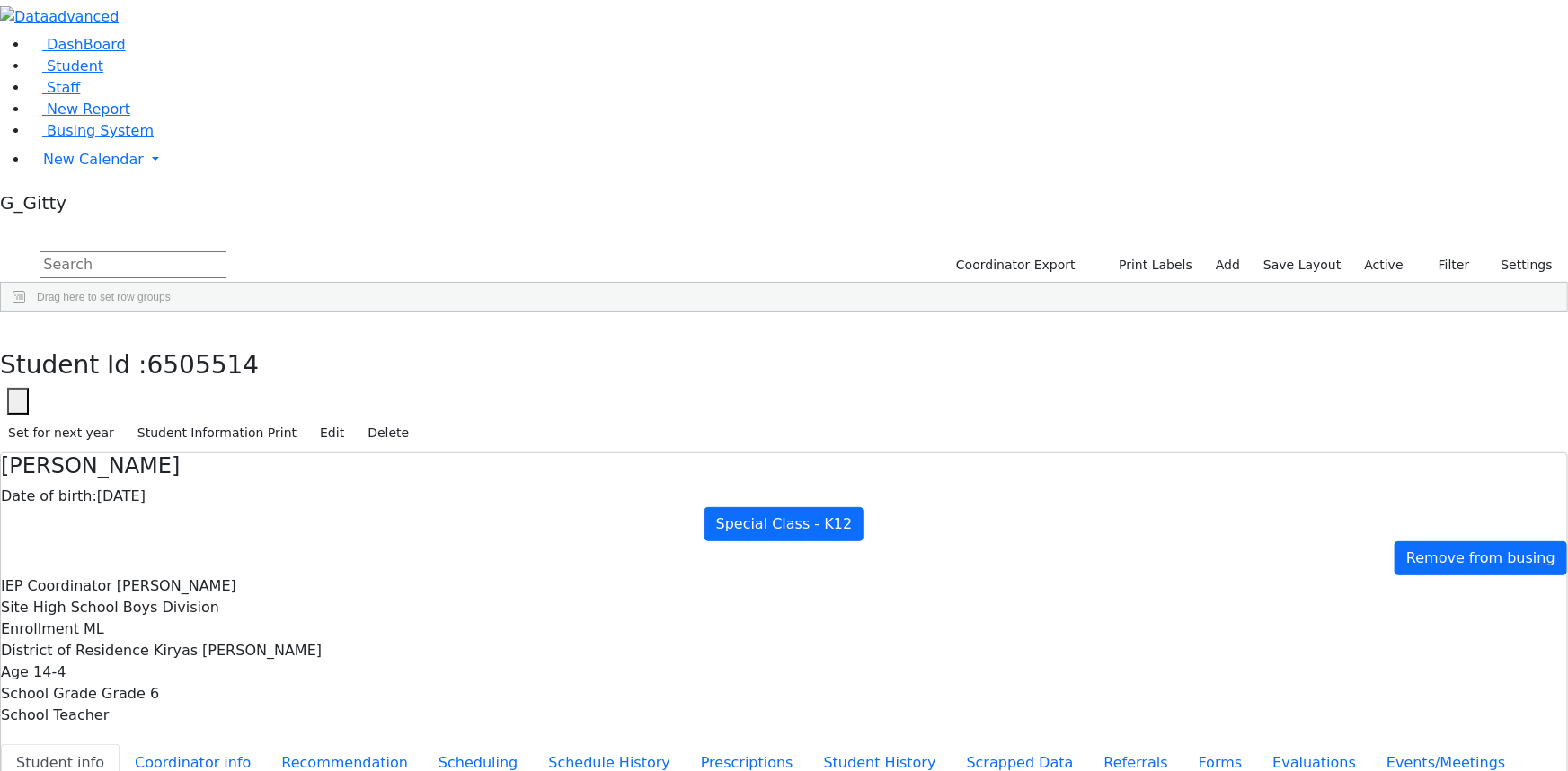
click at [201, 693] on div "Blum" at bounding box center [150, 705] width 101 height 24
click at [423, 744] on button "Scheduling" at bounding box center [478, 763] width 109 height 38
drag, startPoint x: 546, startPoint y: 272, endPoint x: 521, endPoint y: 252, distance: 32.0
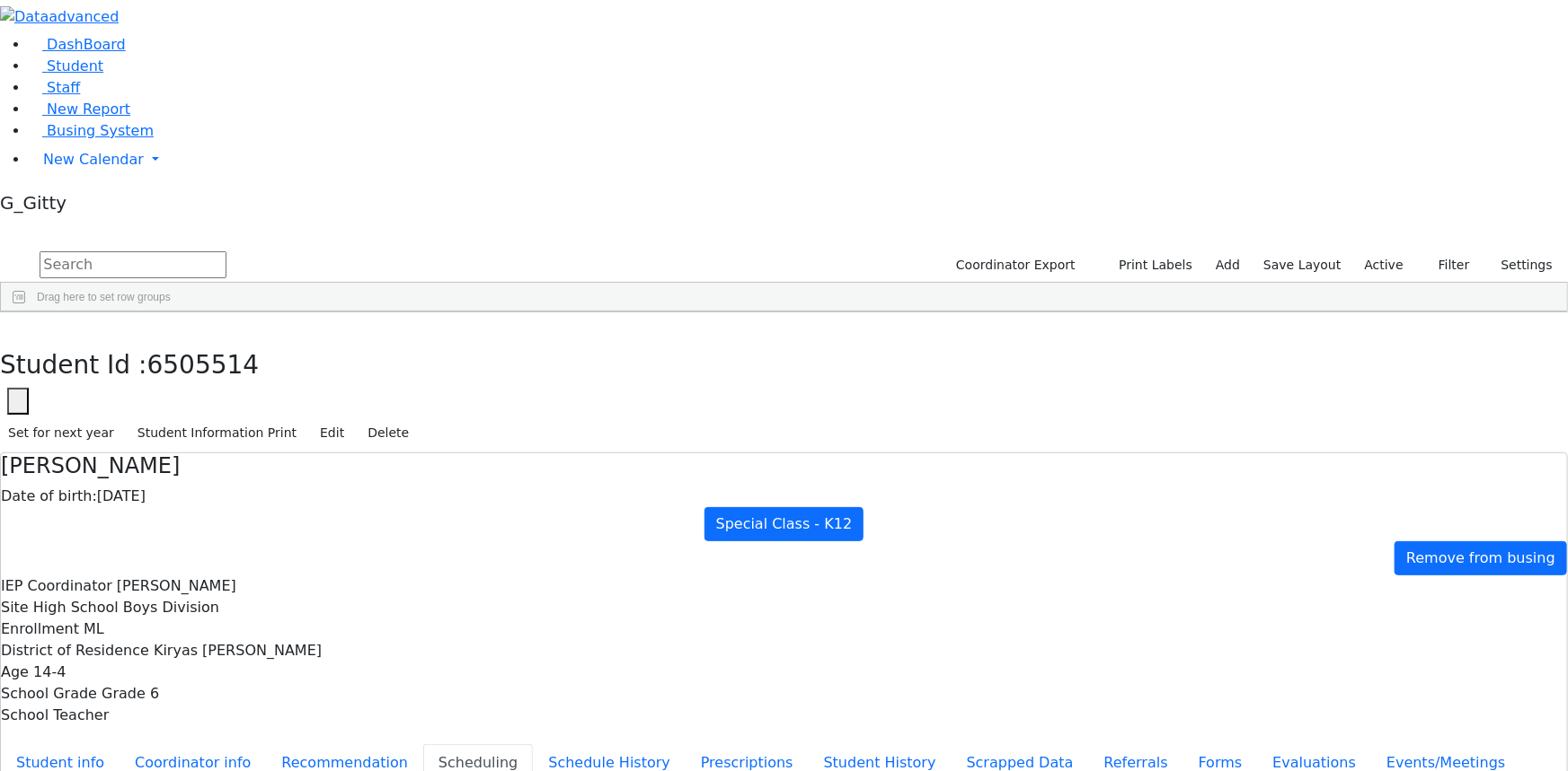
click at [404, 452] on div "Rafael Blum Date of birth: 05/06/2011 Special Class - K12 Remove from busing IE…" at bounding box center [784, 686] width 1568 height 468
click at [120, 744] on button "Student info" at bounding box center [60, 763] width 119 height 38
click at [26, 312] on button "button" at bounding box center [13, 331] width 26 height 38
click at [103, 74] on link "Student" at bounding box center [66, 66] width 74 height 17
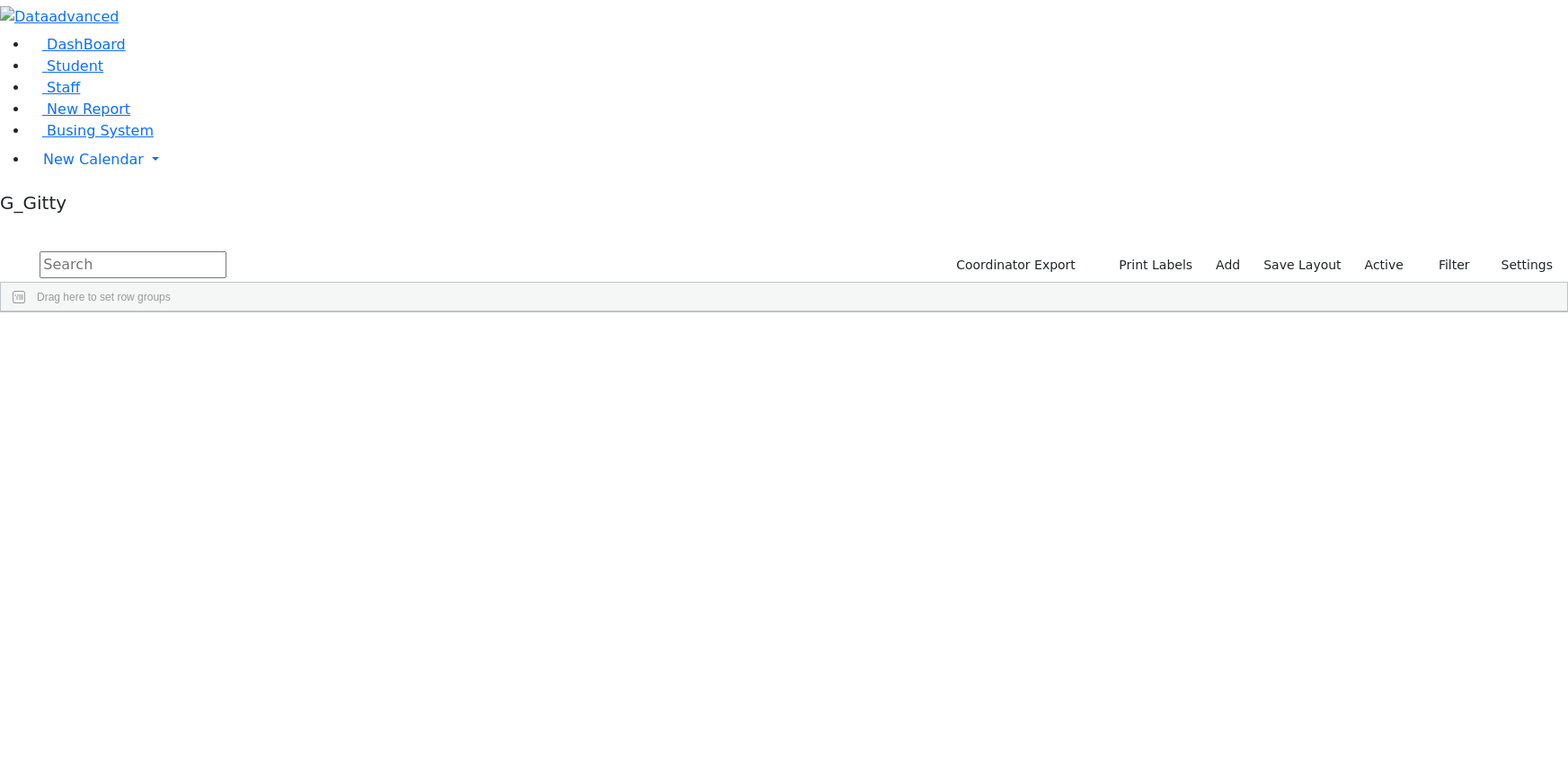
click at [1380, 251] on label "Active" at bounding box center [1383, 265] width 55 height 28
click at [0, 0] on label "Enrollment student only" at bounding box center [0, 0] width 0 height 0
click at [0, 0] on input "Enrollment student only" at bounding box center [0, 0] width 0 height 0
click at [227, 702] on div "[PERSON_NAME]" at bounding box center [170, 714] width 114 height 24
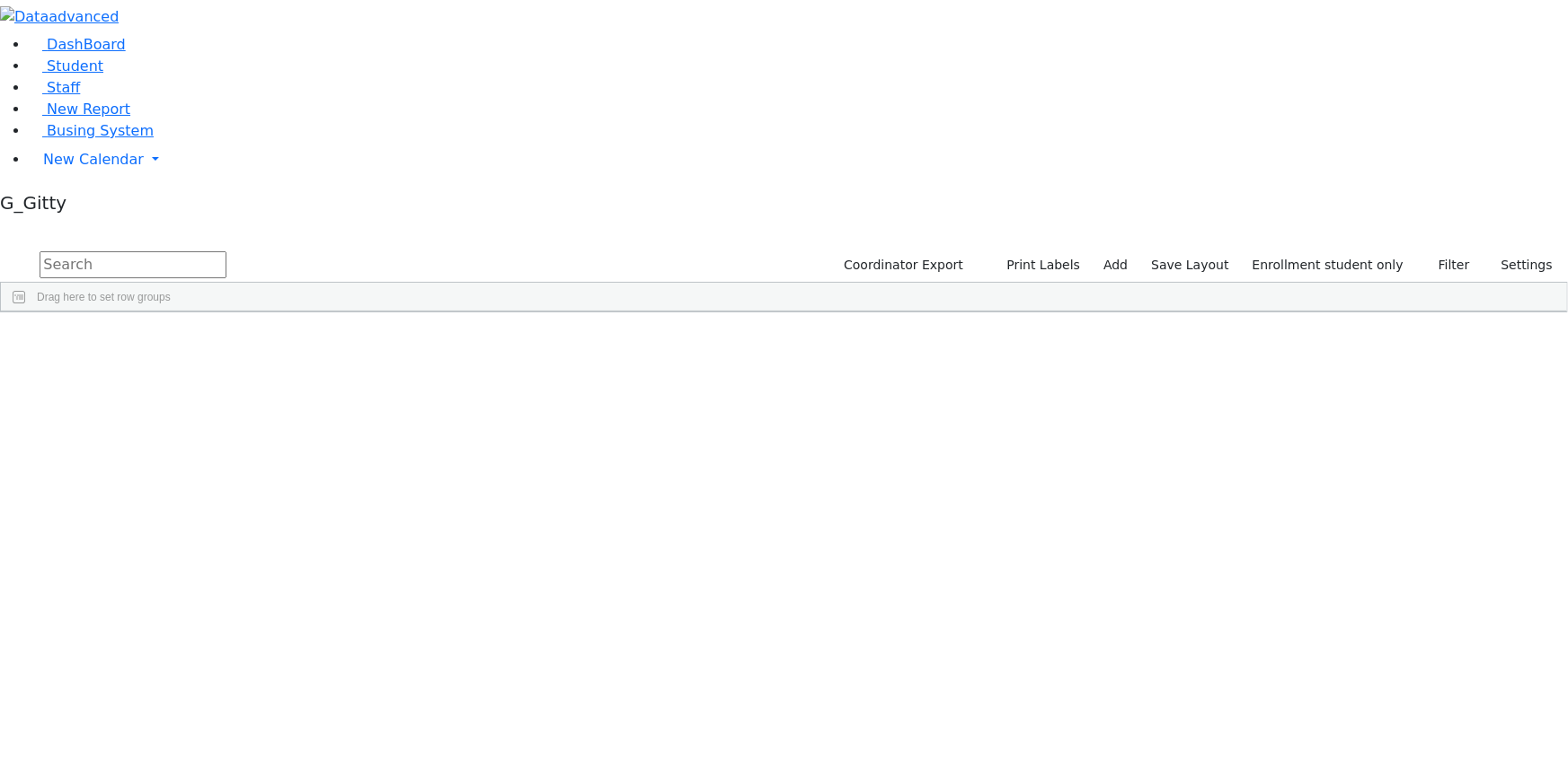
scroll to position [331, 0]
click at [226, 251] on input "text" at bounding box center [134, 264] width 187 height 27
click at [90, 139] on link "Busing System" at bounding box center [91, 131] width 125 height 17
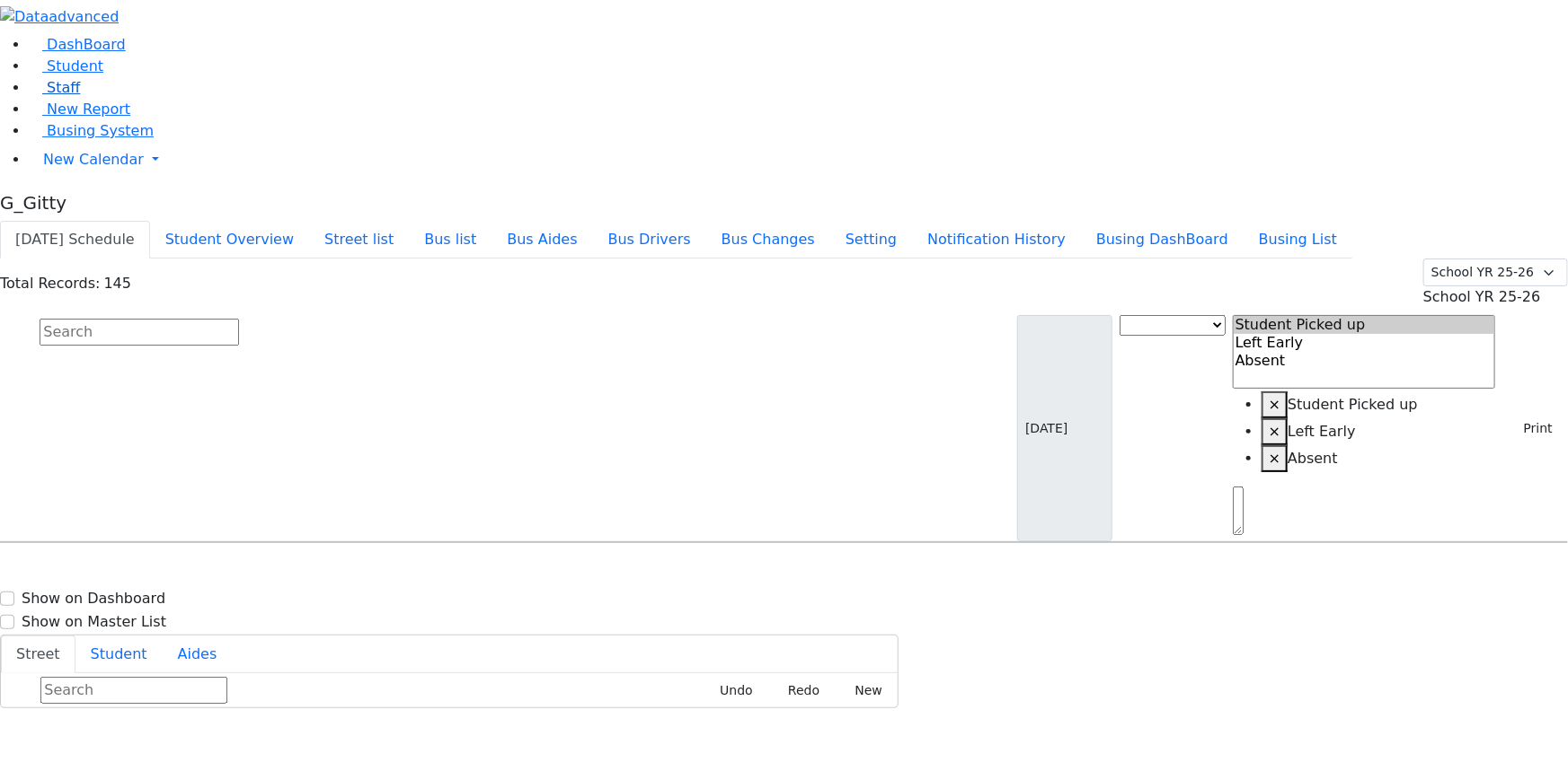
click at [80, 96] on link "Staff" at bounding box center [54, 87] width 51 height 17
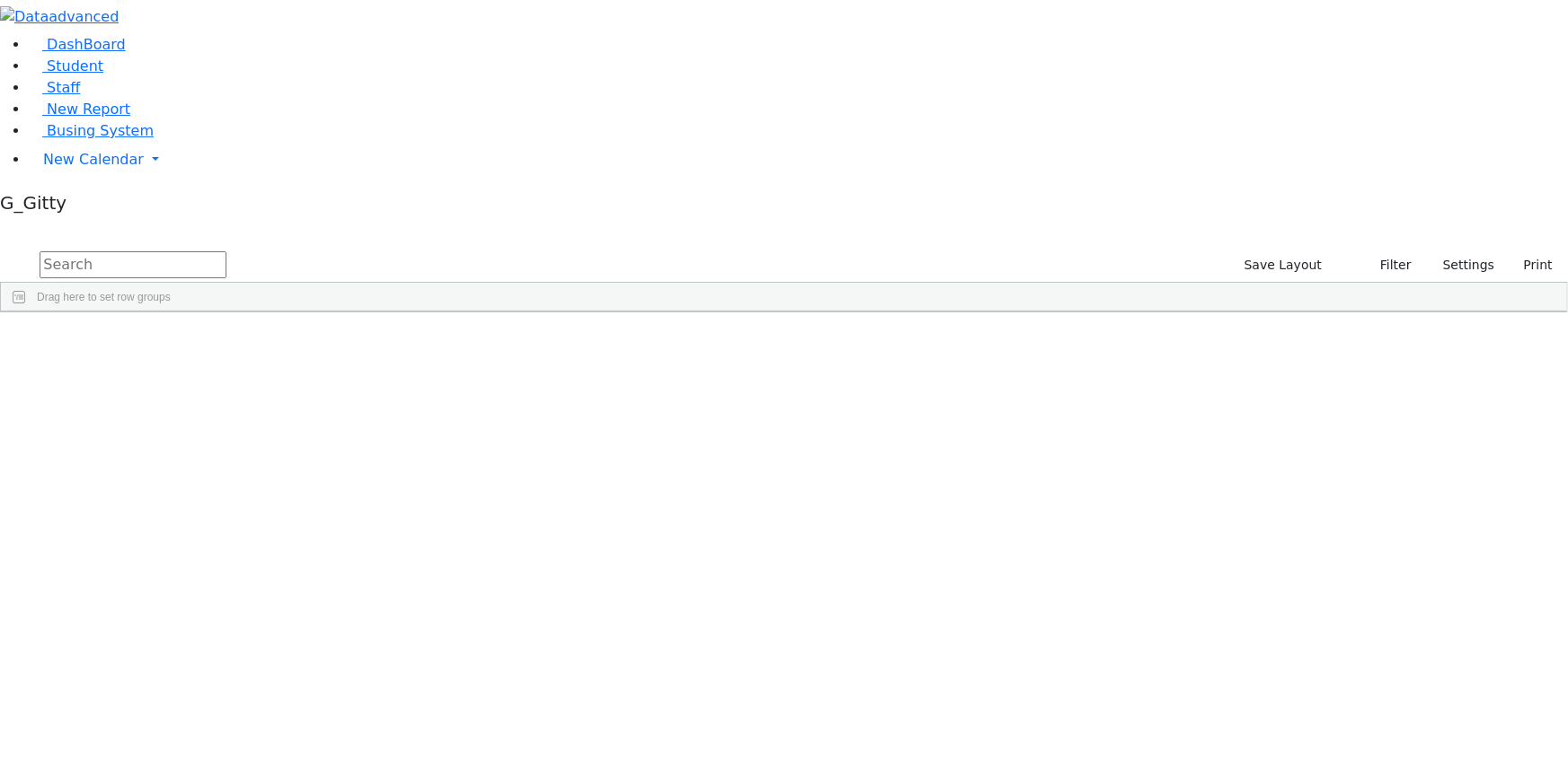
click at [226, 251] on input "text" at bounding box center [134, 264] width 187 height 27
type input "fle"
click at [165, 340] on div "Flegmann" at bounding box center [124, 352] width 81 height 24
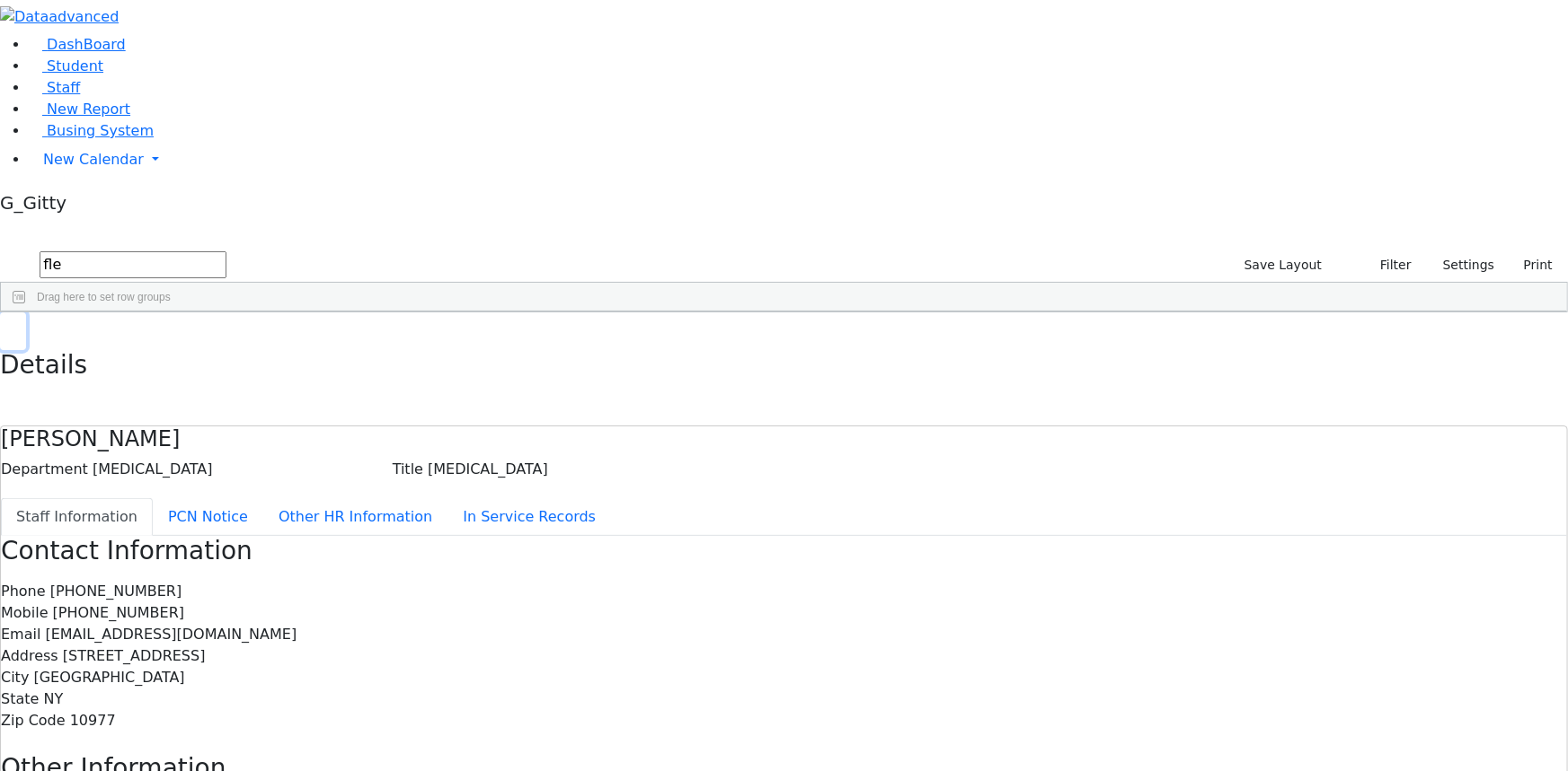
drag, startPoint x: 317, startPoint y: 28, endPoint x: 287, endPoint y: 42, distance: 33.1
click at [26, 312] on button "button" at bounding box center [13, 331] width 26 height 38
click at [226, 251] on input "fle" at bounding box center [134, 264] width 187 height 27
click at [117, 139] on span "Busing System" at bounding box center [99, 131] width 107 height 17
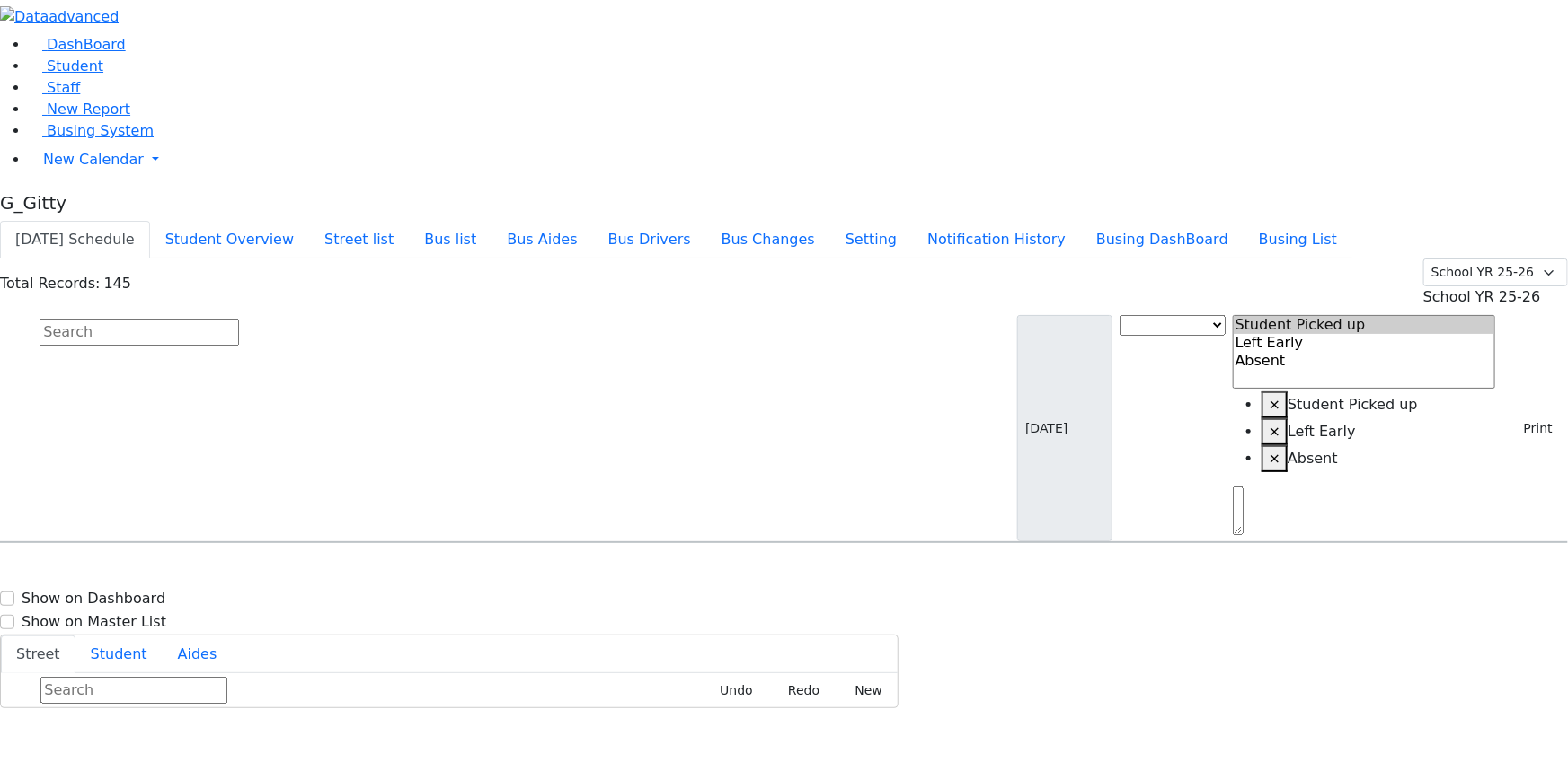
click at [239, 319] on input "text" at bounding box center [139, 332] width 199 height 27
click at [1203, 221] on button "Busing DashBoard" at bounding box center [1162, 239] width 162 height 38
click at [239, 319] on input "text" at bounding box center [139, 332] width 199 height 27
click at [96, 139] on span "Busing System" at bounding box center [99, 131] width 107 height 17
click at [239, 319] on input "text" at bounding box center [139, 332] width 199 height 27
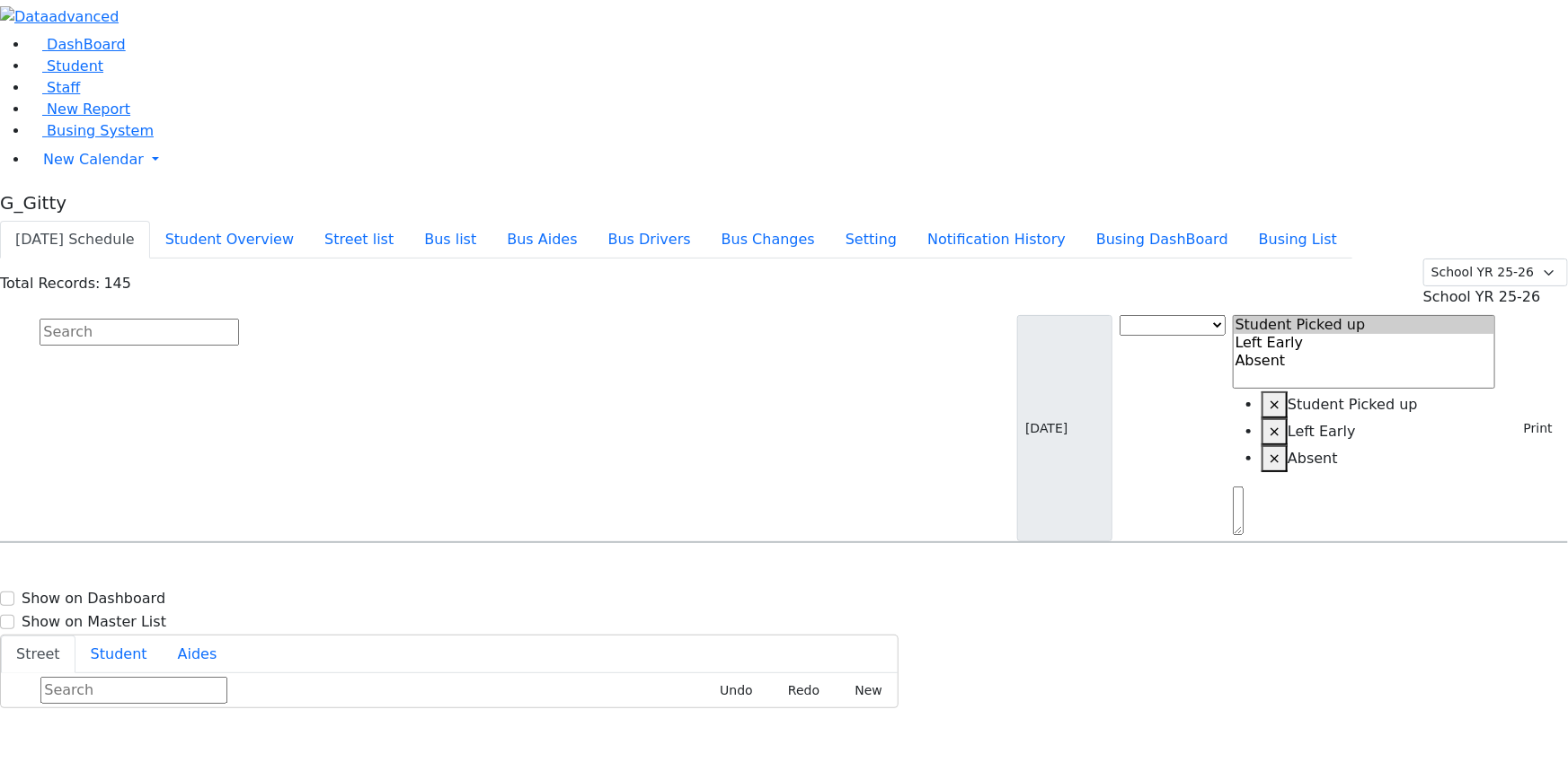
click at [239, 319] on input "text" at bounding box center [139, 332] width 199 height 27
click at [86, 139] on span "Busing System" at bounding box center [99, 131] width 107 height 17
click at [60, 96] on span "Staff" at bounding box center [63, 87] width 33 height 17
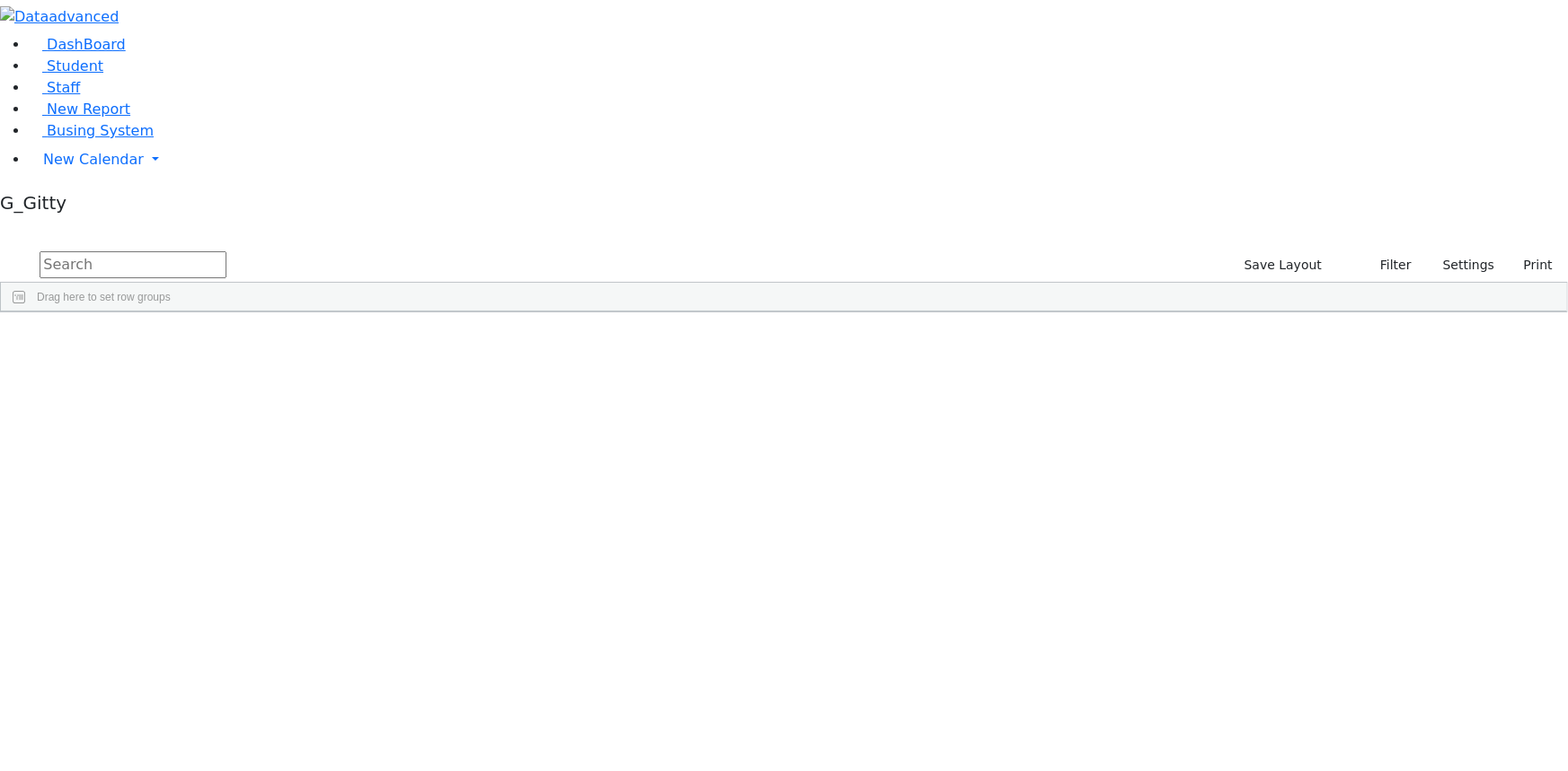
click at [226, 251] on input "text" at bounding box center [134, 264] width 187 height 27
type input "fuld"
click at [84, 340] on div "350" at bounding box center [43, 352] width 83 height 24
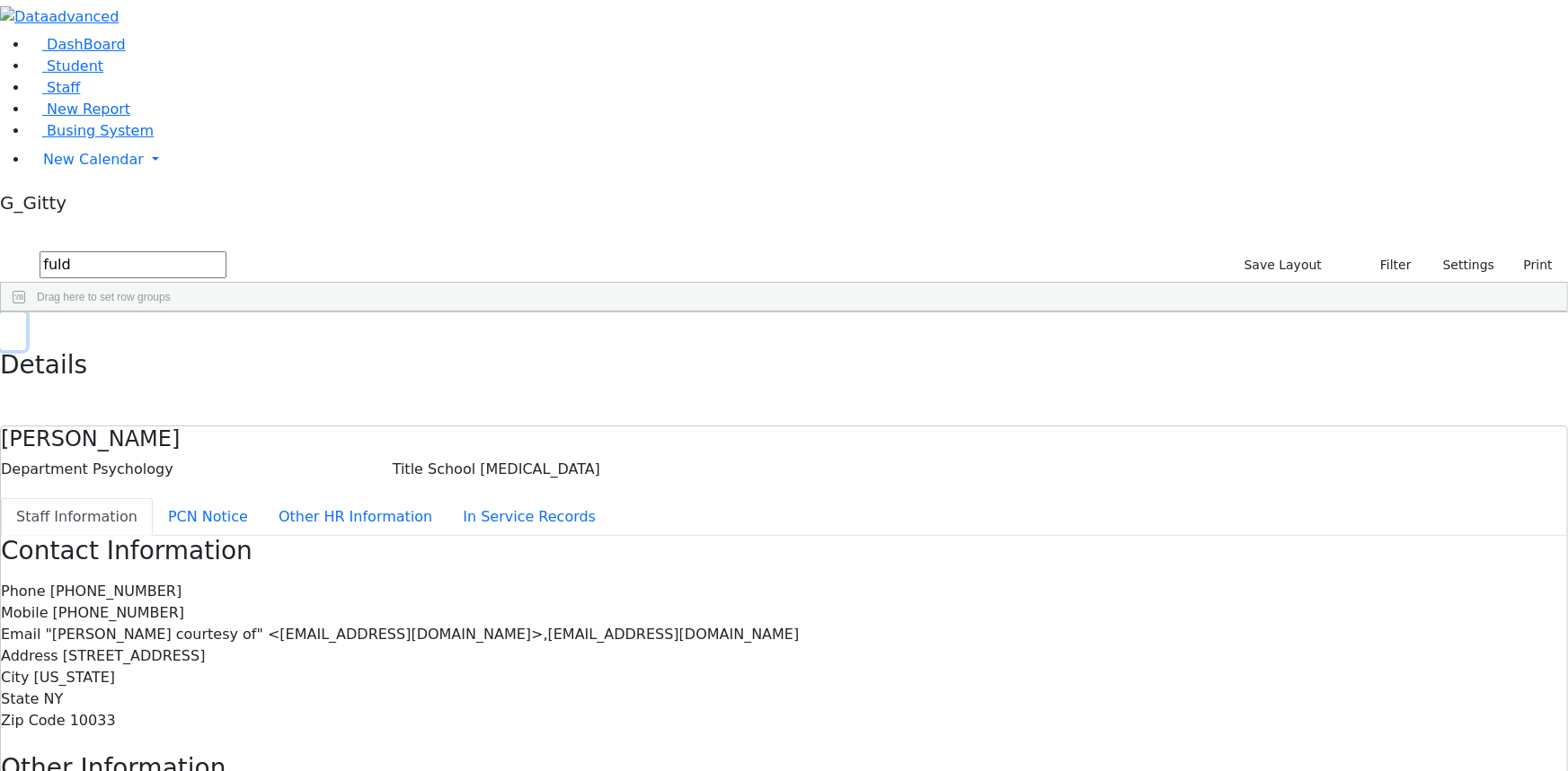
click at [18, 327] on icon "button" at bounding box center [13, 333] width 10 height 11
click at [311, 51] on div "DashBoard Student Staff New Report Busing System" at bounding box center [784, 554] width 1568 height 1109
click at [226, 251] on input "fuld" at bounding box center [134, 264] width 187 height 27
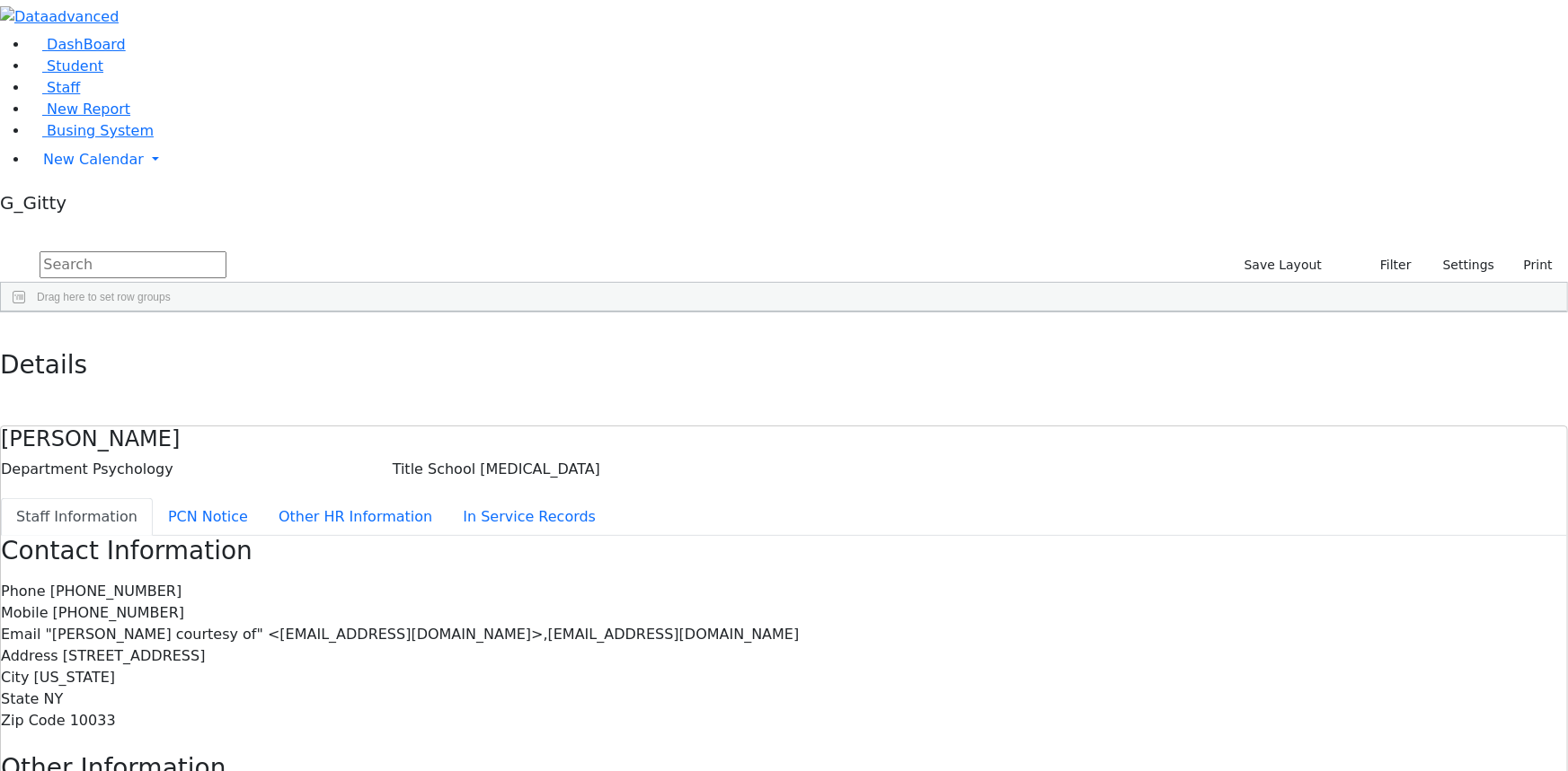
click at [226, 251] on input "text" at bounding box center [134, 264] width 187 height 27
click at [99, 118] on span "New Report" at bounding box center [88, 109] width 83 height 17
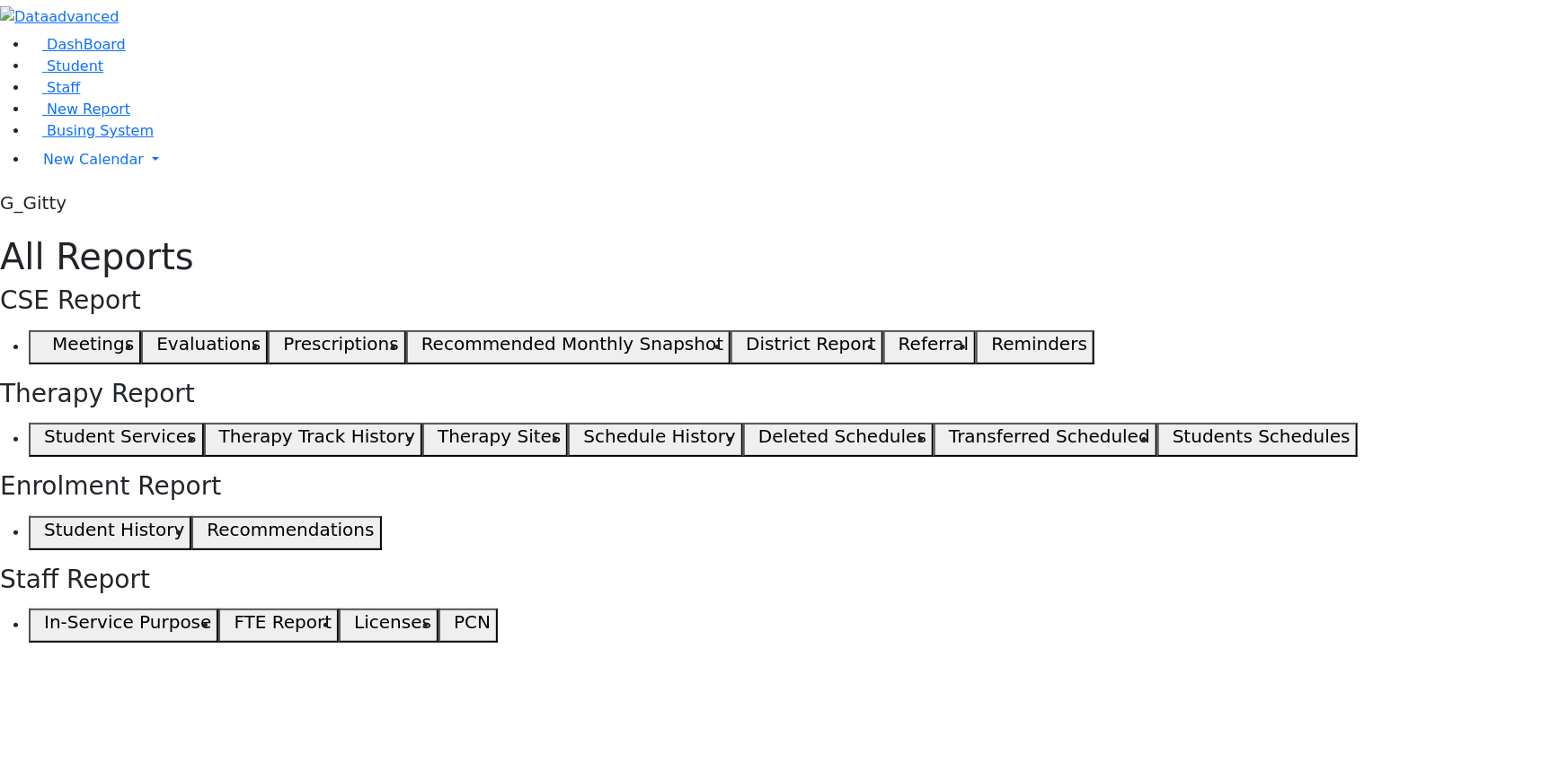
click at [706, 446] on ul "Student Services Therapy Track History Therapy Sites Schedule History Deleted S…" at bounding box center [784, 439] width 1568 height 34
click at [219, 429] on span "button" at bounding box center [215, 439] width 8 height 21
click at [211, 436] on use "button" at bounding box center [211, 436] width 0 height 0
click at [549, 423] on ul "Student Services Therapy Track History Therapy Sites Schedule History Deleted S…" at bounding box center [784, 439] width 1568 height 34
click at [1165, 429] on span "button" at bounding box center [1168, 439] width 8 height 21
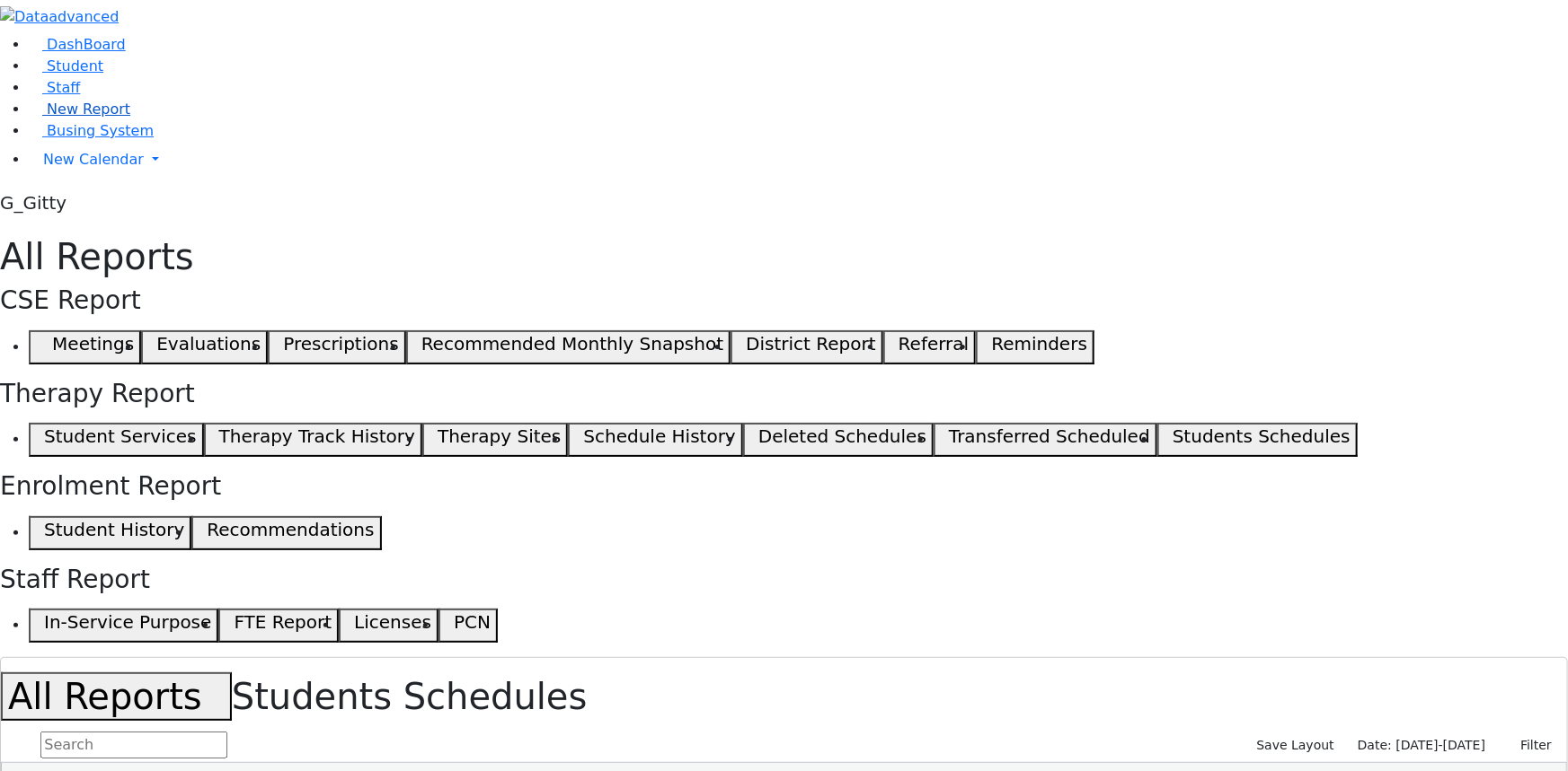
click at [83, 118] on span "New Report" at bounding box center [88, 109] width 83 height 17
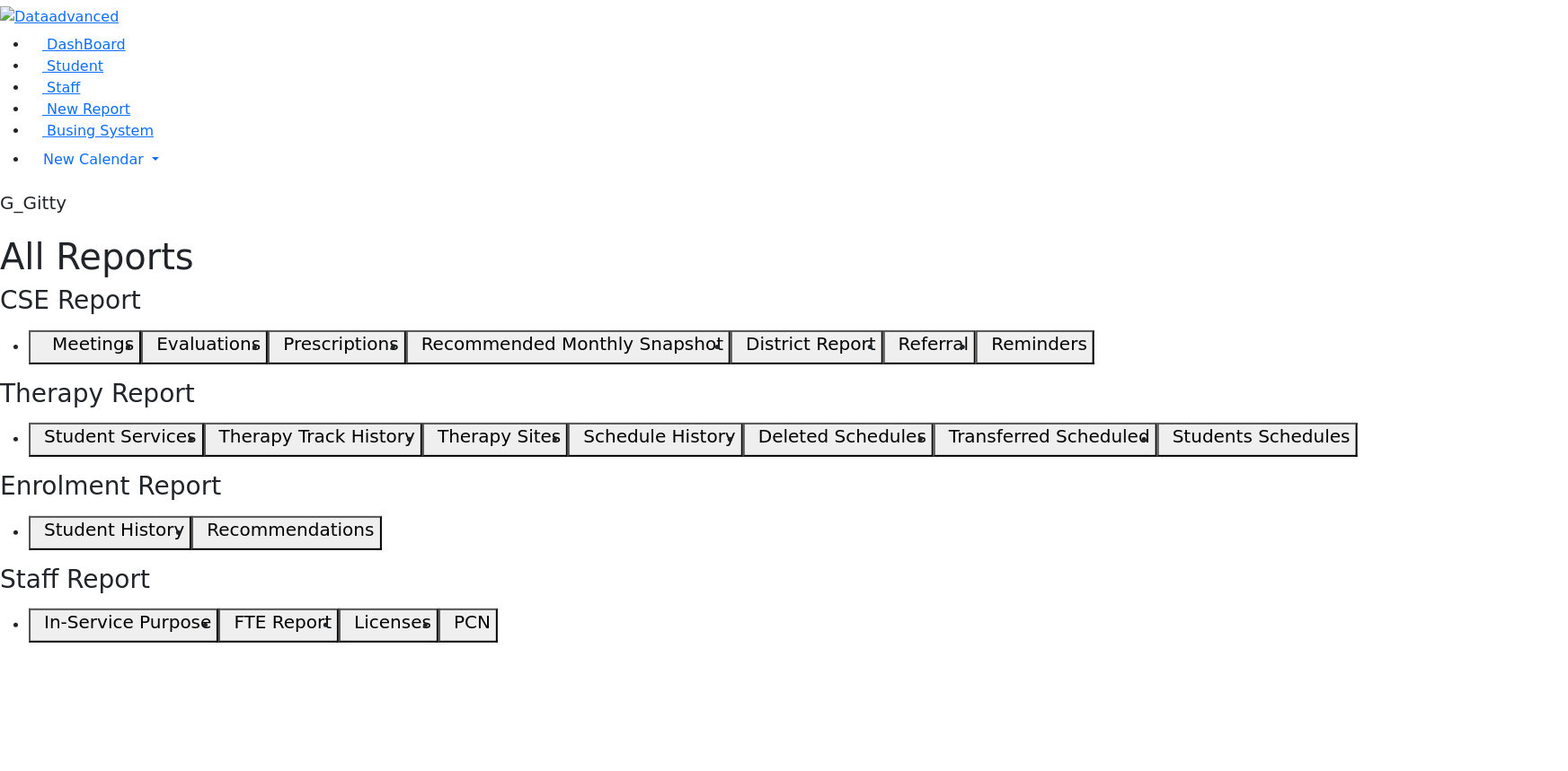
click at [1045, 545] on ul "Student History Recommendations" at bounding box center [784, 533] width 1568 height 34
click at [555, 439] on ul "Student Services Therapy Track History Therapy Sites Schedule History Deleted S…" at bounding box center [784, 439] width 1568 height 34
click at [300, 565] on h3 "Staff Report" at bounding box center [784, 580] width 1568 height 31
click at [318, 643] on ul "In-Service Purpose FTE Report Licenses PCN" at bounding box center [784, 626] width 1568 height 34
click at [566, 643] on div "DashBoard Student Staff New Report Busing System" at bounding box center [784, 322] width 1568 height 643
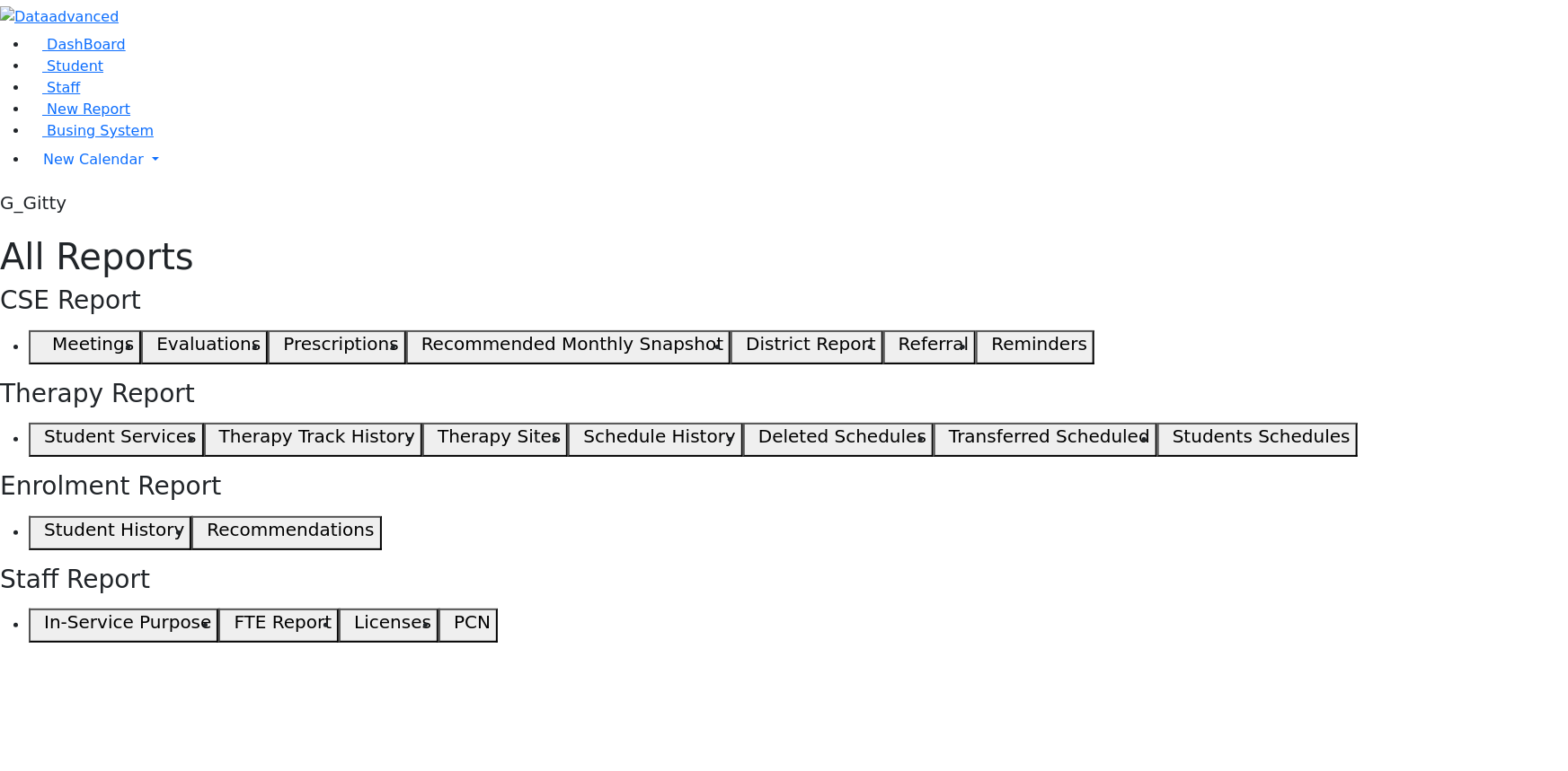
drag, startPoint x: 734, startPoint y: 701, endPoint x: 743, endPoint y: 691, distance: 13.5
click at [735, 643] on div "DashBoard Student Staff New Report Busing System" at bounding box center [784, 322] width 1568 height 643
click at [453, 615] on span "button" at bounding box center [450, 626] width 8 height 21
click at [453, 623] on icon "button" at bounding box center [450, 627] width 8 height 9
click at [782, 516] on ul "Student History Recommendations" at bounding box center [784, 533] width 1568 height 34
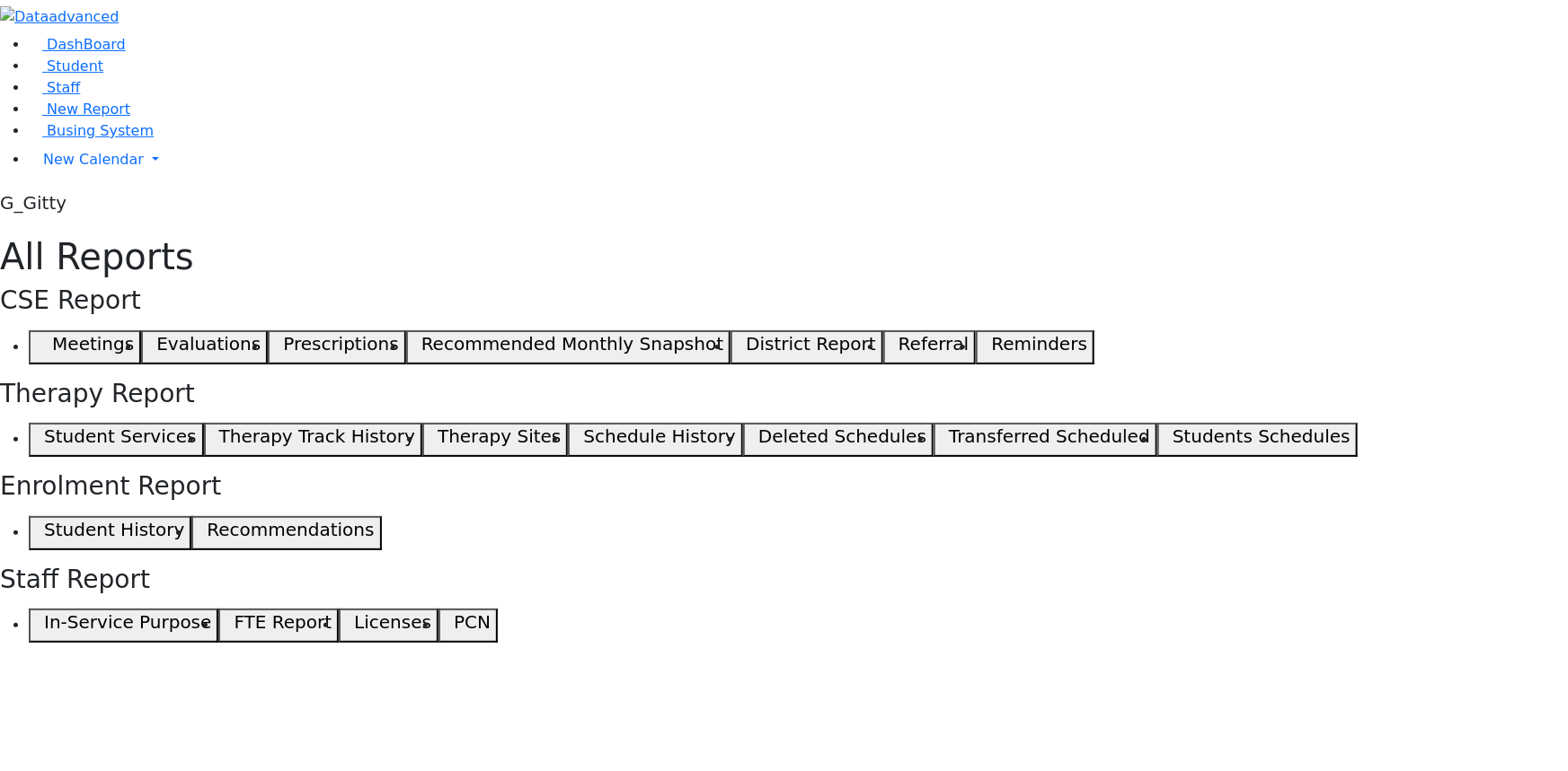
click at [52, 336] on span "button" at bounding box center [47, 347] width 8 height 21
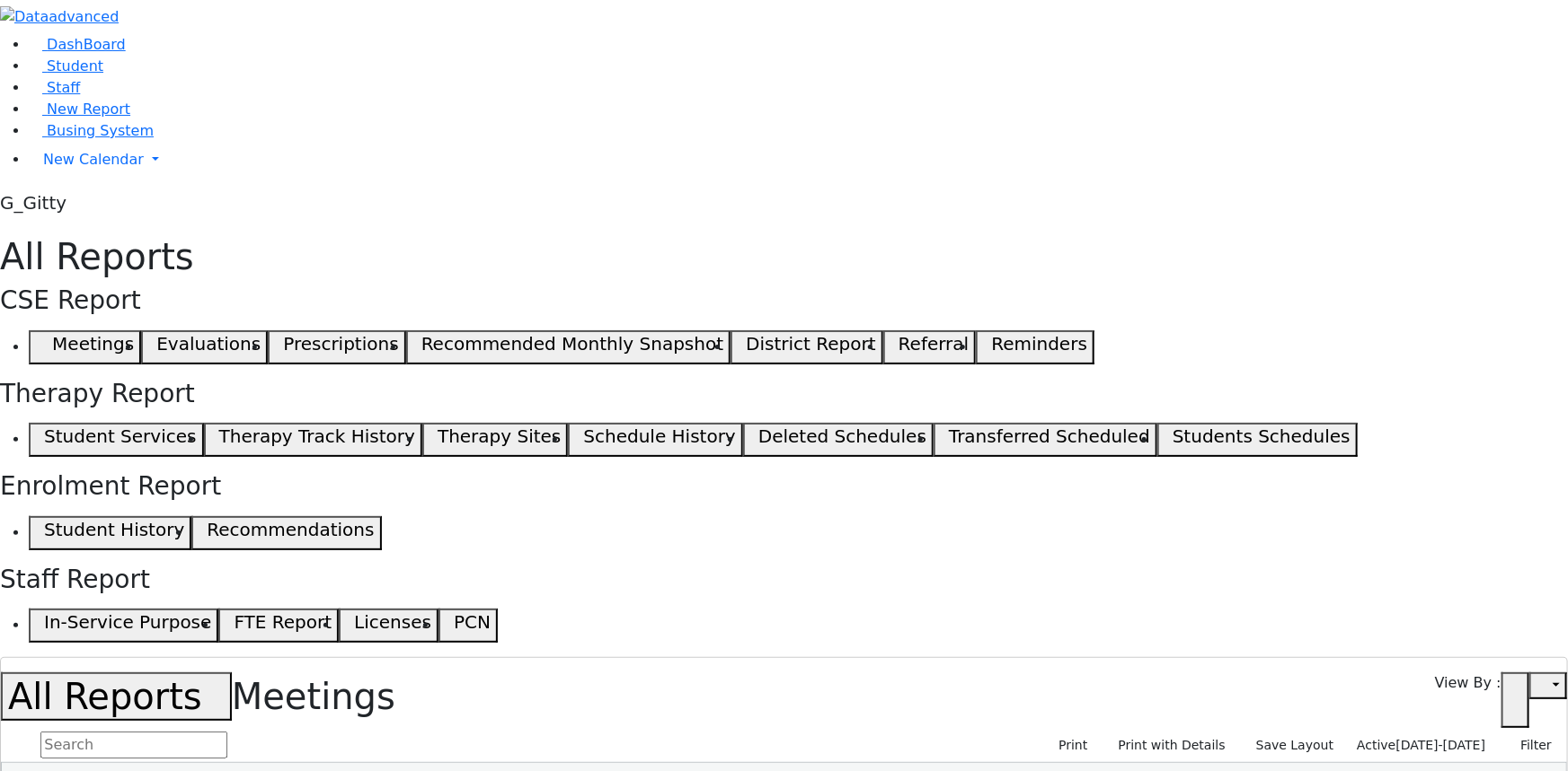
click at [227, 732] on input "text" at bounding box center [134, 745] width 187 height 27
click at [86, 118] on span "New Report" at bounding box center [88, 109] width 83 height 17
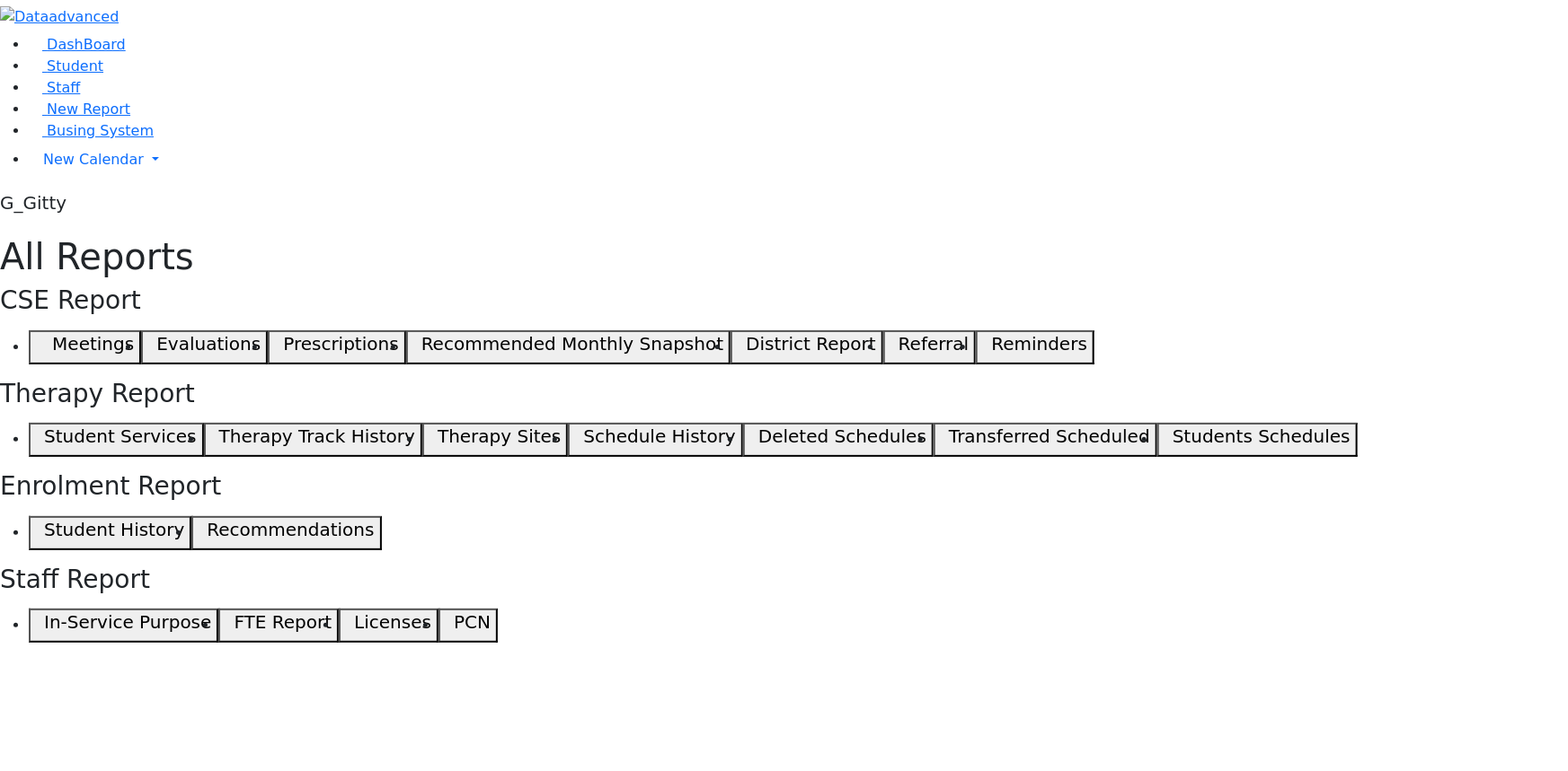
click at [542, 331] on ul "Meetings Evaluations Prescriptions Recommended Monthly Snapshot District Report…" at bounding box center [784, 348] width 1568 height 34
click at [723, 331] on ul "Meetings Evaluations Prescriptions Recommended Monthly Snapshot District Report…" at bounding box center [784, 348] width 1568 height 34
click at [1181, 331] on ul "Meetings Evaluations Prescriptions Recommended Monthly Snapshot District Report…" at bounding box center [784, 348] width 1568 height 34
click at [1198, 331] on ul "Meetings Evaluations Prescriptions Recommended Monthly Snapshot District Report…" at bounding box center [784, 348] width 1568 height 34
click at [899, 336] on span "button" at bounding box center [894, 347] width 8 height 21
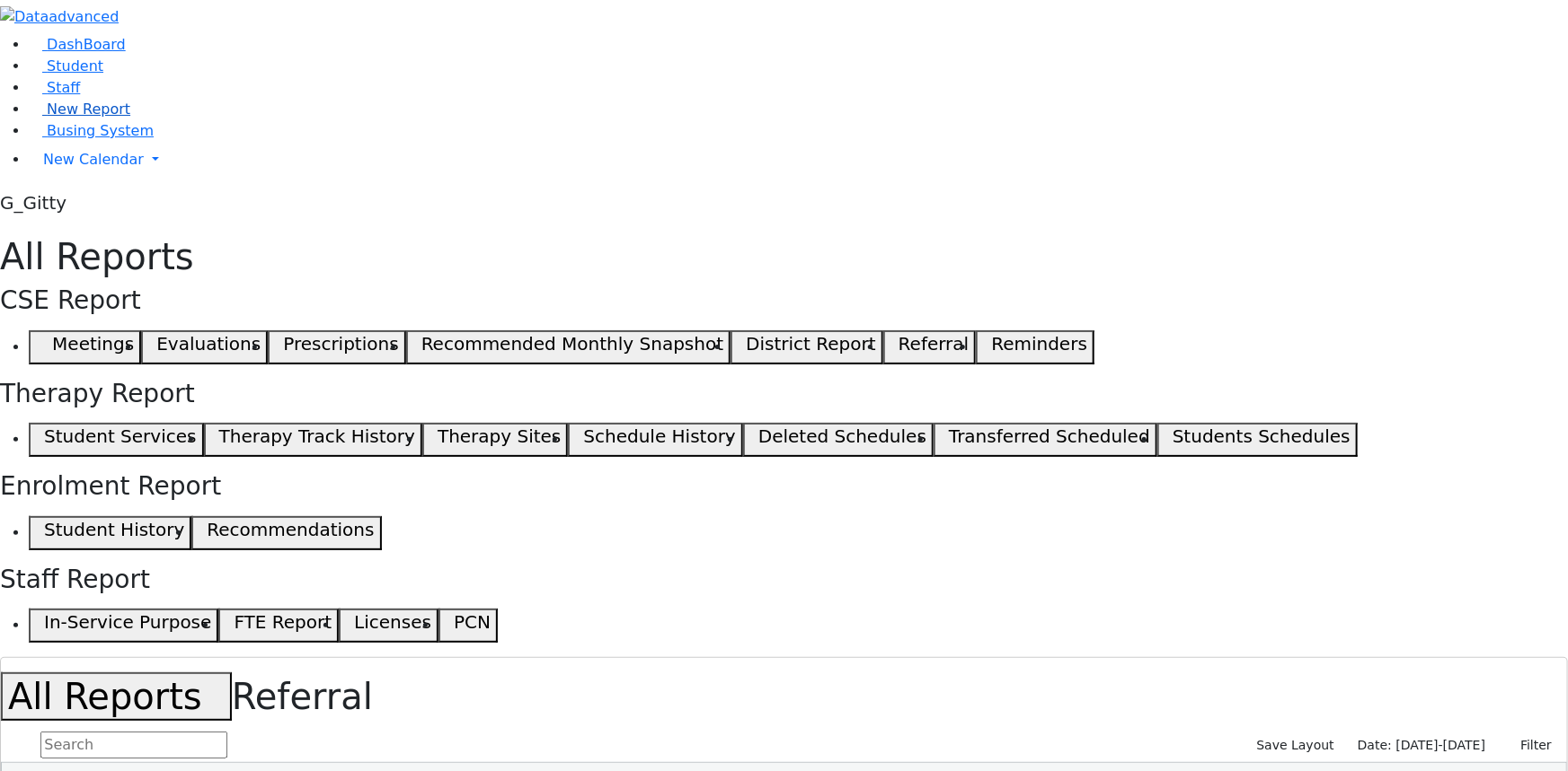
click at [87, 118] on span "New Report" at bounding box center [88, 109] width 83 height 17
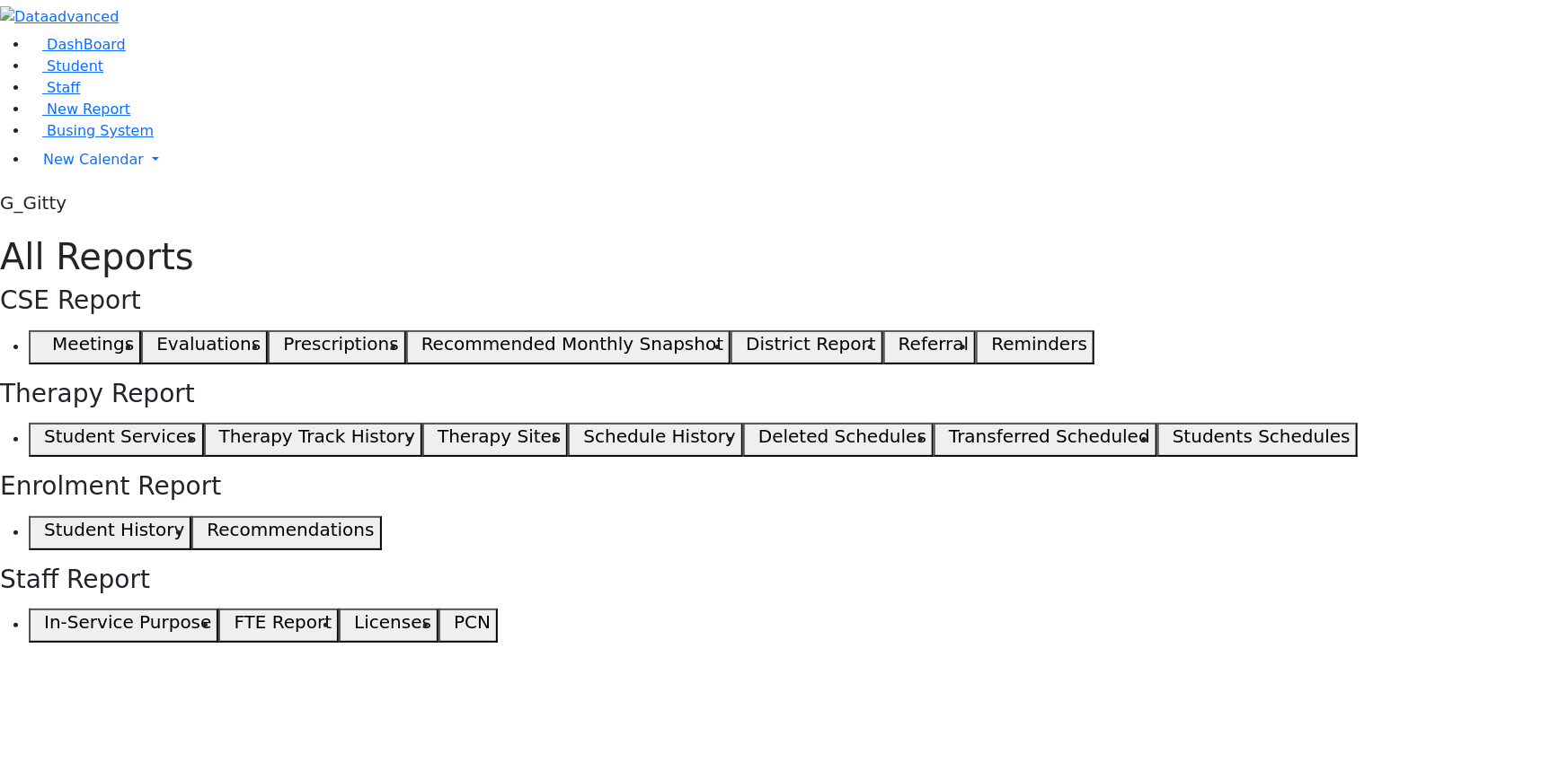
click at [555, 331] on ul "Meetings Evaluations Prescriptions Recommended Monthly Snapshot District Report…" at bounding box center [784, 348] width 1568 height 34
click at [983, 343] on use "button" at bounding box center [983, 343] width 0 height 0
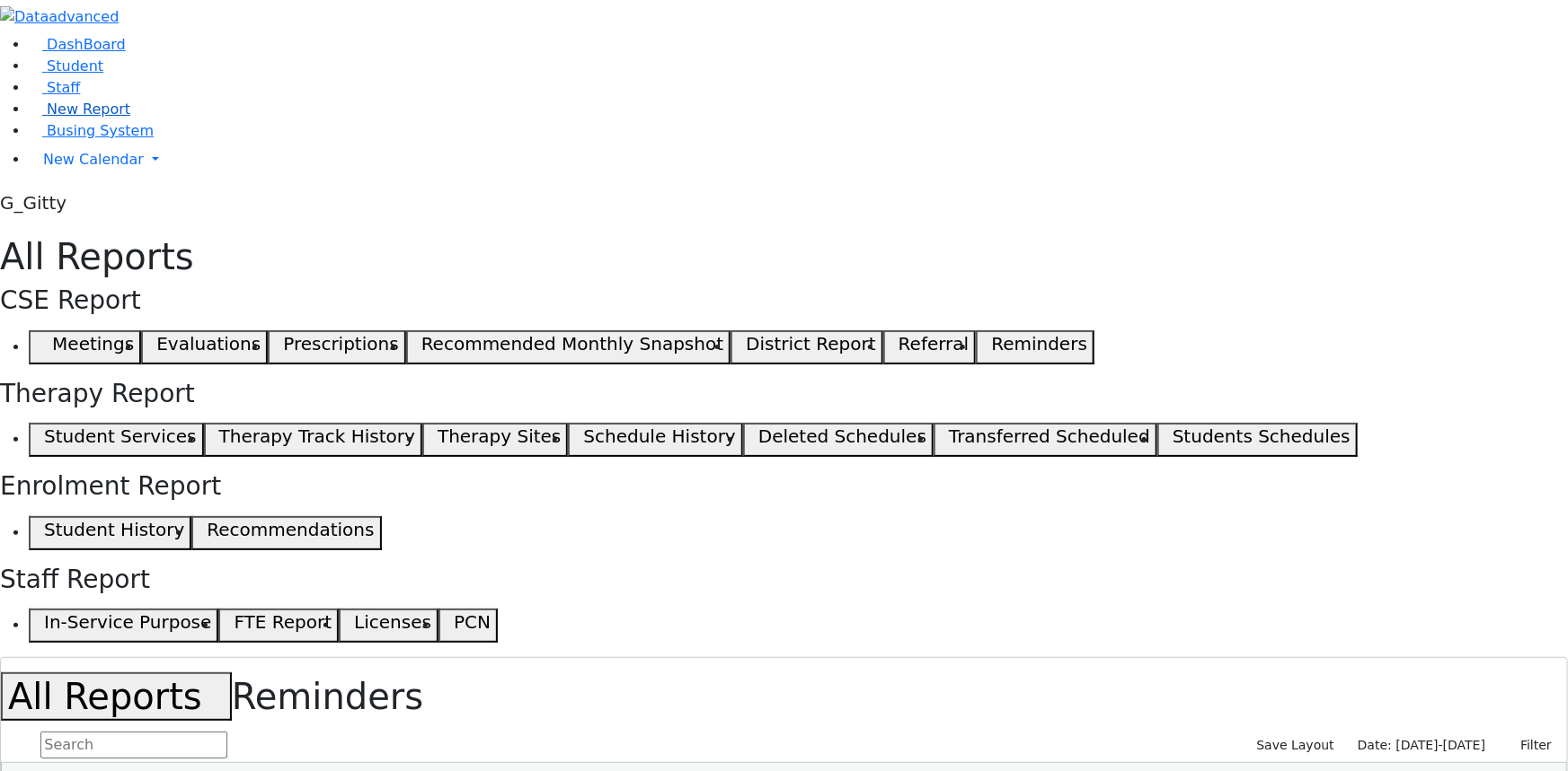
click at [93, 118] on span "New Report" at bounding box center [88, 109] width 83 height 17
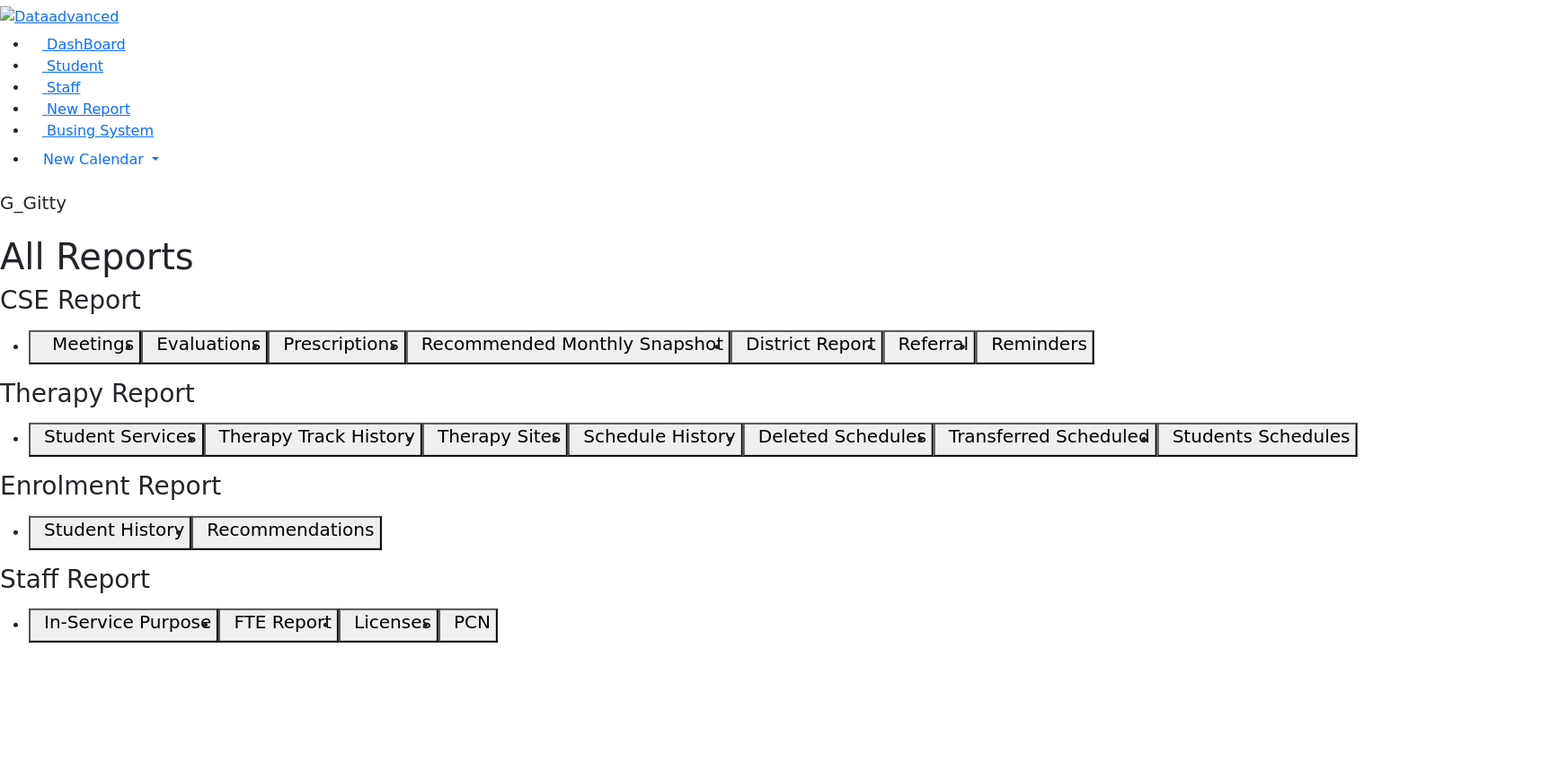
click at [722, 516] on ul "Student History Recommendations" at bounding box center [784, 533] width 1568 height 34
click at [1223, 516] on ul "Student History Recommendations" at bounding box center [784, 533] width 1568 height 34
click at [46, 139] on span "Busing System" at bounding box center [99, 131] width 107 height 17
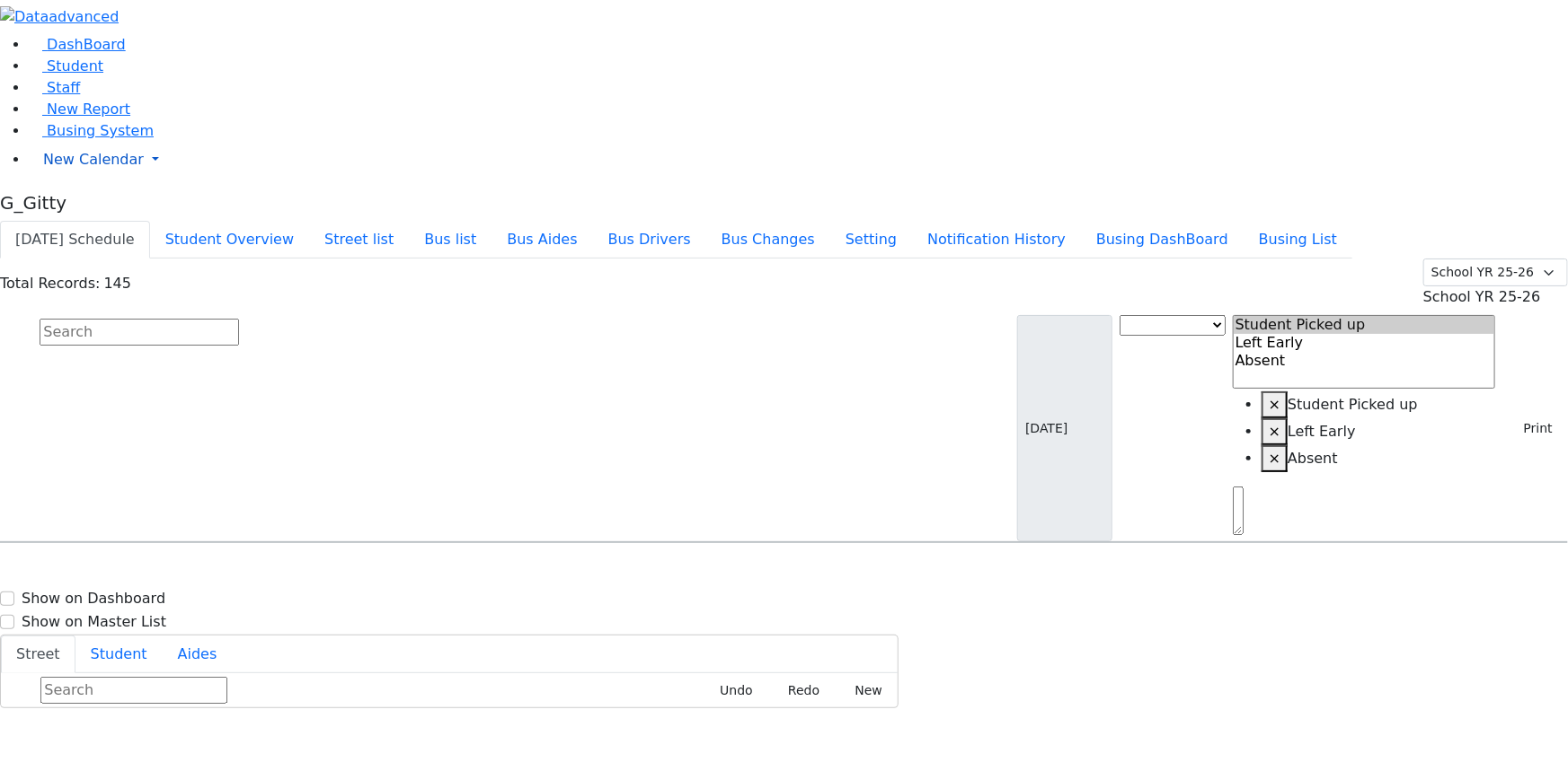
click at [68, 168] on span "New Calendar" at bounding box center [94, 159] width 101 height 17
click at [102, 225] on span "Unscheduled Student Report" at bounding box center [147, 217] width 207 height 17
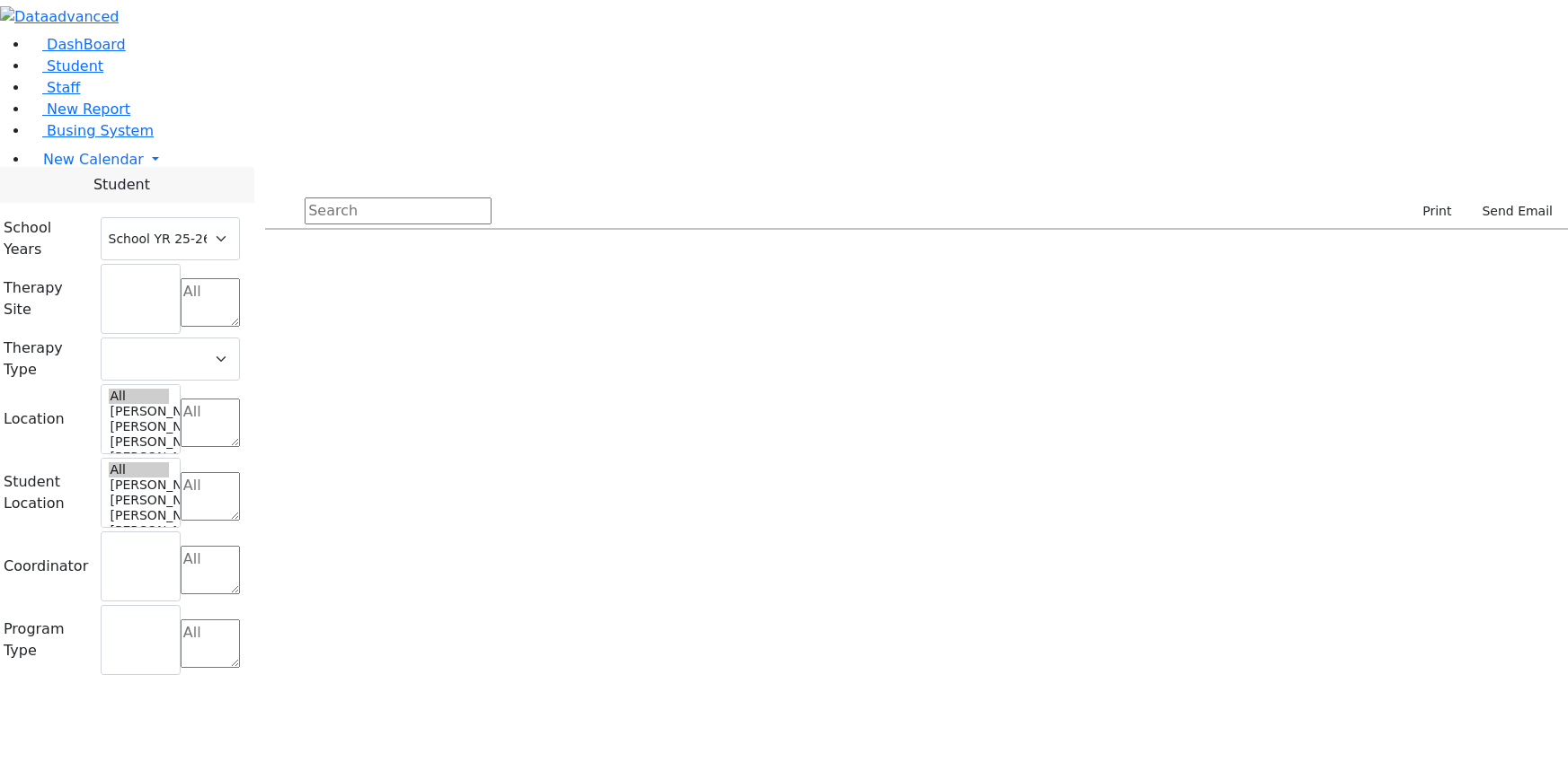
select select "212"
select select
click at [84, 139] on link "Busing System" at bounding box center [91, 131] width 125 height 17
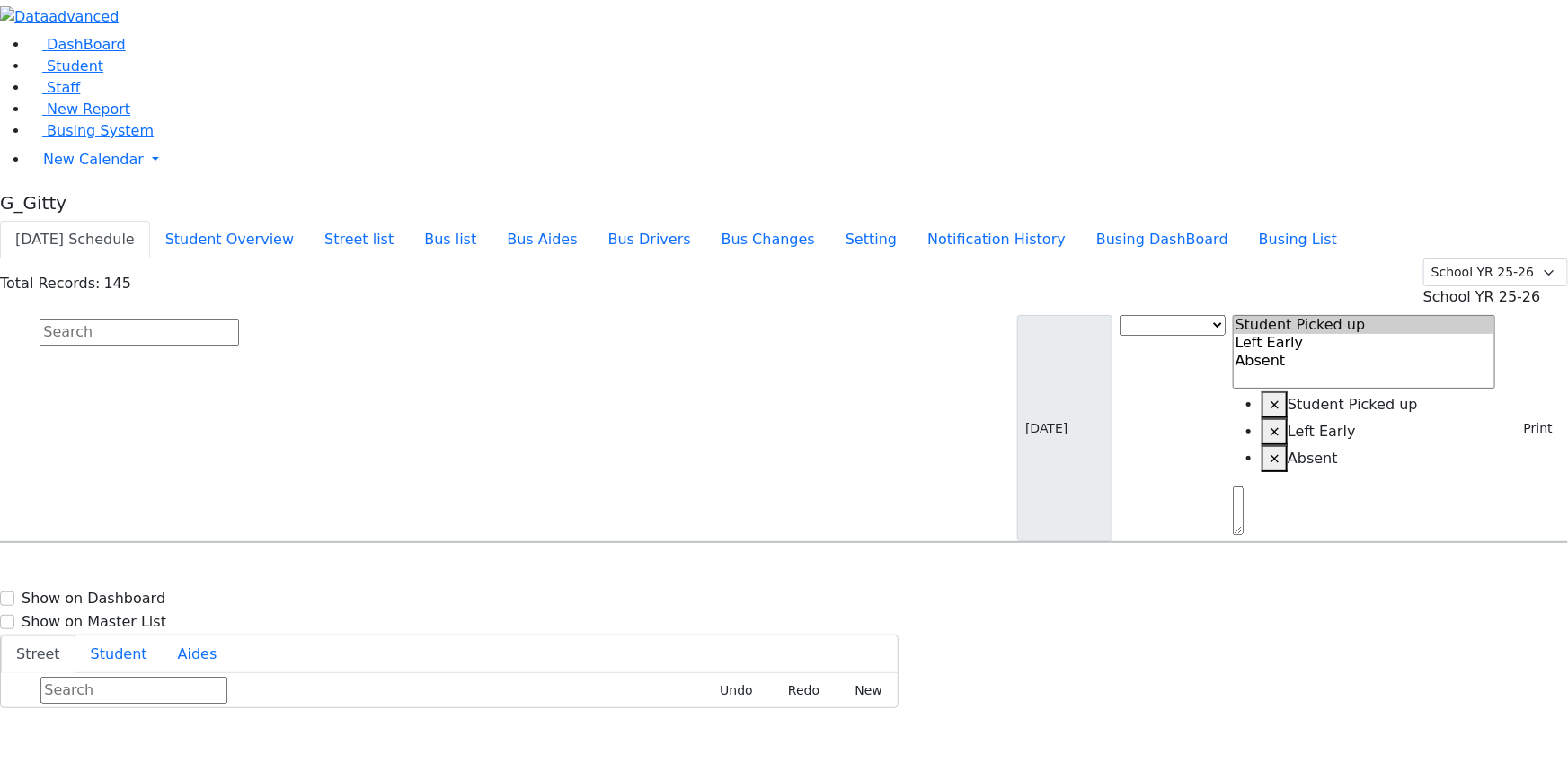
click at [768, 259] on div "Total Records: 145 Summer YR 25 School YR 25-26 Summer YR 25 School YR 24-25 Su…" at bounding box center [784, 400] width 1568 height 284
click at [763, 259] on div "Total Records: 145 Summer YR 25 School YR 25-26 Summer YR 25 School YR 24-25 Su…" at bounding box center [784, 400] width 1568 height 284
click at [491, 221] on button "Bus list" at bounding box center [450, 239] width 83 height 38
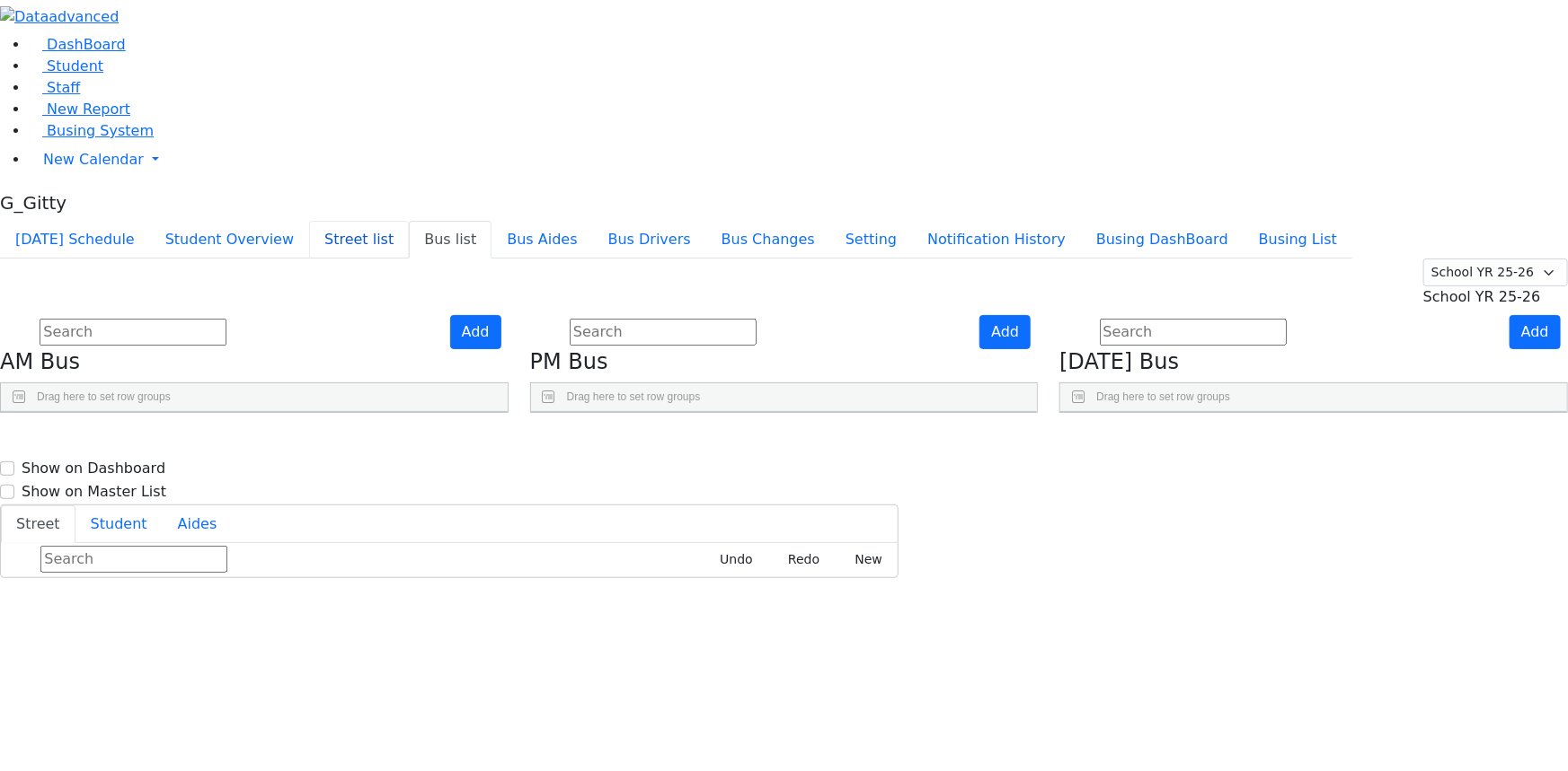
click at [409, 221] on button "Street list" at bounding box center [359, 239] width 100 height 38
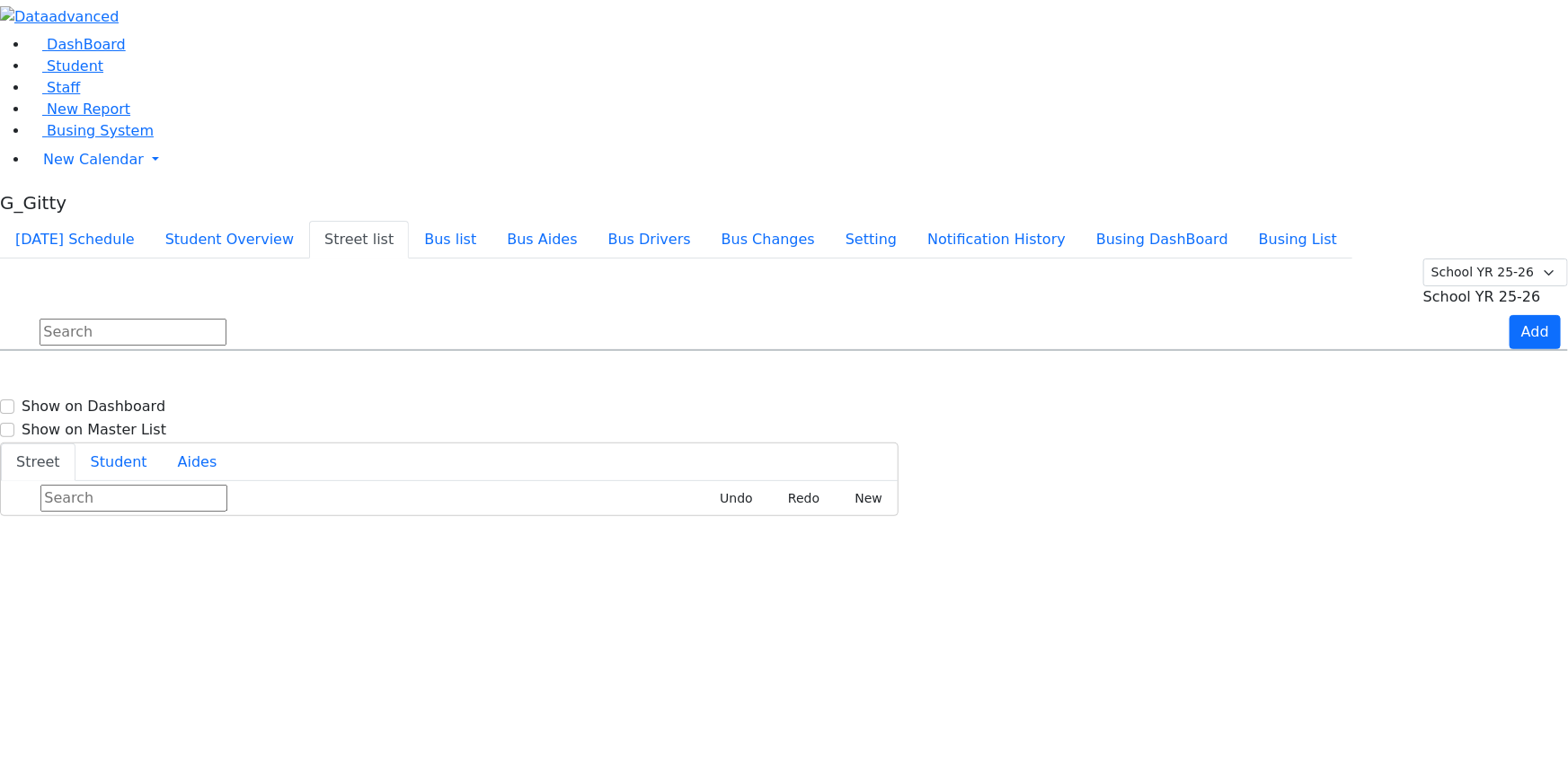
click at [226, 319] on input "text" at bounding box center [134, 332] width 187 height 27
type input "tever"
click at [536, 379] on div "1-10000" at bounding box center [403, 401] width 267 height 44
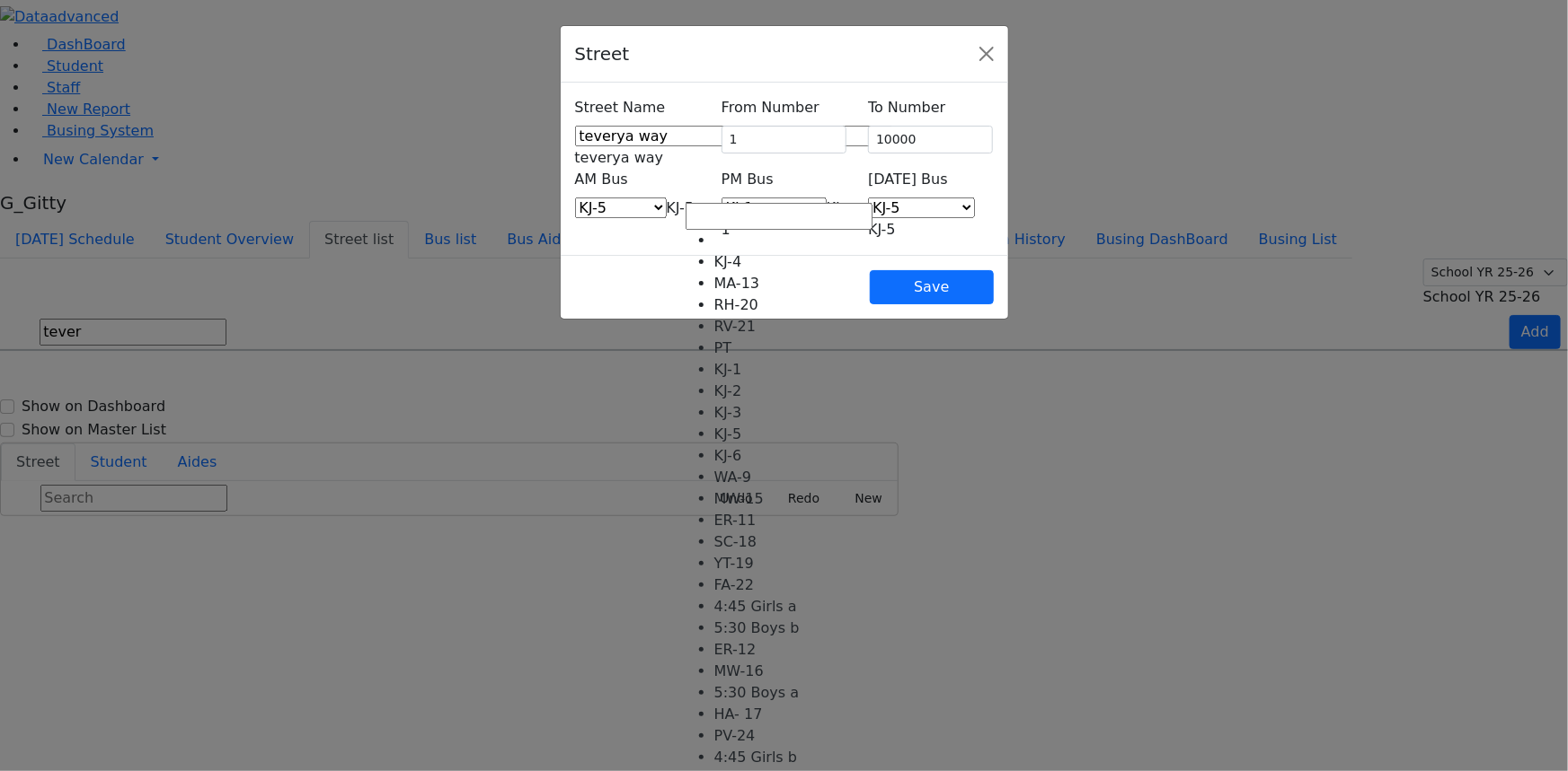
click at [845, 199] on span "KJ-1" at bounding box center [783, 219] width 123 height 39
select select "400"
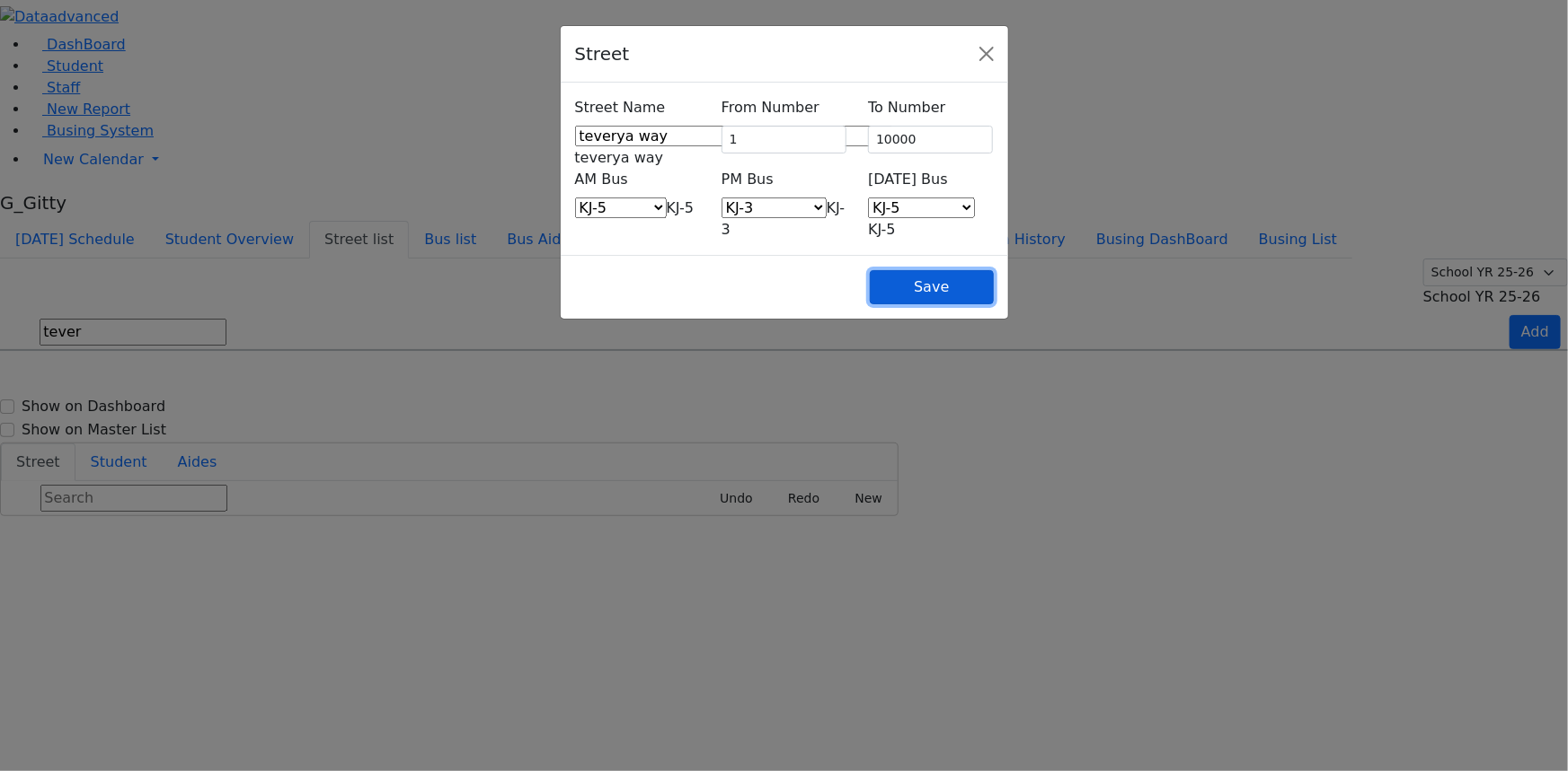
click at [993, 271] on button "Save" at bounding box center [931, 287] width 123 height 34
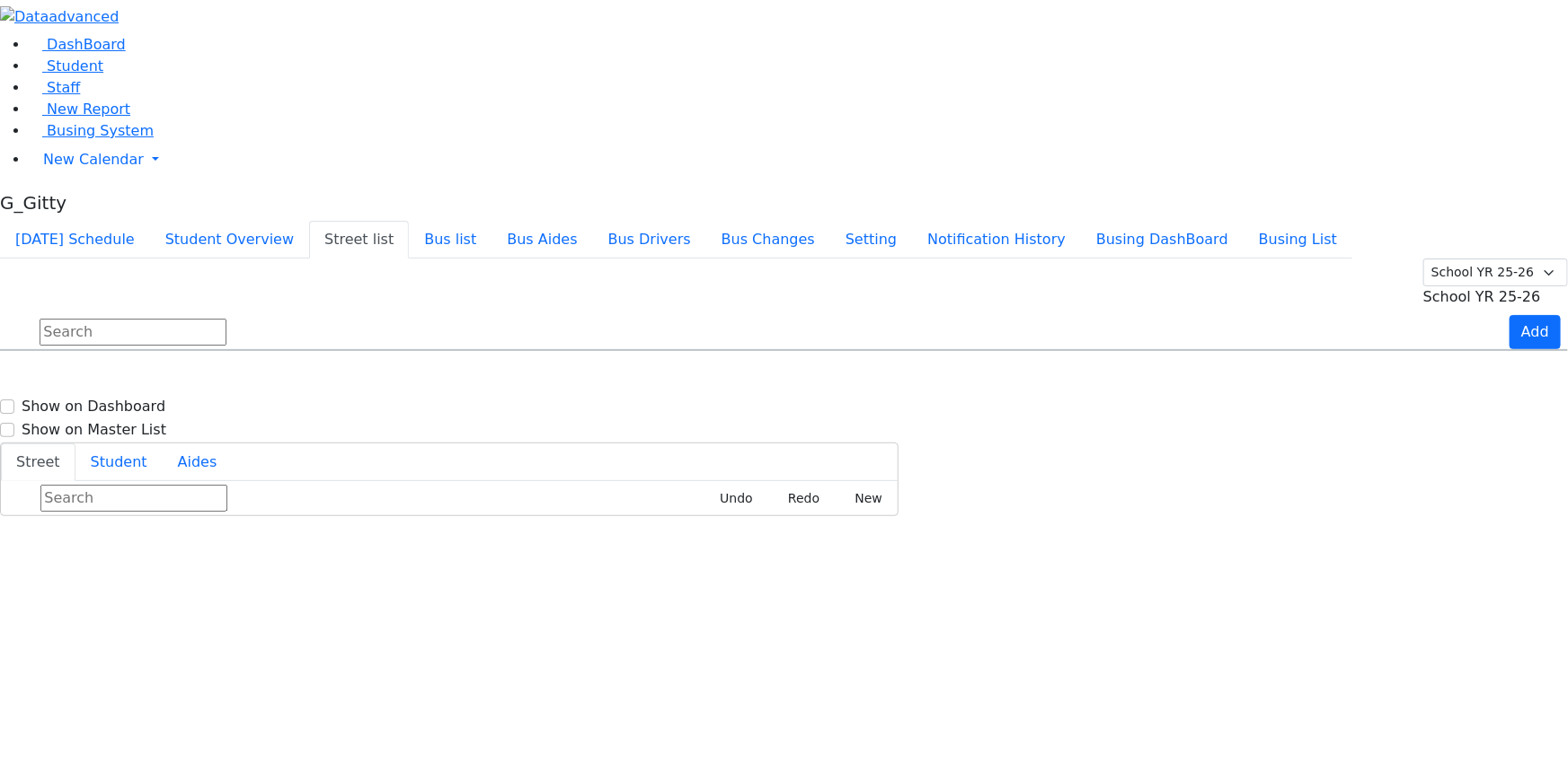
drag, startPoint x: 261, startPoint y: 131, endPoint x: 219, endPoint y: 161, distance: 51.6
click at [226, 319] on input "text" at bounding box center [134, 332] width 187 height 27
click at [83, 139] on span "Busing System" at bounding box center [99, 131] width 107 height 17
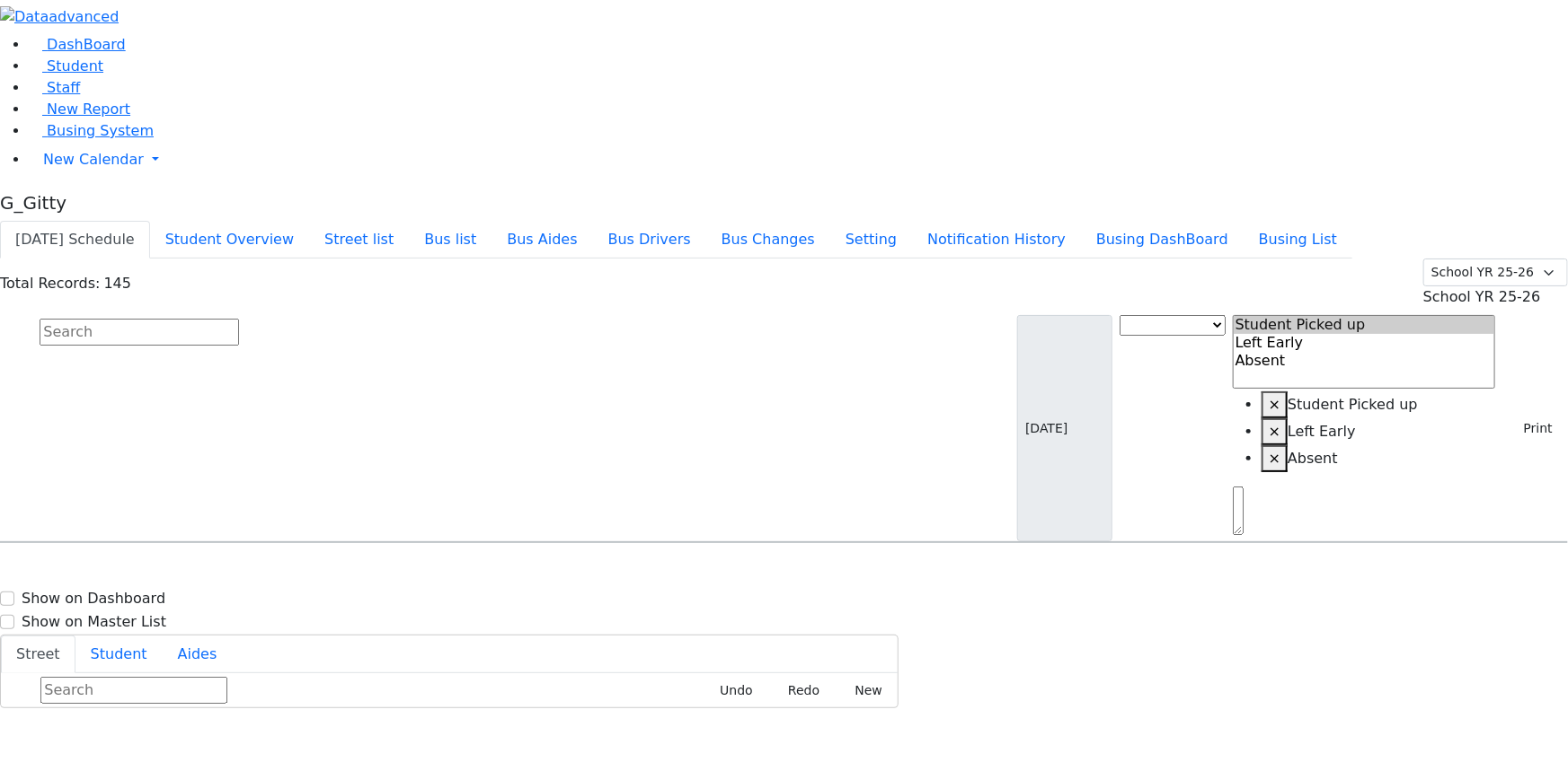
scroll to position [408, 0]
click at [91, 74] on link "Student" at bounding box center [66, 66] width 74 height 17
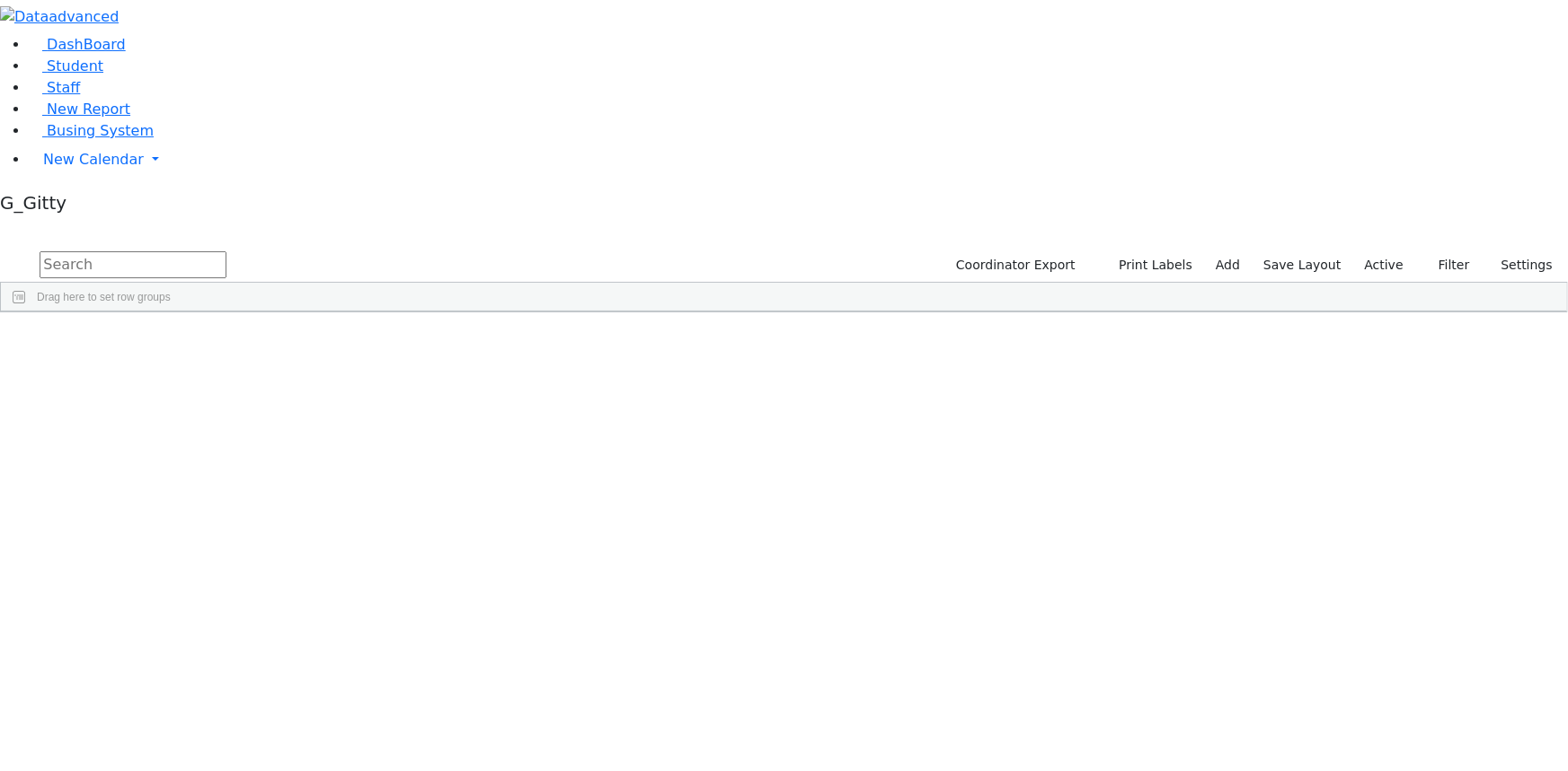
click at [226, 251] on input "text" at bounding box center [134, 264] width 187 height 27
type input "baila h"
